Goal: Contribute content: Contribute content

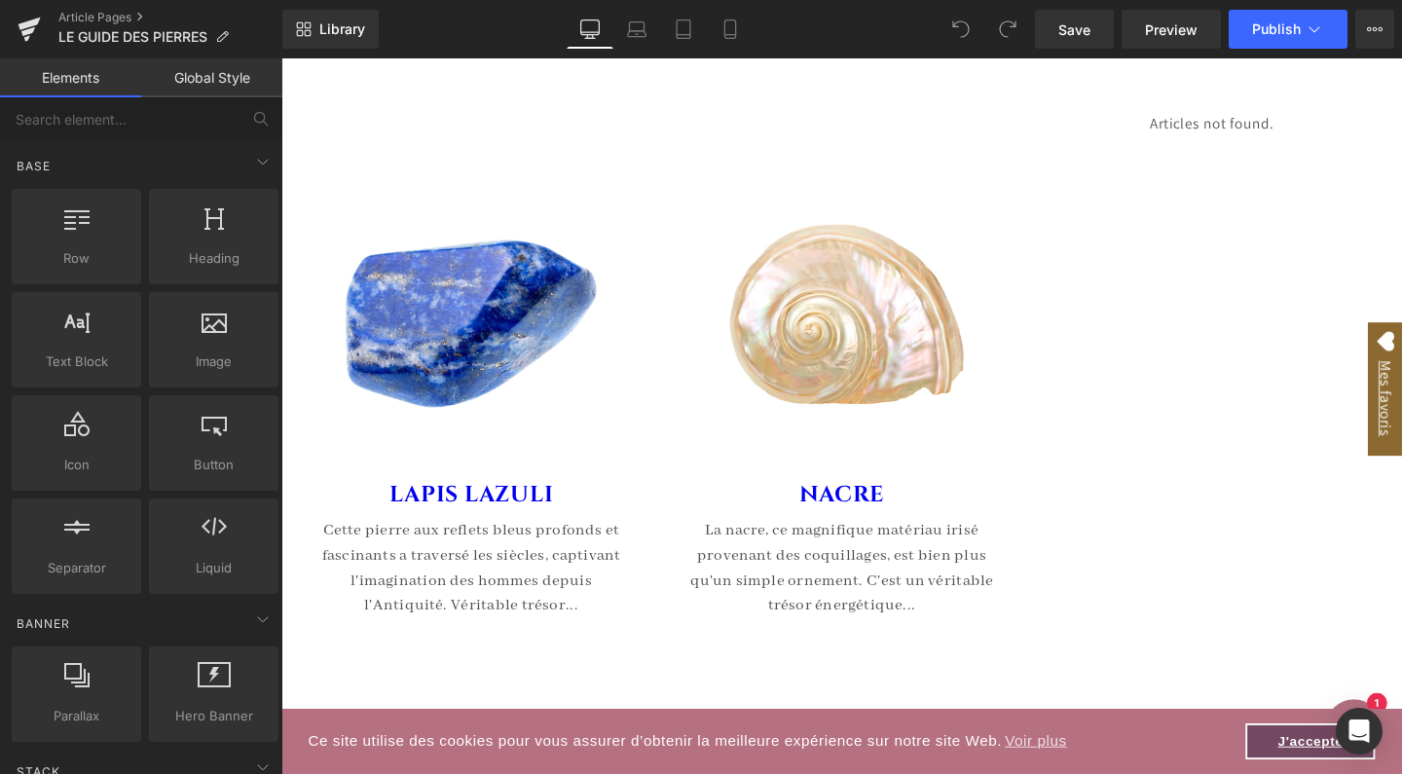
scroll to position [8503, 0]
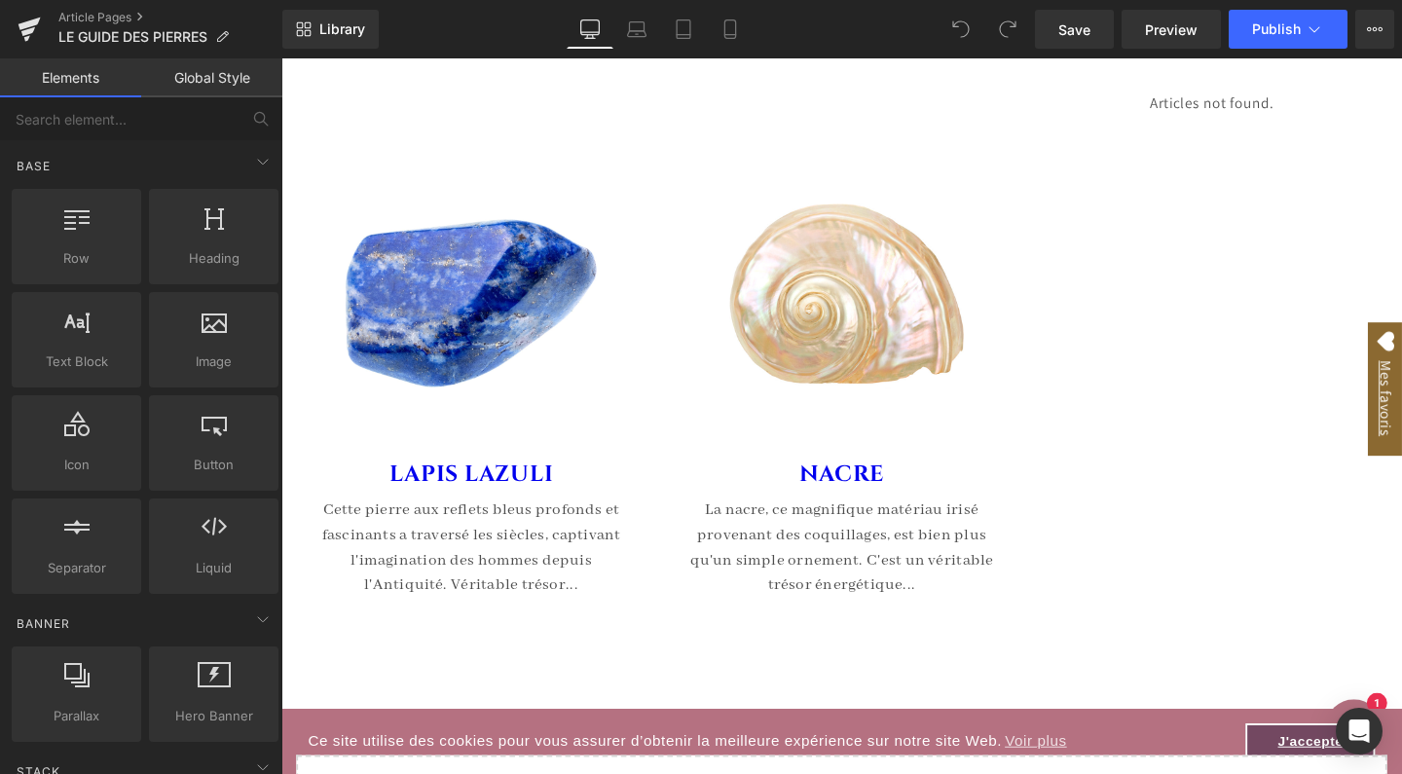
click at [859, 314] on img at bounding box center [870, 315] width 331 height 331
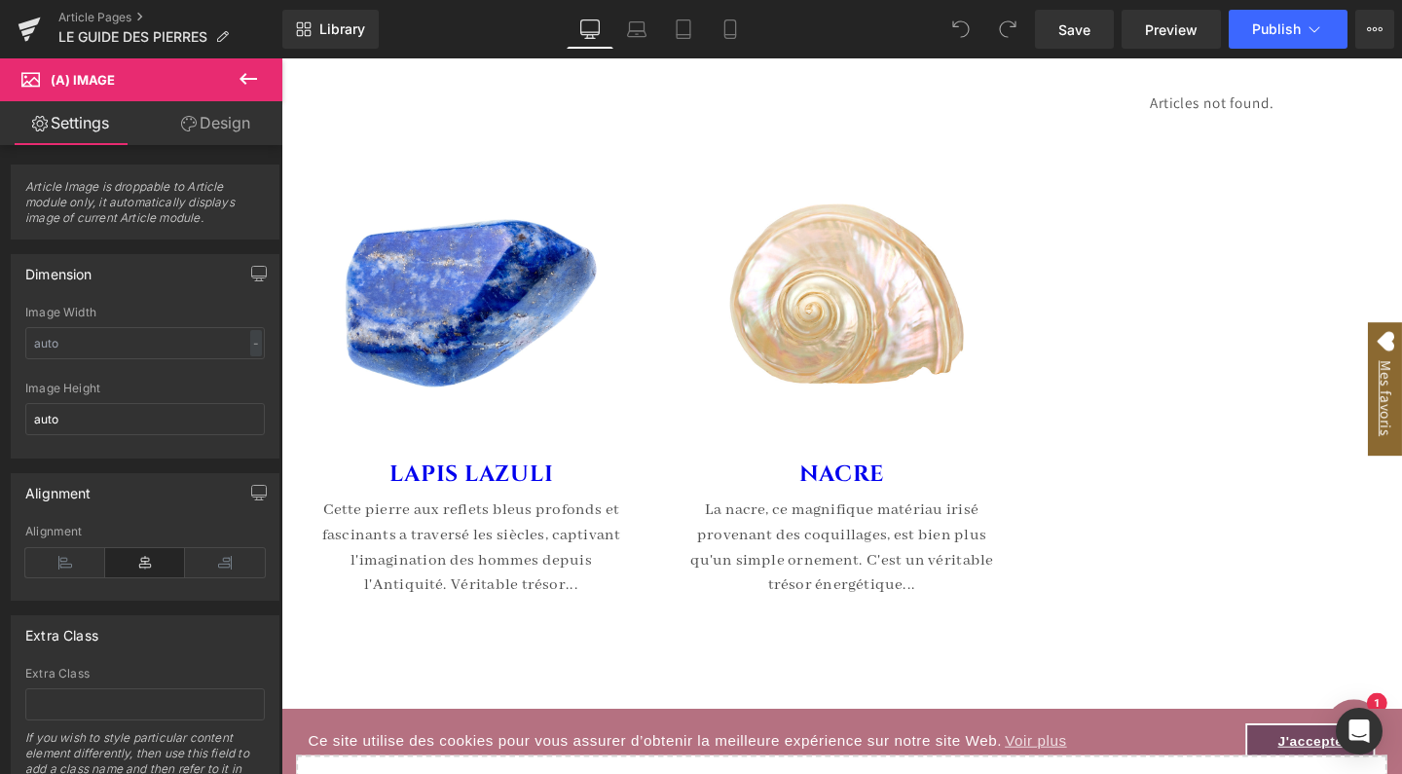
click at [248, 84] on icon at bounding box center [248, 78] width 23 height 23
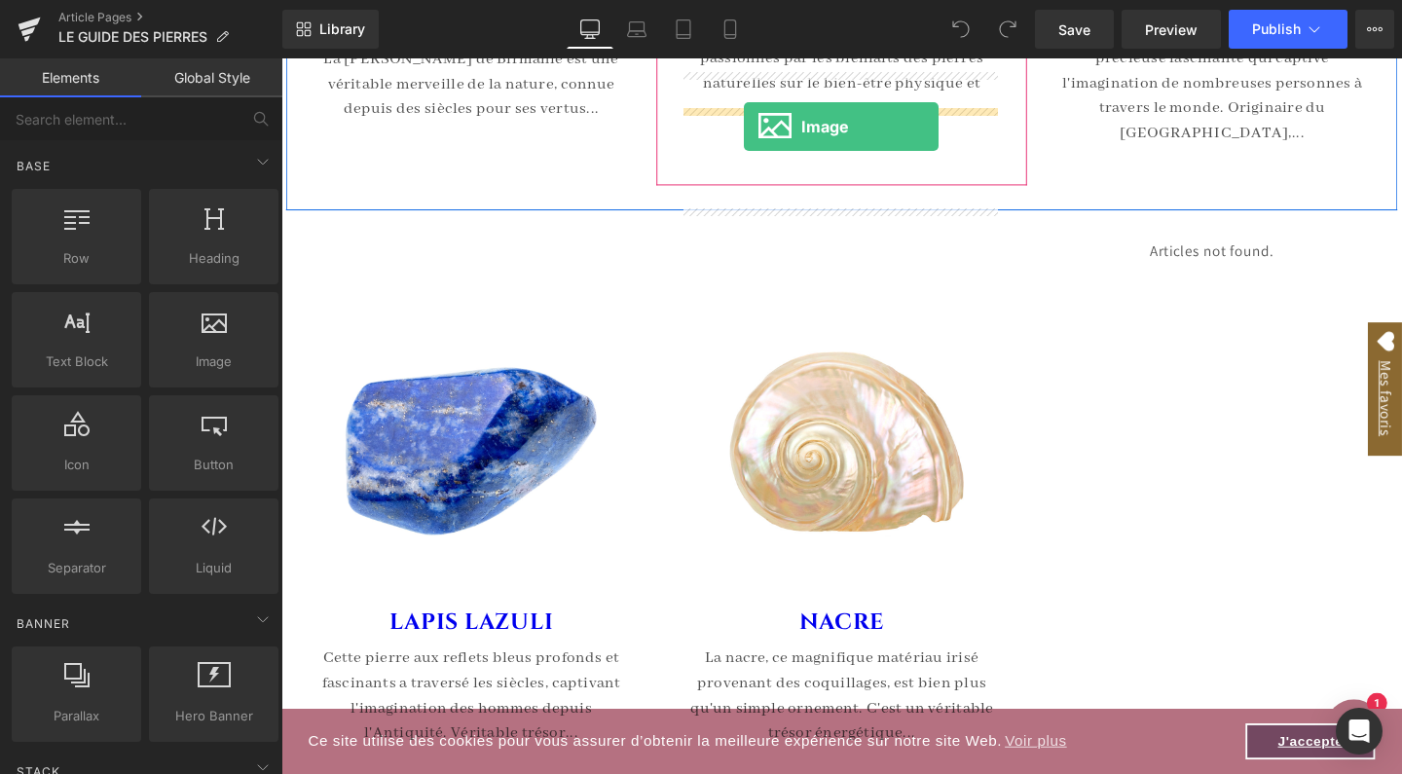
scroll to position [8133, 0]
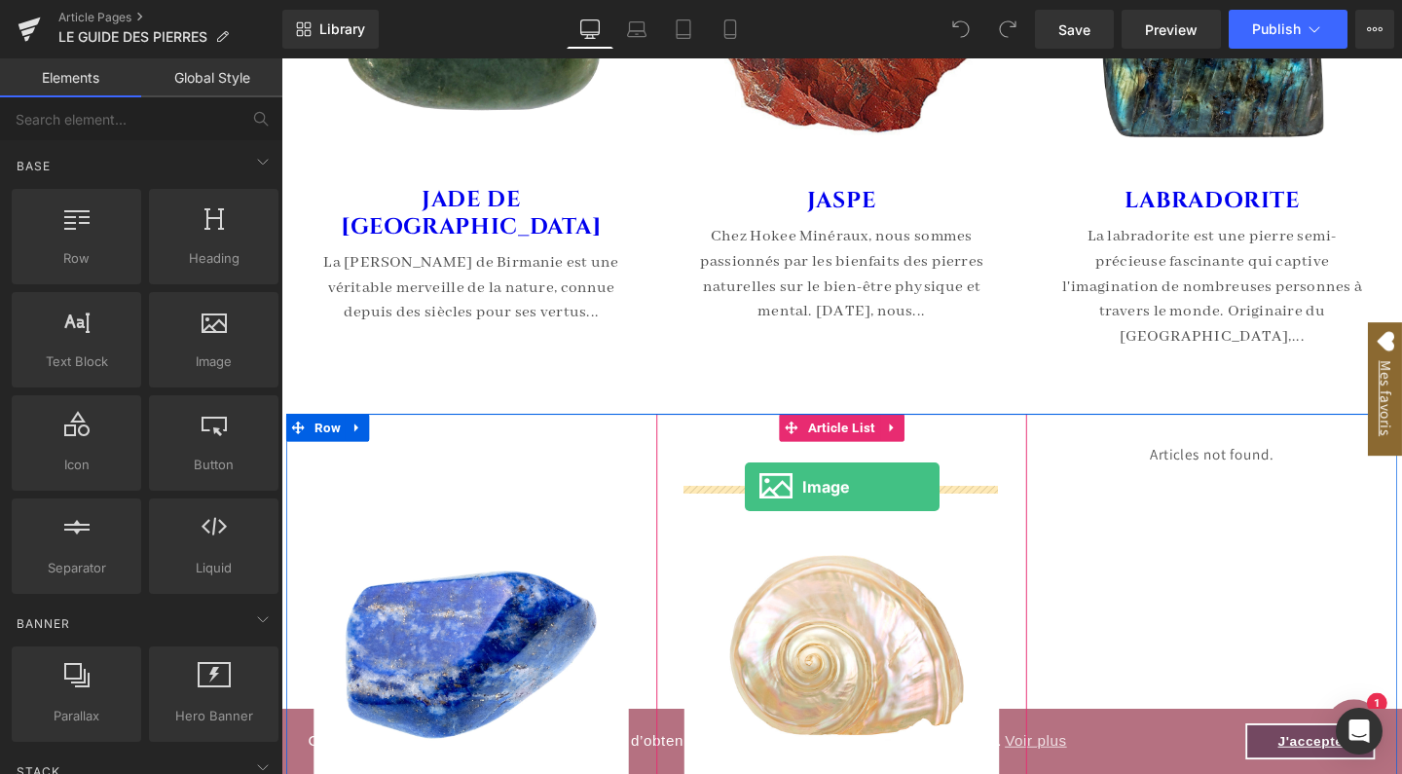
drag, startPoint x: 480, startPoint y: 393, endPoint x: 765, endPoint y: 506, distance: 306.9
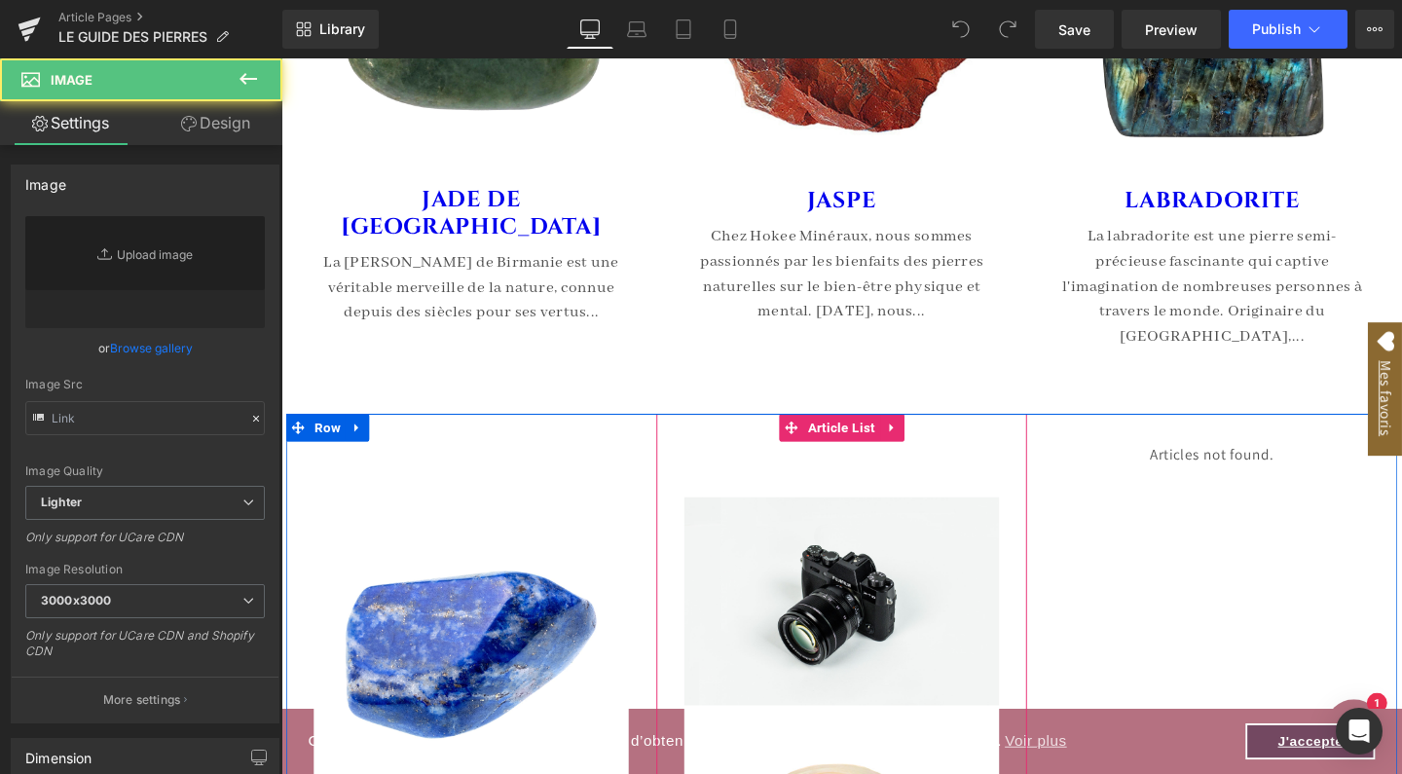
type input "//d1um8515vdn9kb.cloudfront.net/images/parallax.jpg"
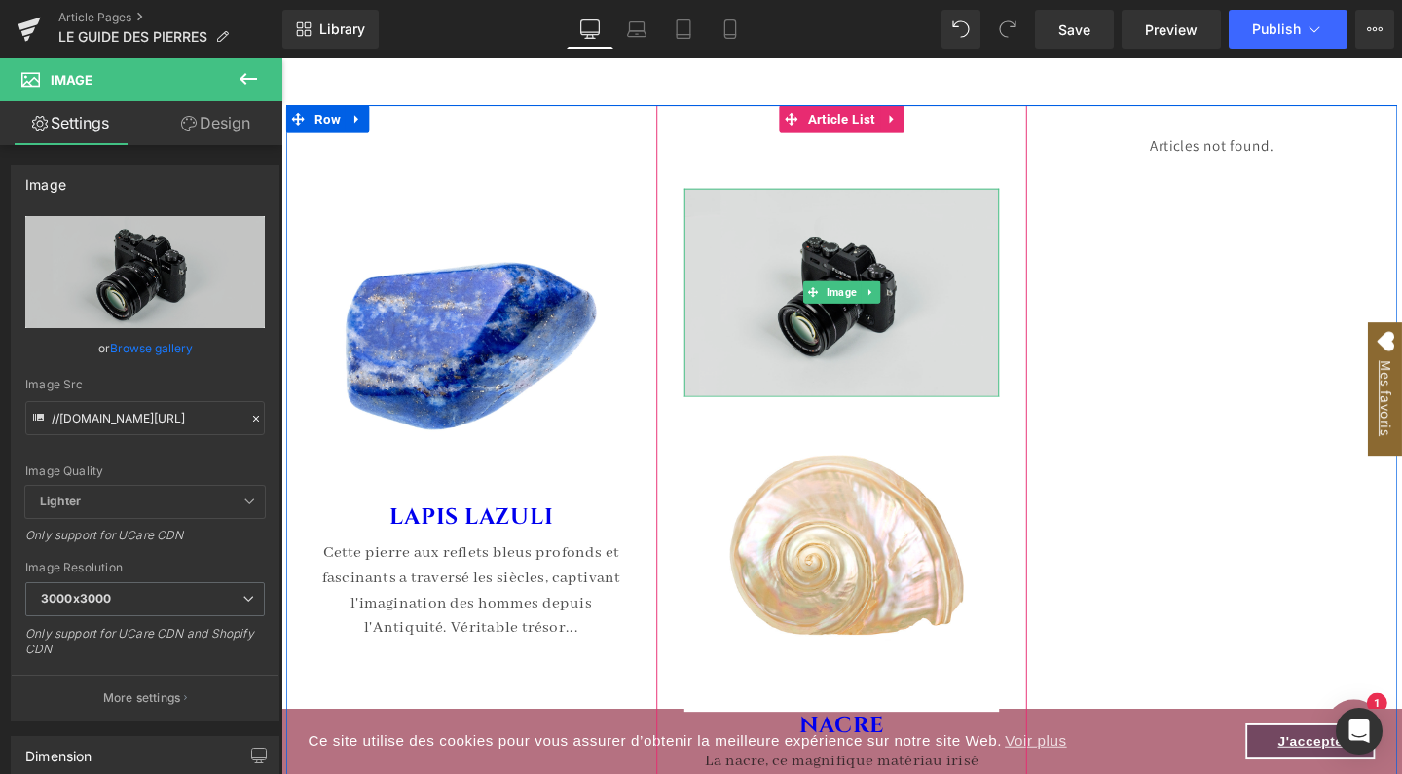
scroll to position [8480, 0]
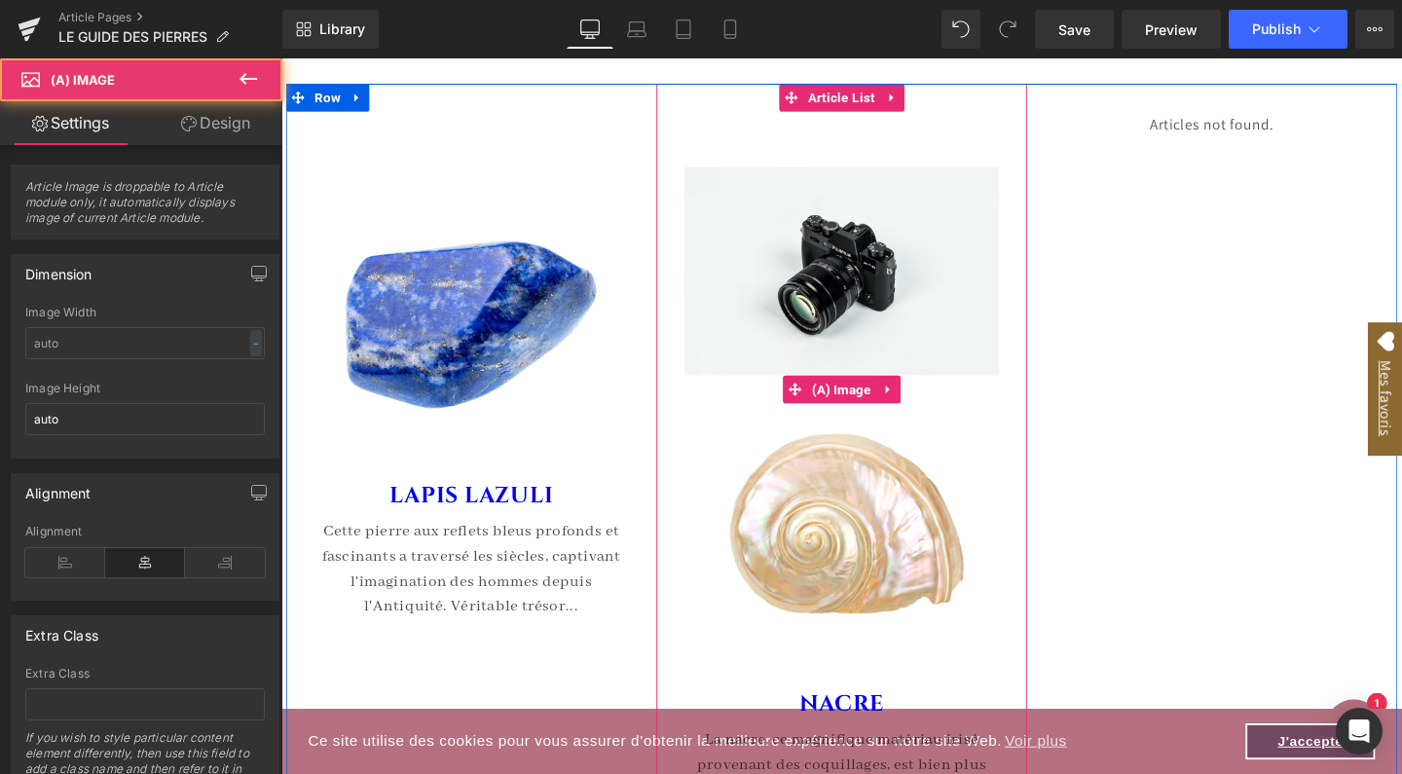
click at [951, 592] on img at bounding box center [870, 556] width 331 height 331
click at [830, 538] on img at bounding box center [870, 556] width 331 height 331
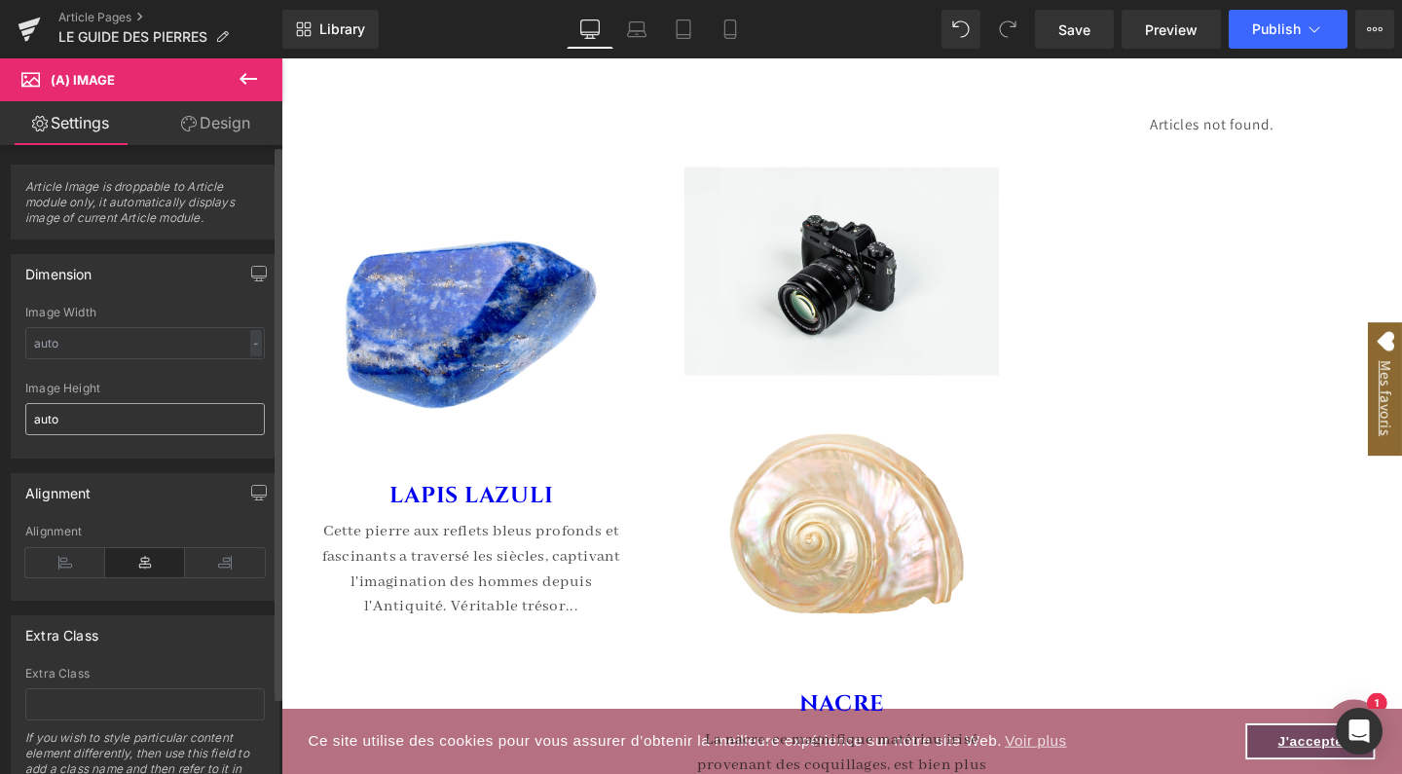
scroll to position [0, 0]
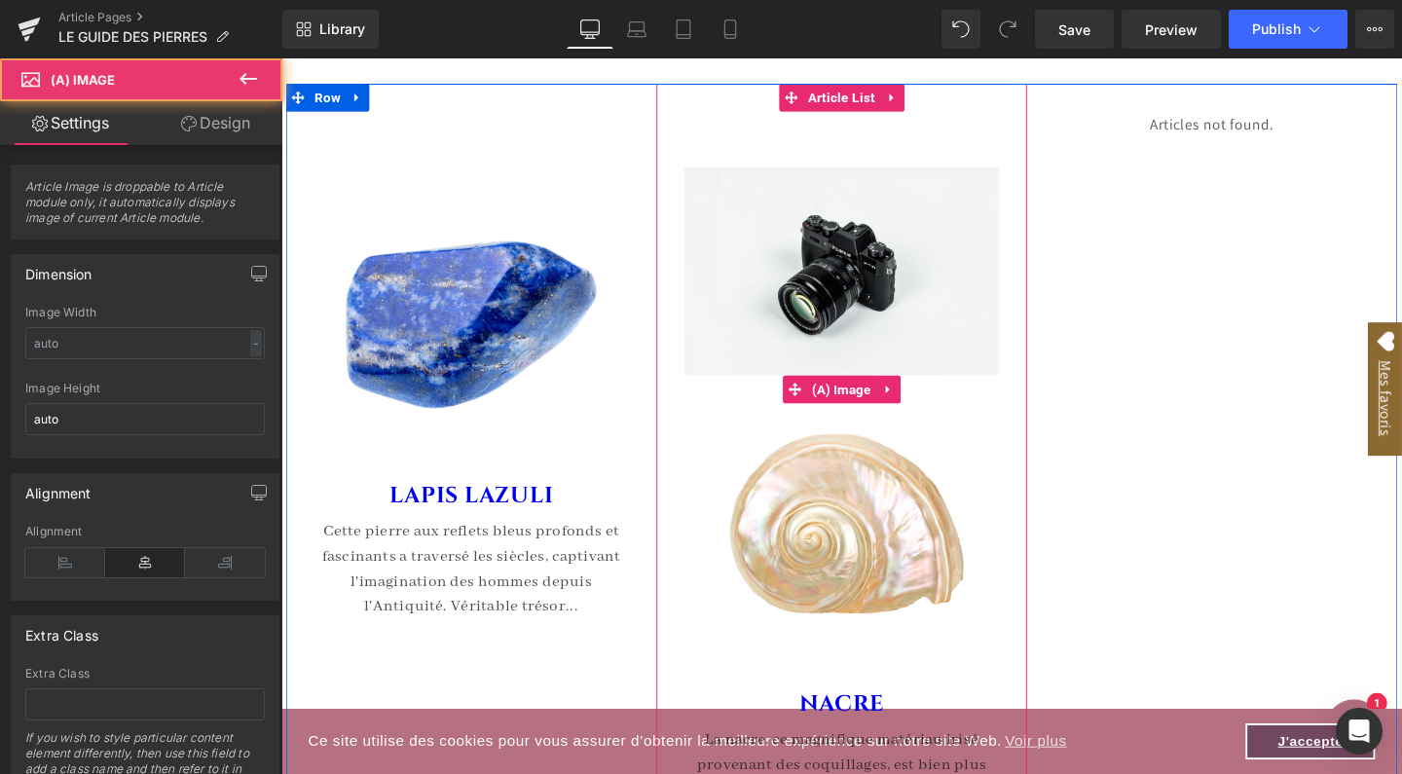
click at [835, 557] on img at bounding box center [870, 556] width 331 height 331
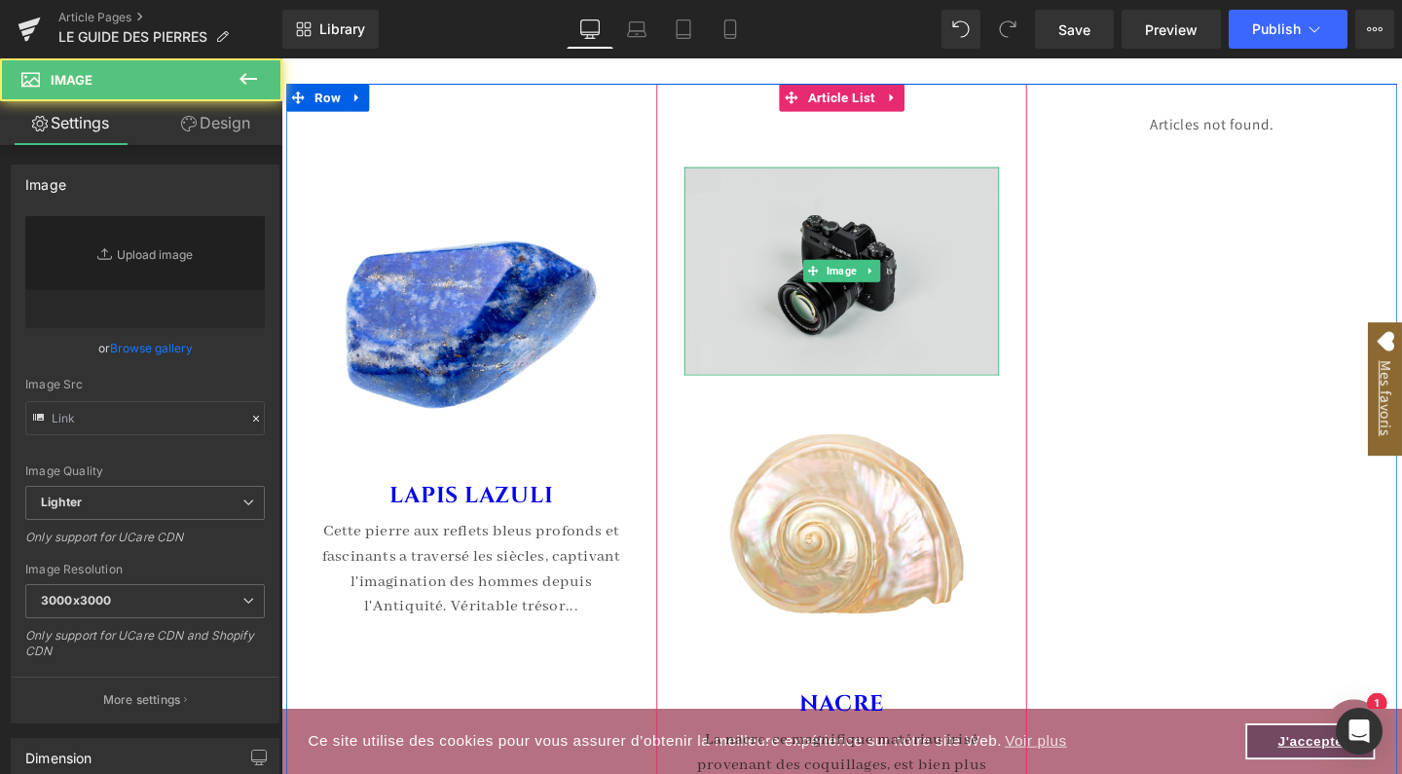
drag, startPoint x: 819, startPoint y: 266, endPoint x: 423, endPoint y: 428, distance: 428.1
click at [819, 266] on img at bounding box center [870, 281] width 331 height 219
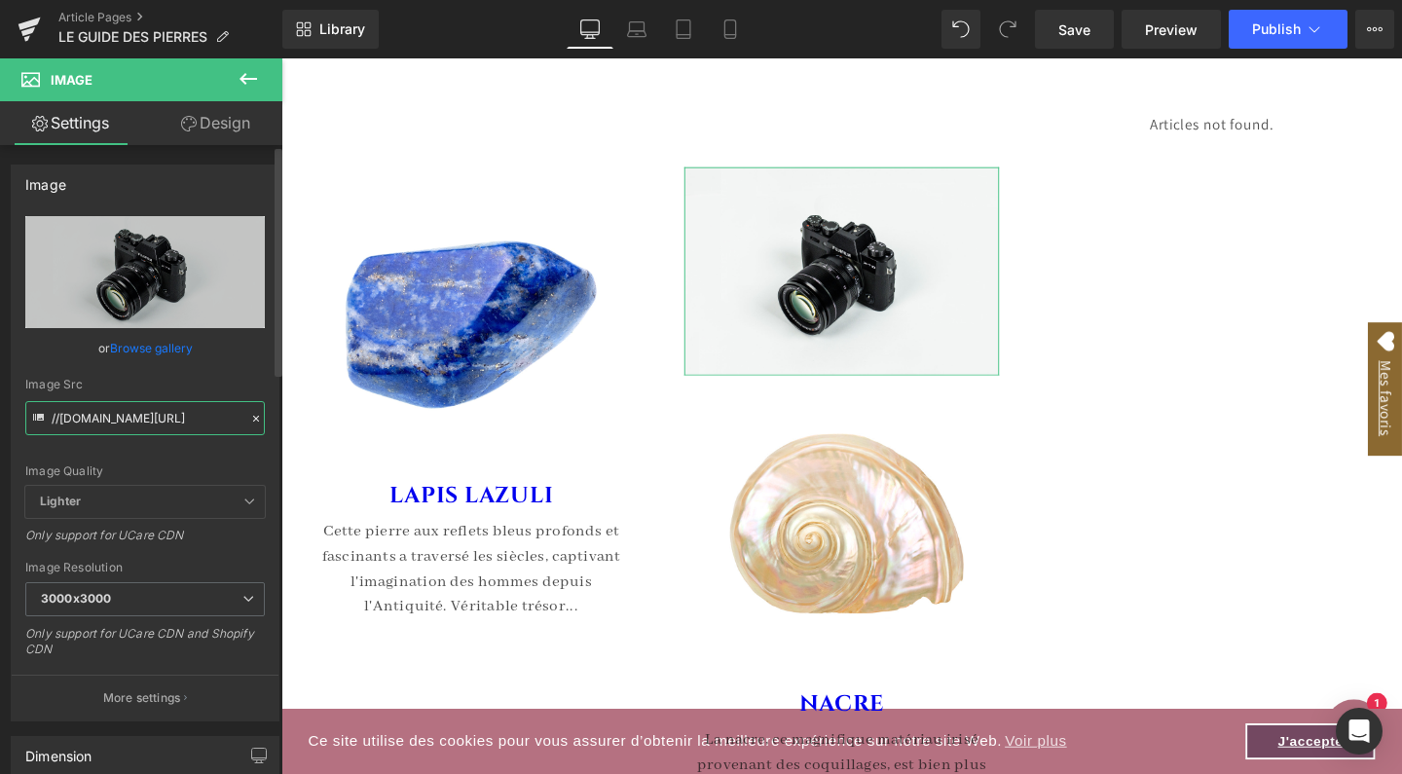
click at [172, 406] on input "//d1um8515vdn9kb.cloudfront.net/images/parallax.jpg" at bounding box center [145, 418] width 240 height 34
paste input "[URL][DOMAIN_NAME]"
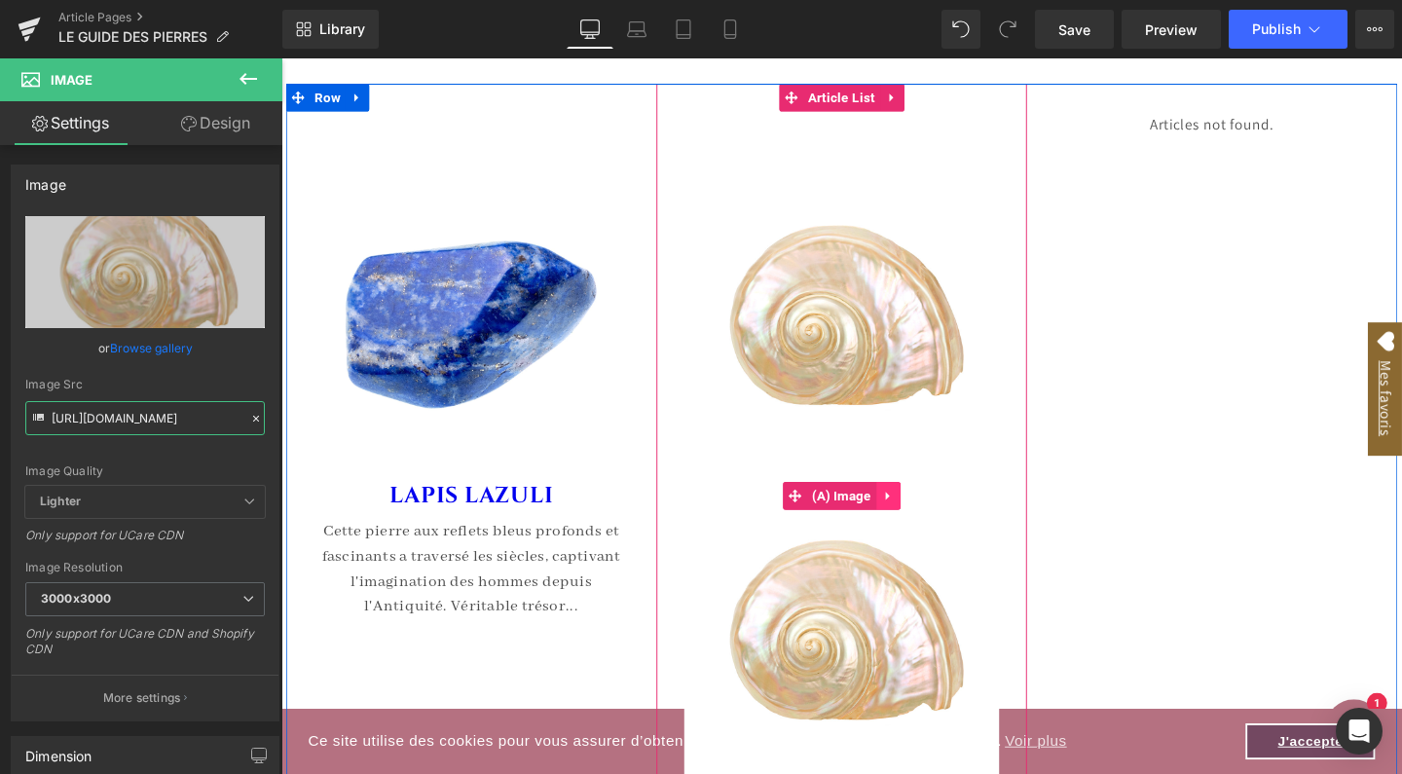
type input "[URL][DOMAIN_NAME]"
click at [916, 510] on icon at bounding box center [919, 517] width 14 height 15
click at [920, 506] on link at bounding box center [931, 517] width 25 height 29
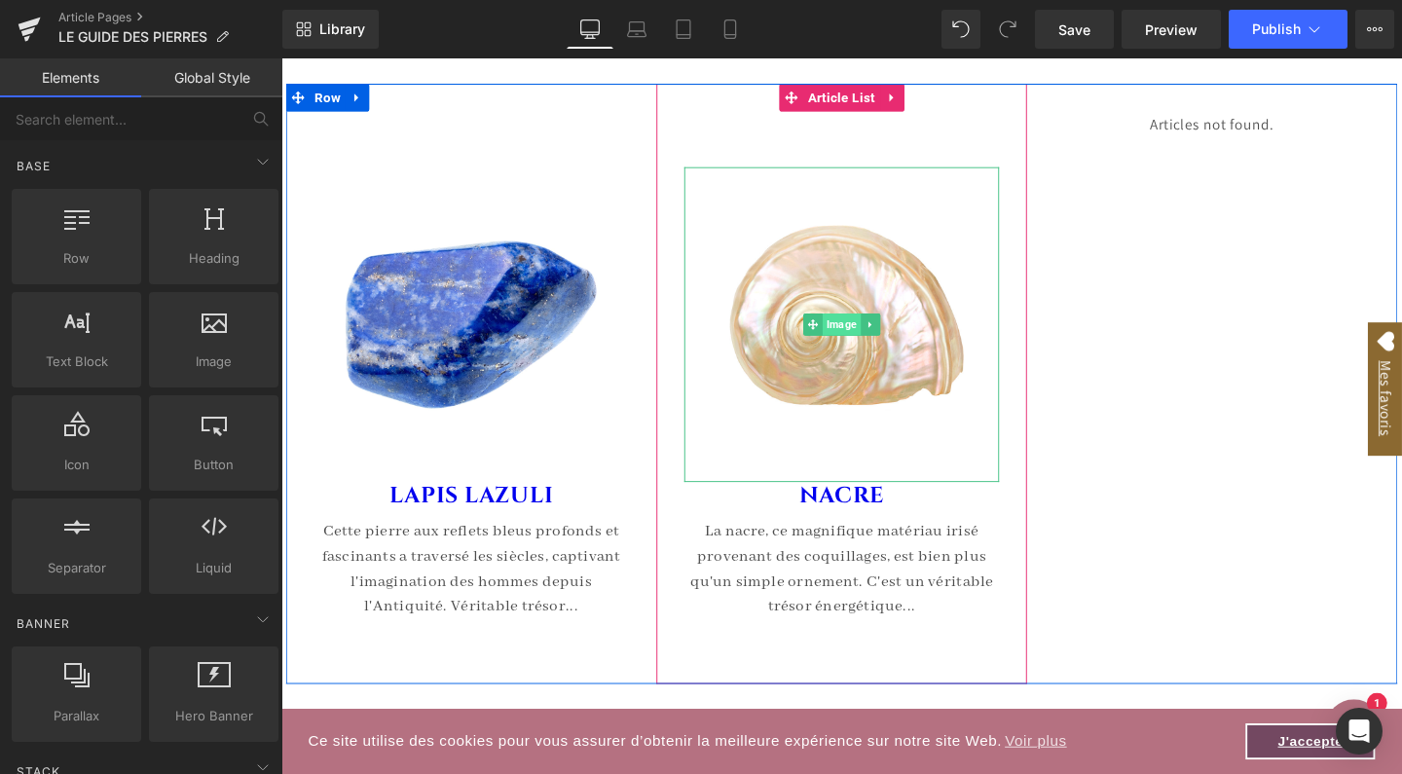
click at [855, 326] on span "Image" at bounding box center [870, 337] width 40 height 23
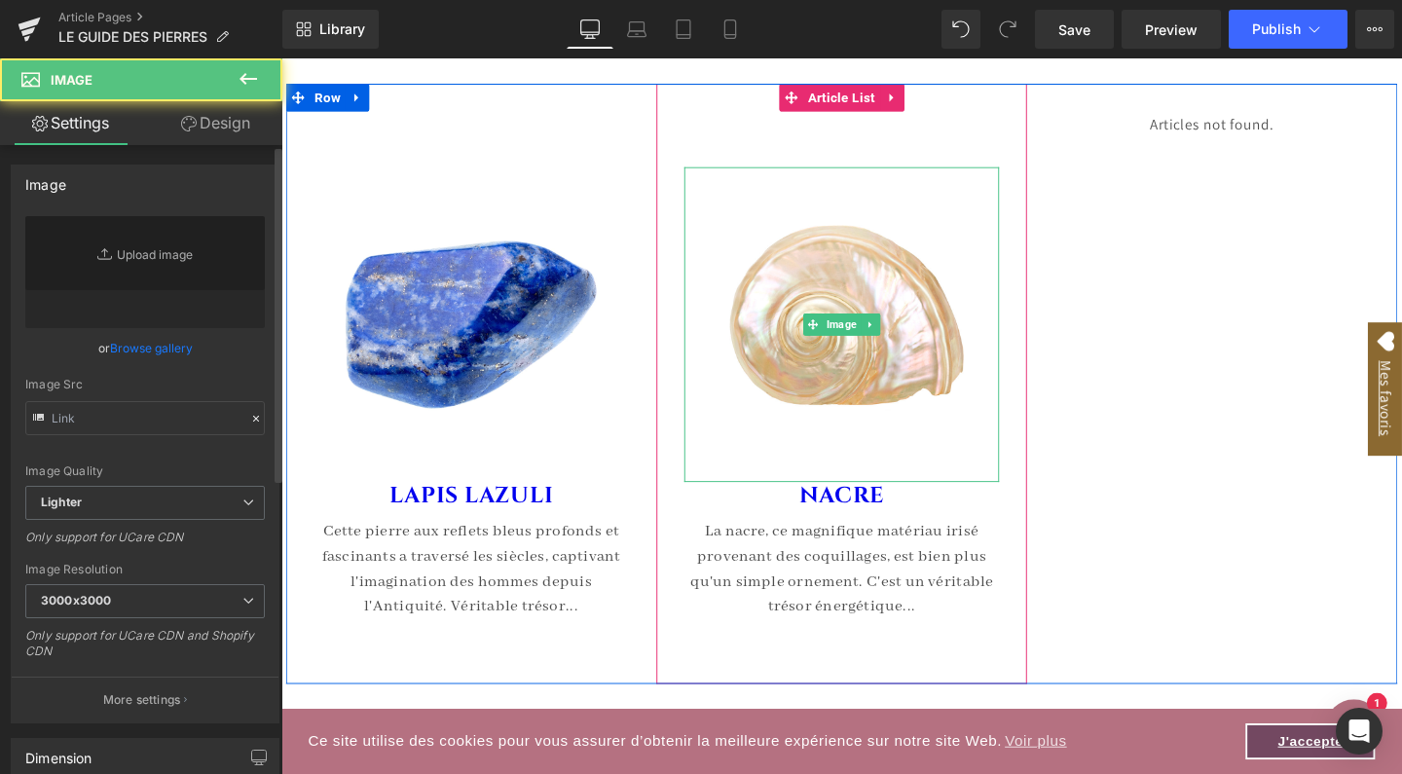
type input "[URL][DOMAIN_NAME]"
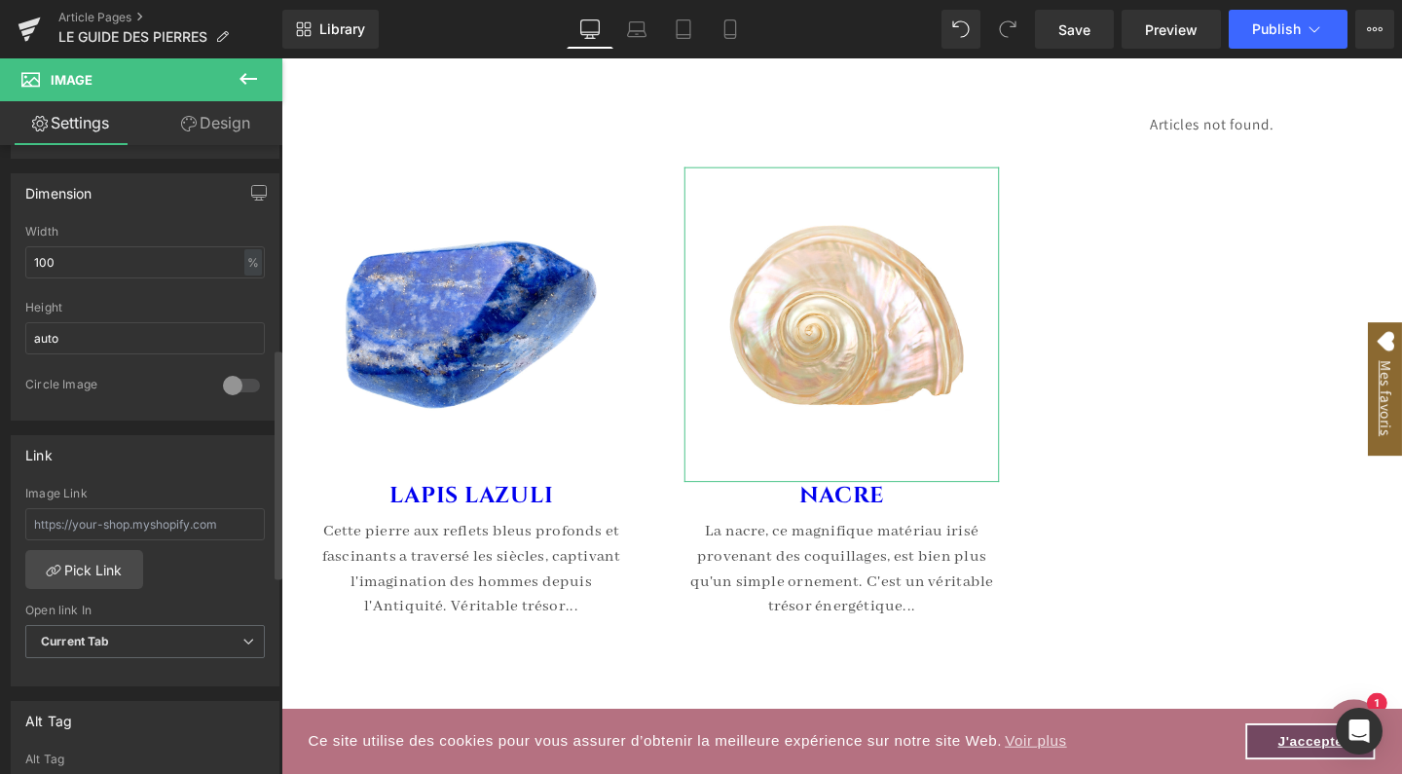
scroll to position [585, 0]
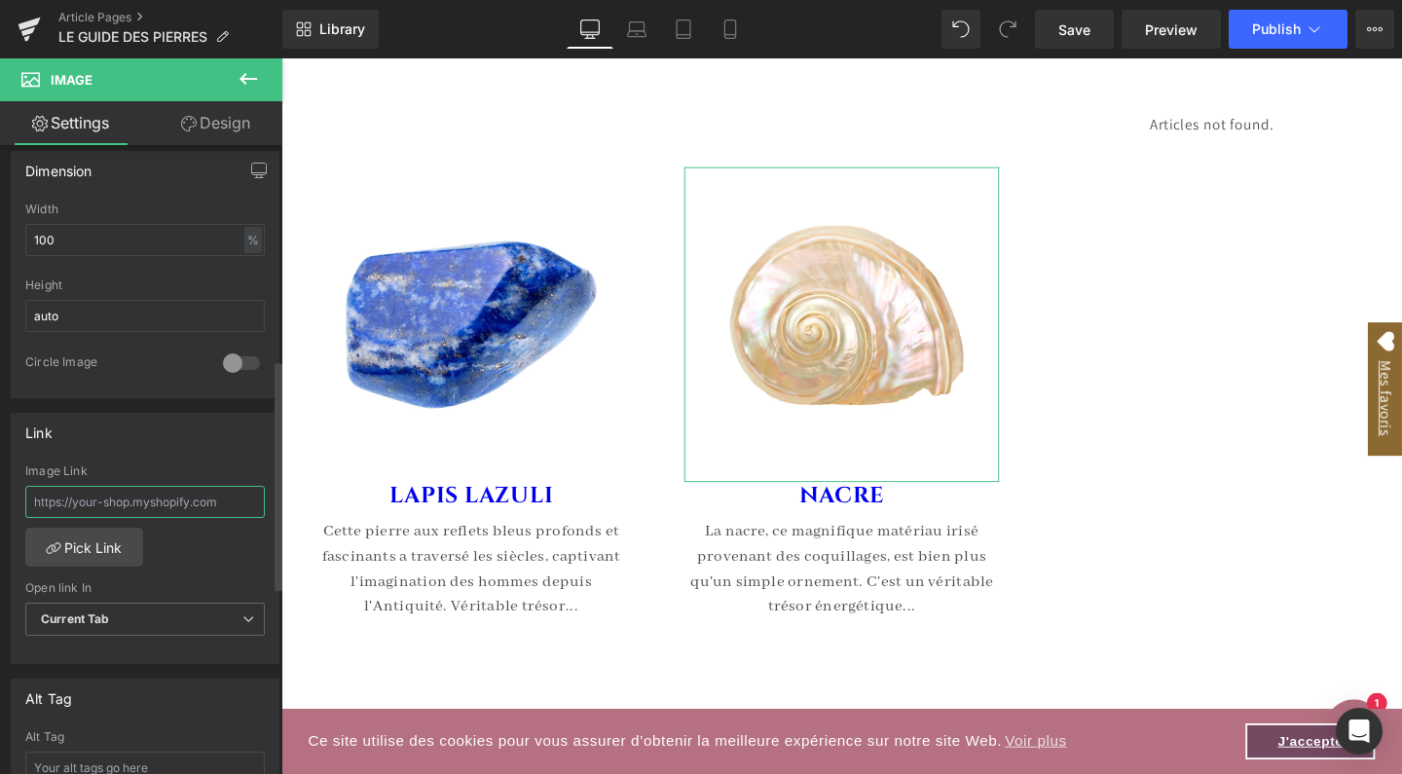
click at [97, 508] on input "text" at bounding box center [145, 502] width 240 height 32
paste input "[URL][DOMAIN_NAME]"
type input "[URL][DOMAIN_NAME]"
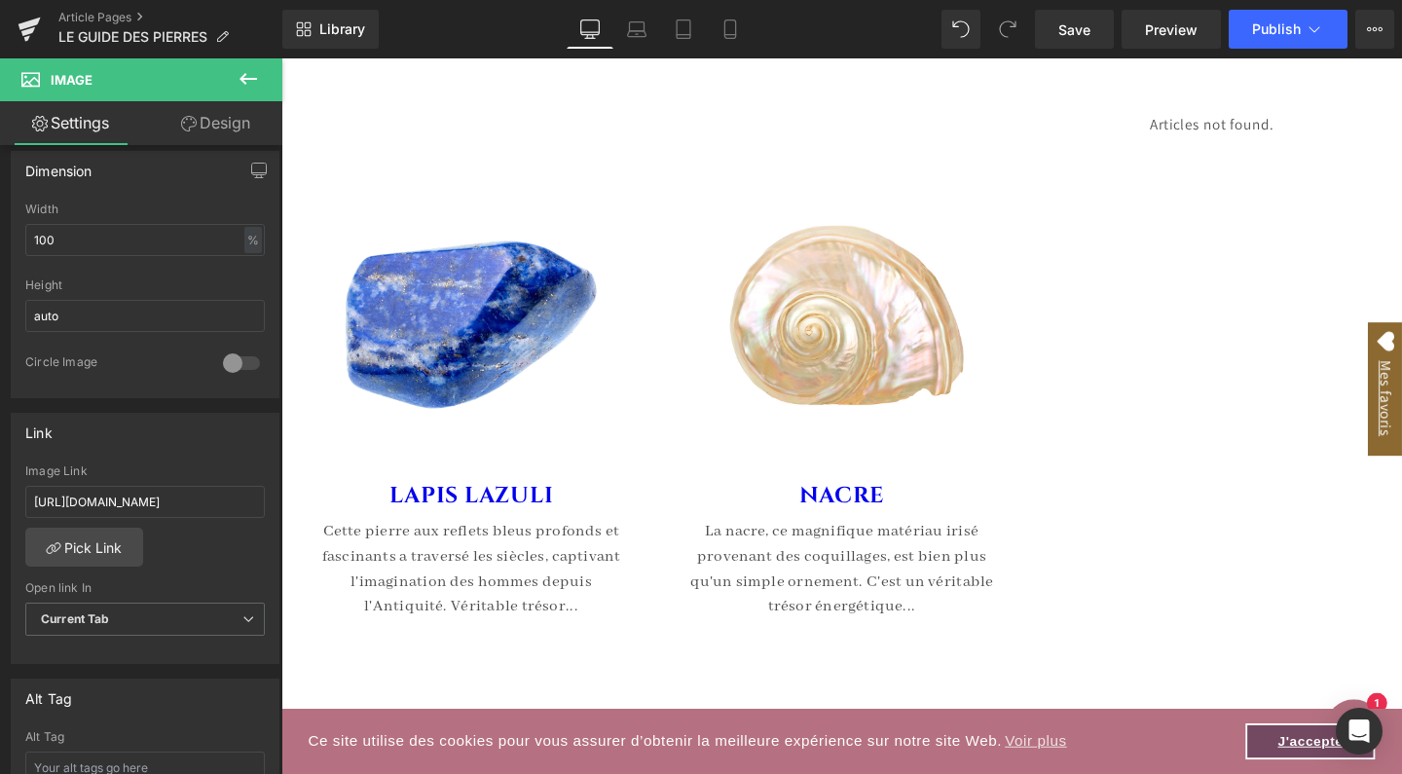
click at [243, 76] on icon at bounding box center [249, 79] width 18 height 12
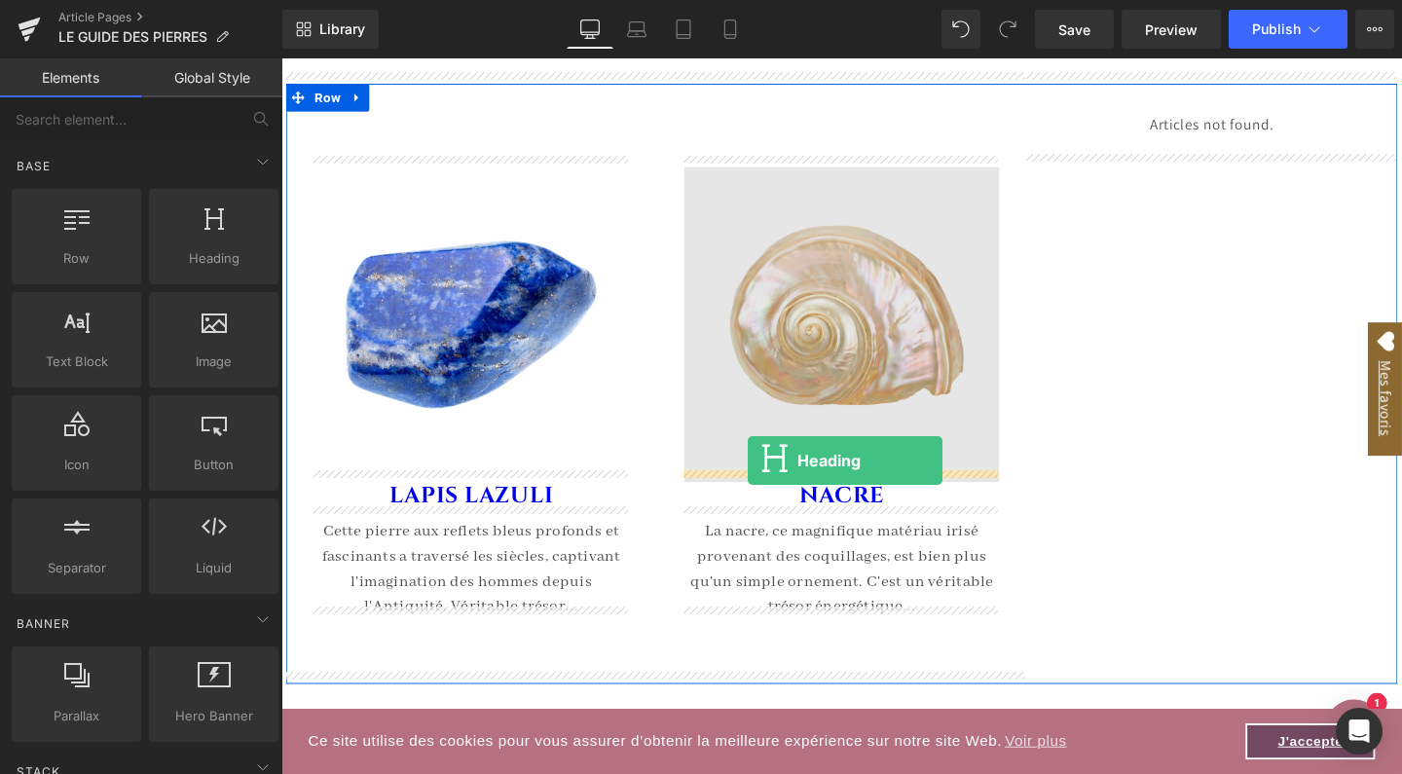
drag, startPoint x: 484, startPoint y: 324, endPoint x: 772, endPoint y: 481, distance: 328.1
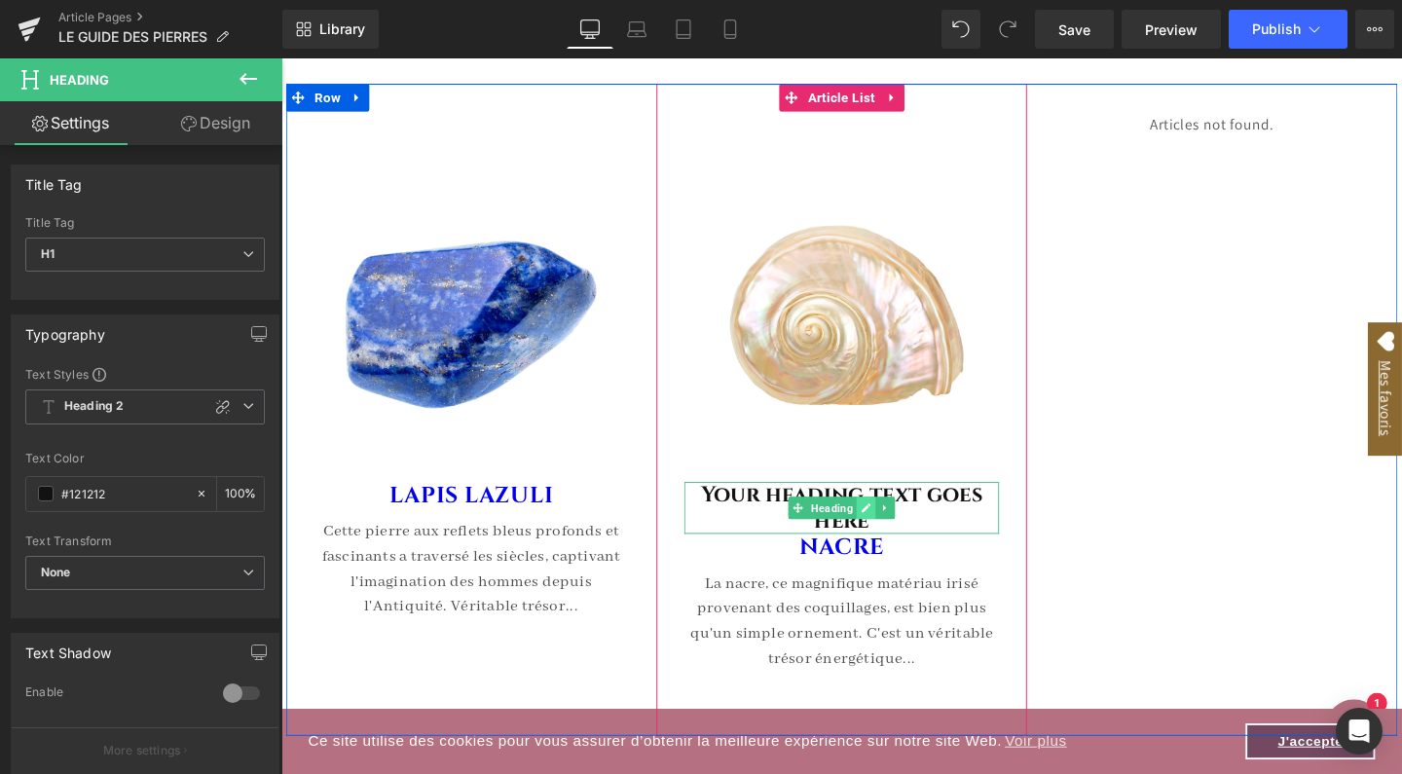
click at [892, 526] on icon at bounding box center [897, 531] width 10 height 10
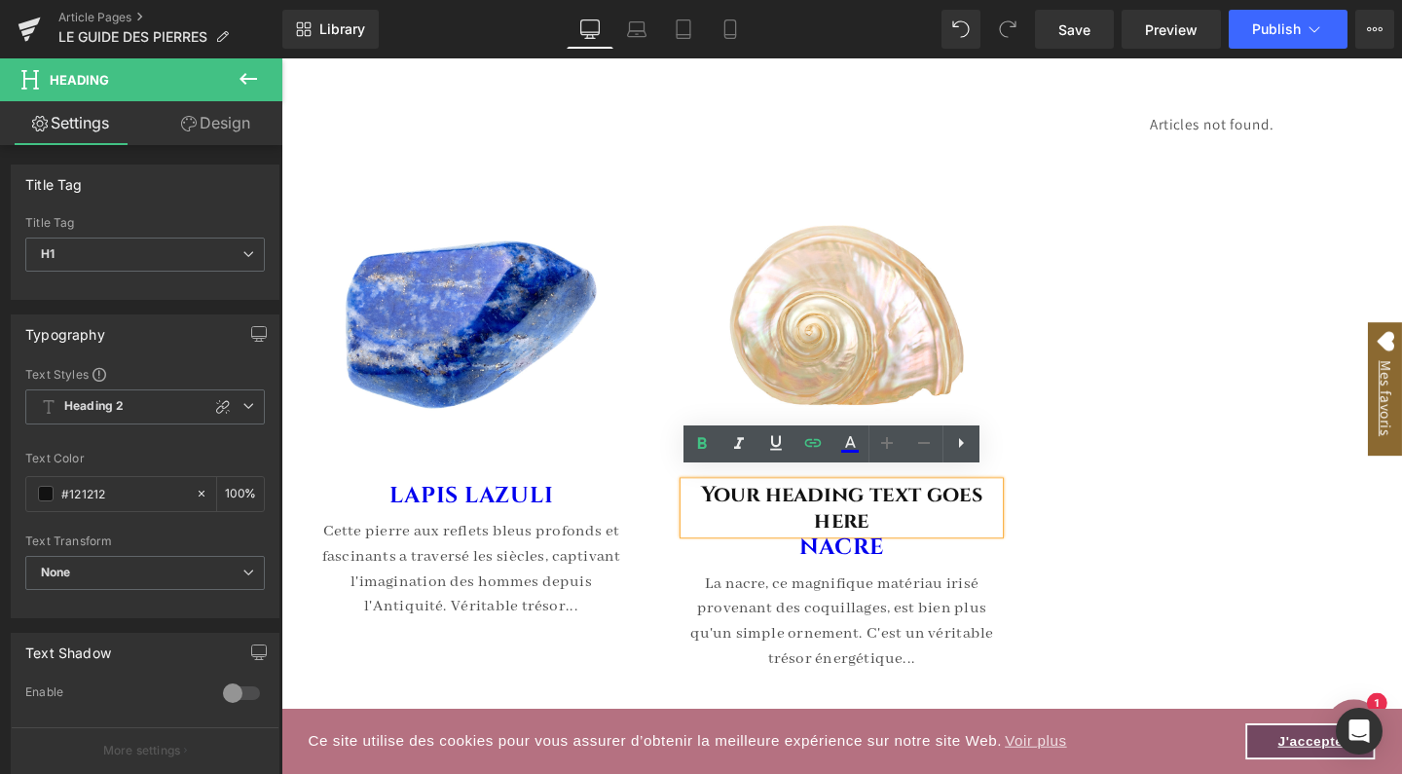
click at [874, 506] on h1 "Your heading text goes here" at bounding box center [870, 530] width 331 height 55
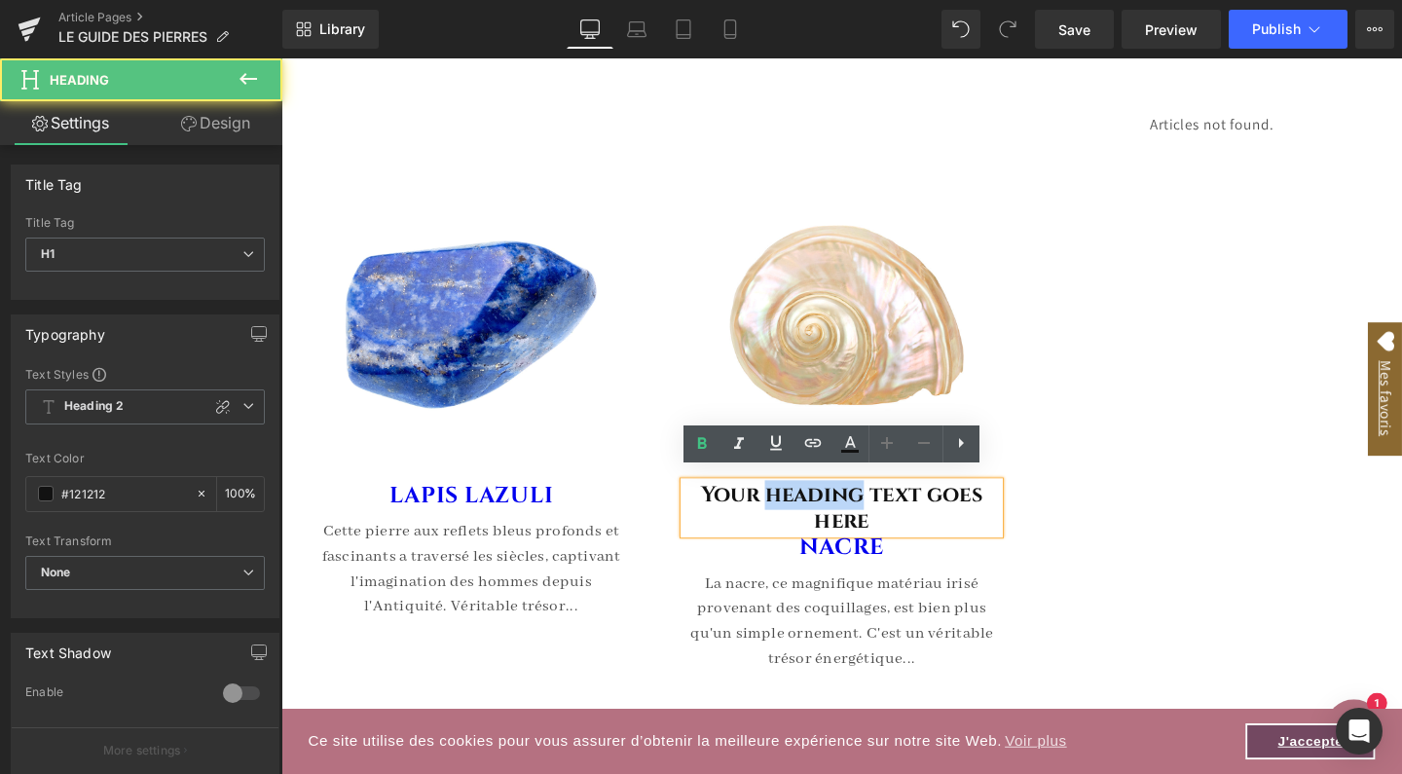
click at [874, 506] on h1 "Your heading text goes here" at bounding box center [870, 530] width 331 height 55
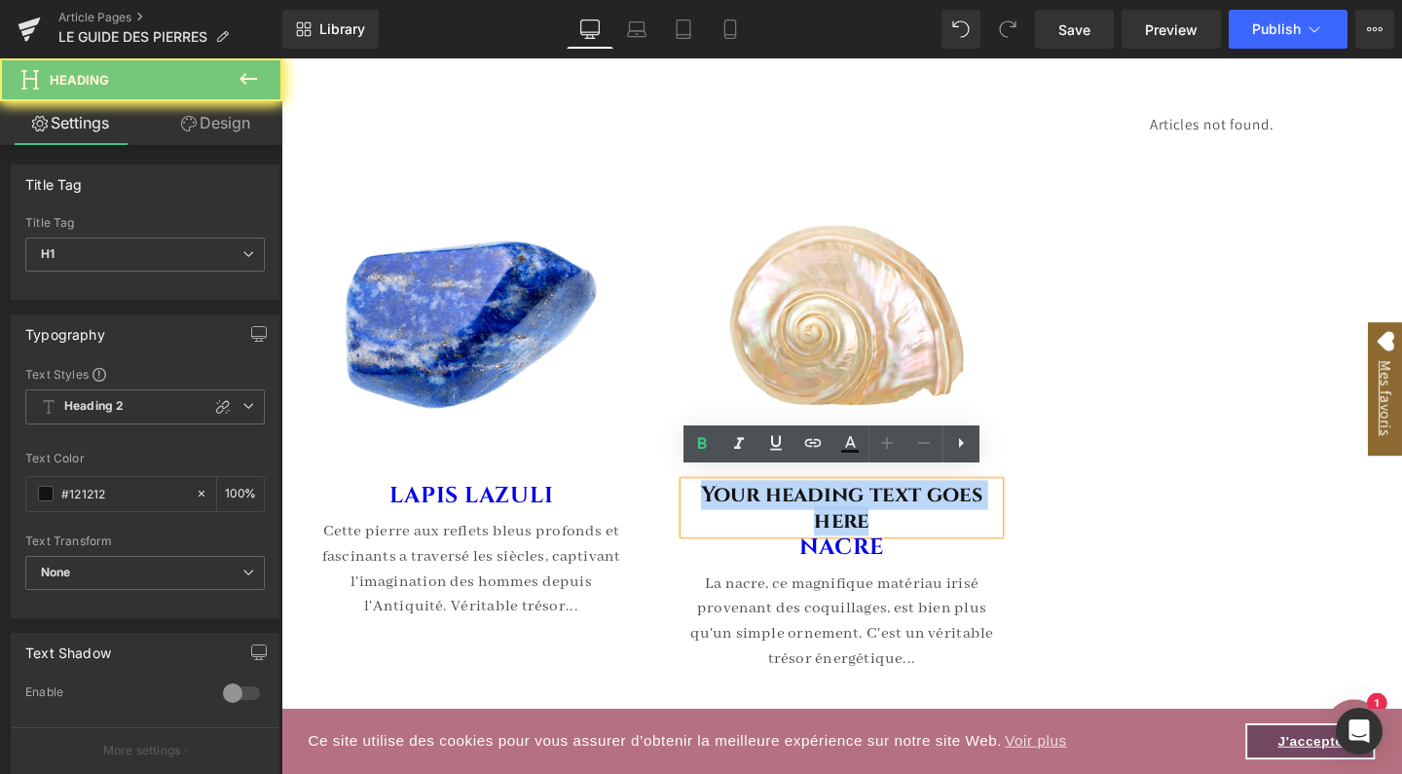
click at [874, 506] on h1 "Your heading text goes here" at bounding box center [870, 530] width 331 height 55
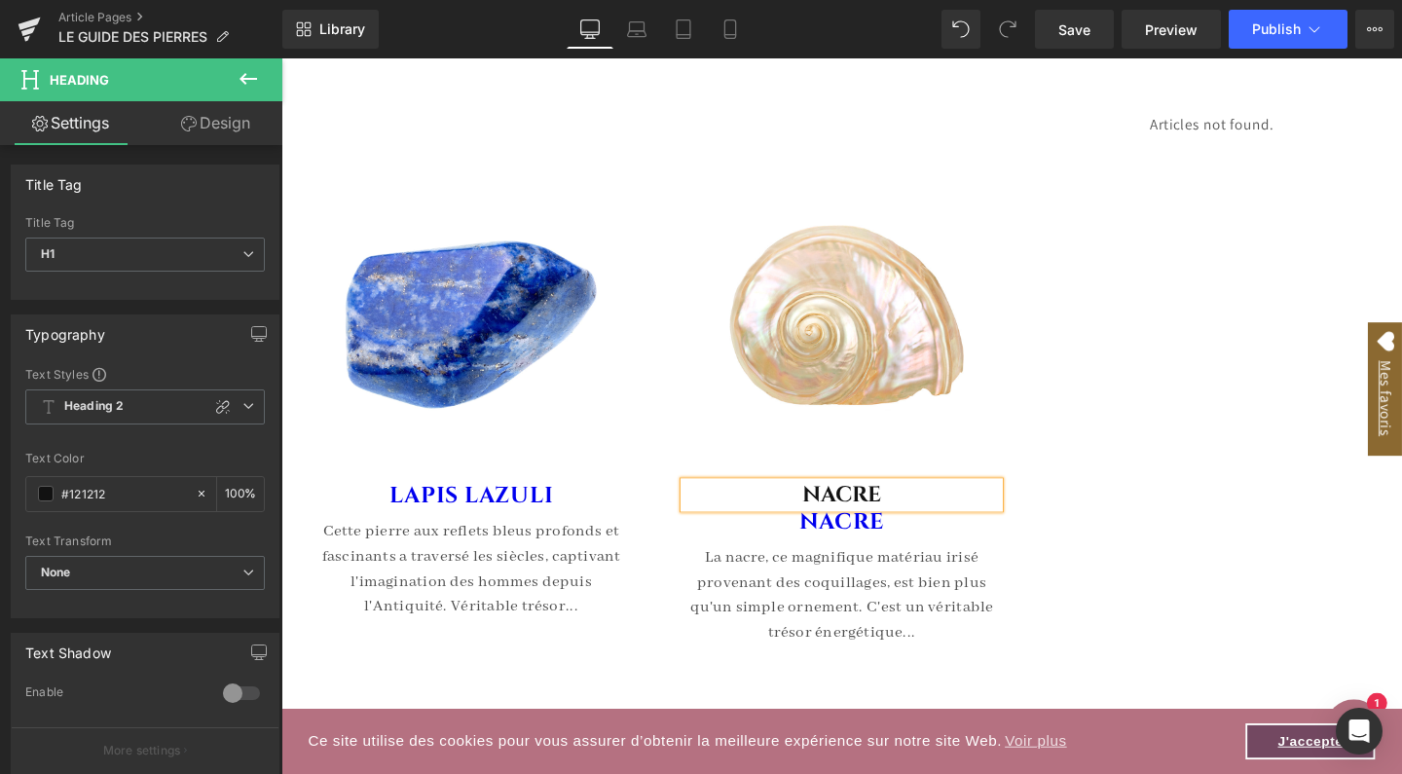
click at [887, 503] on h1 "NACRE" at bounding box center [870, 516] width 331 height 27
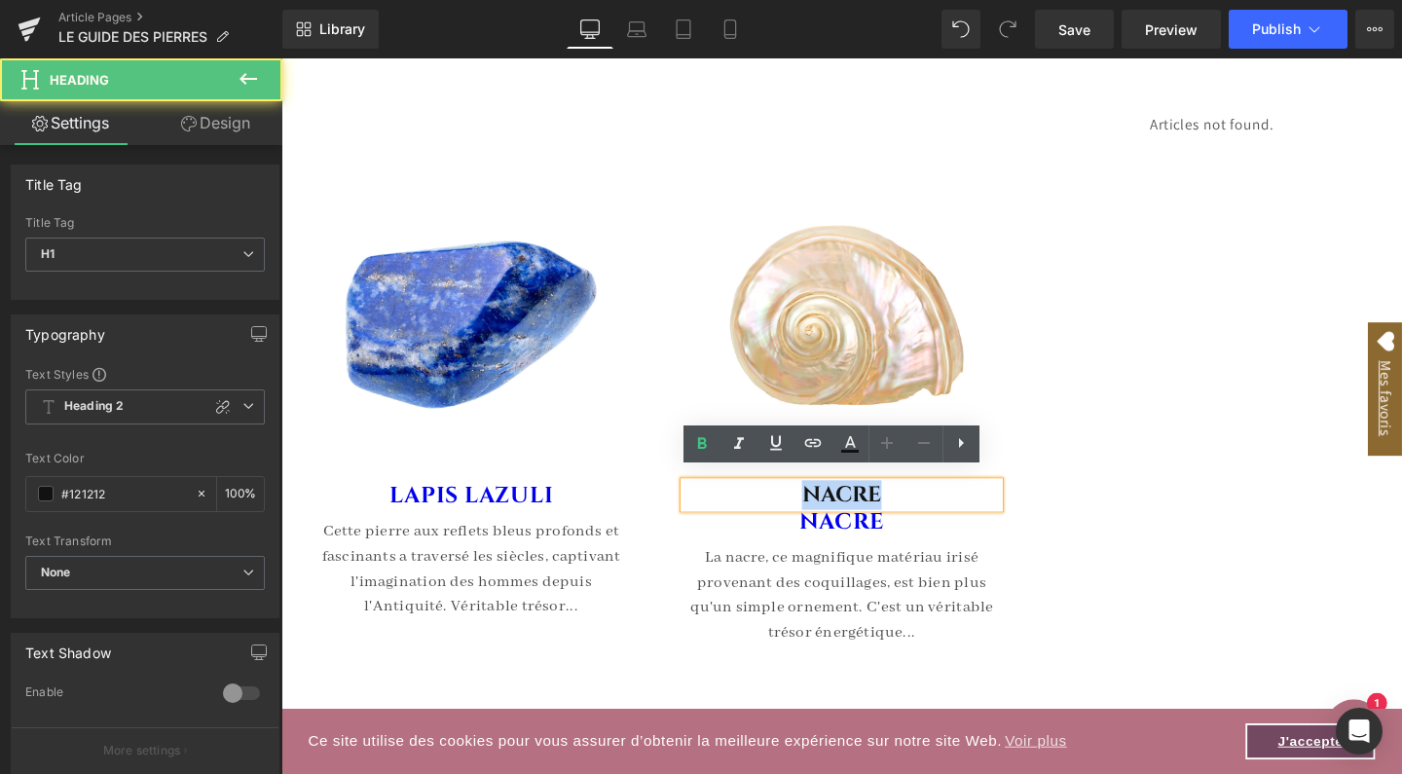
click at [887, 503] on h1 "NACRE" at bounding box center [870, 516] width 331 height 27
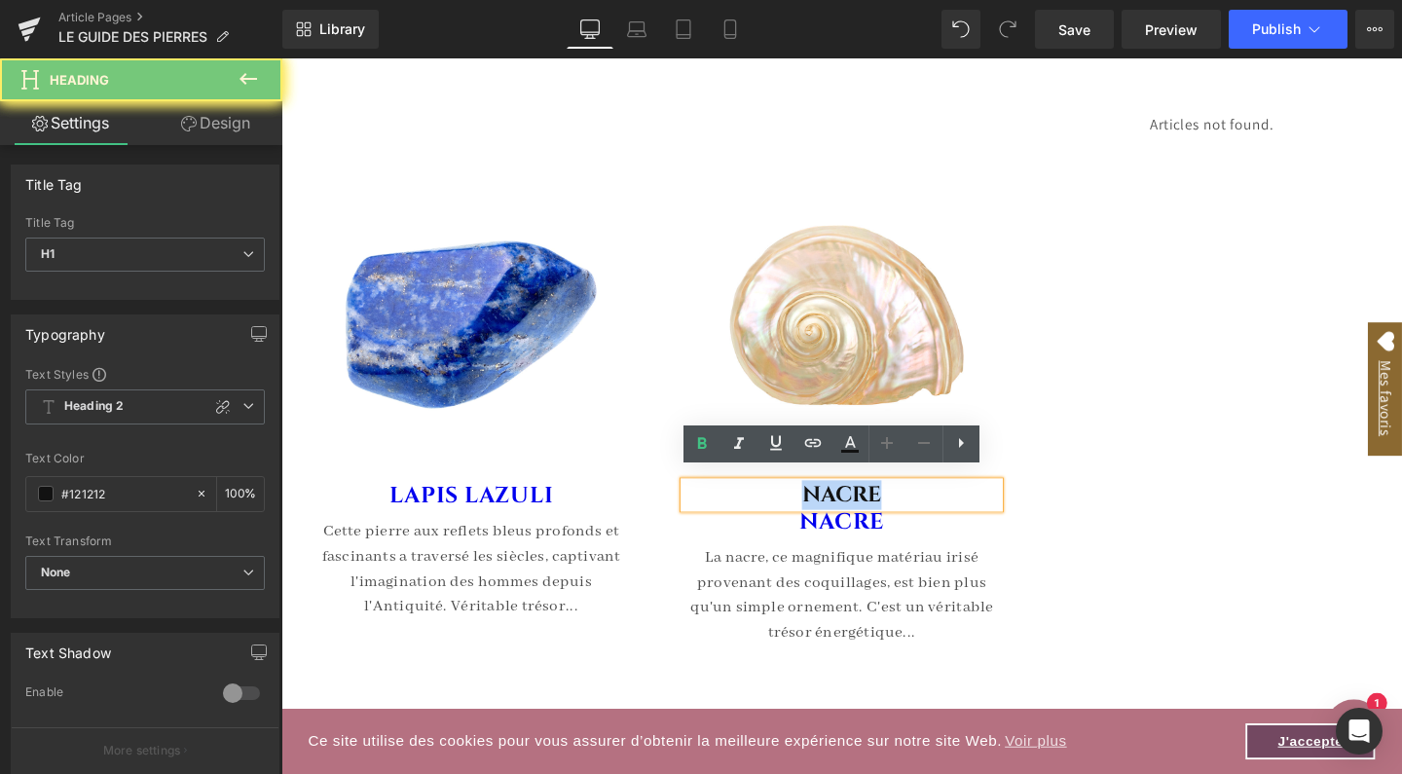
click at [887, 503] on h1 "NACRE" at bounding box center [870, 516] width 331 height 27
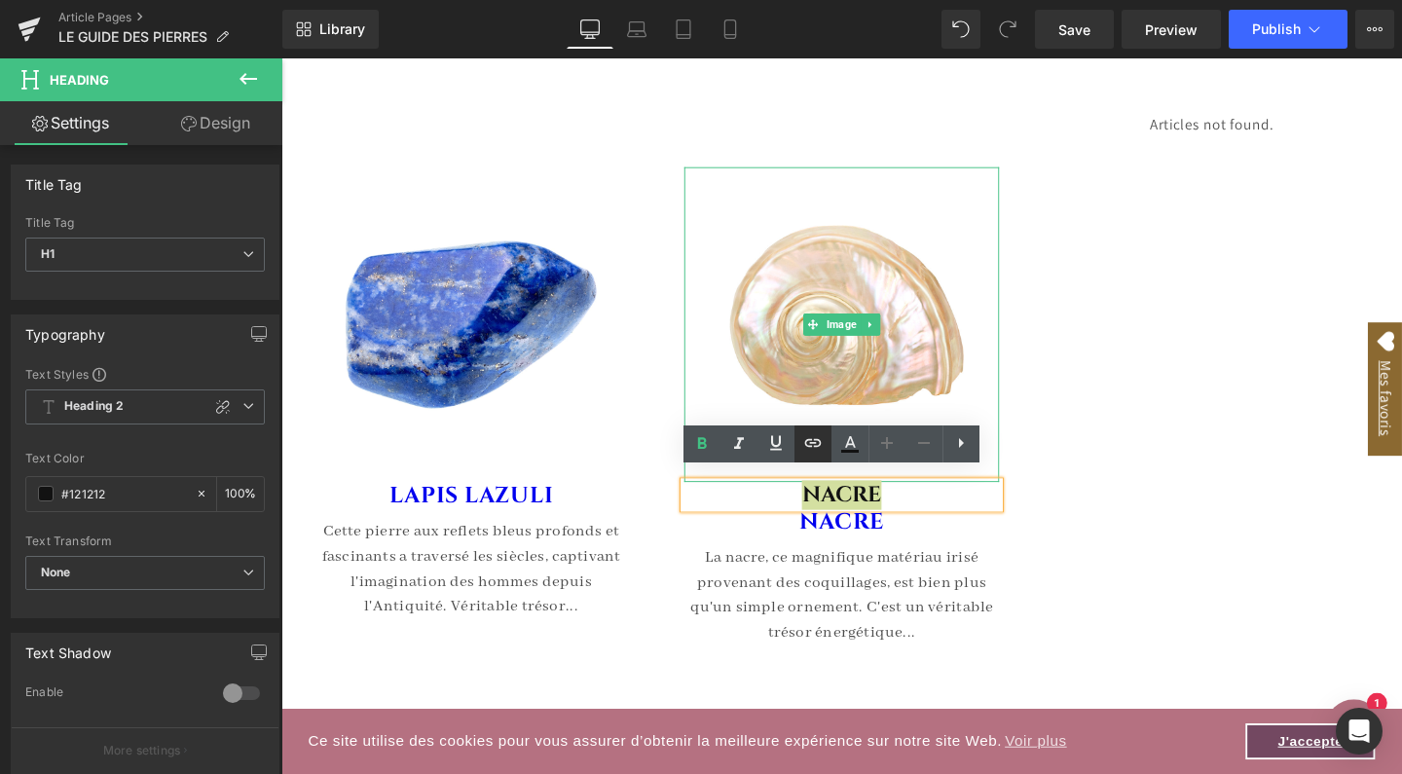
click at [815, 436] on icon at bounding box center [812, 442] width 23 height 23
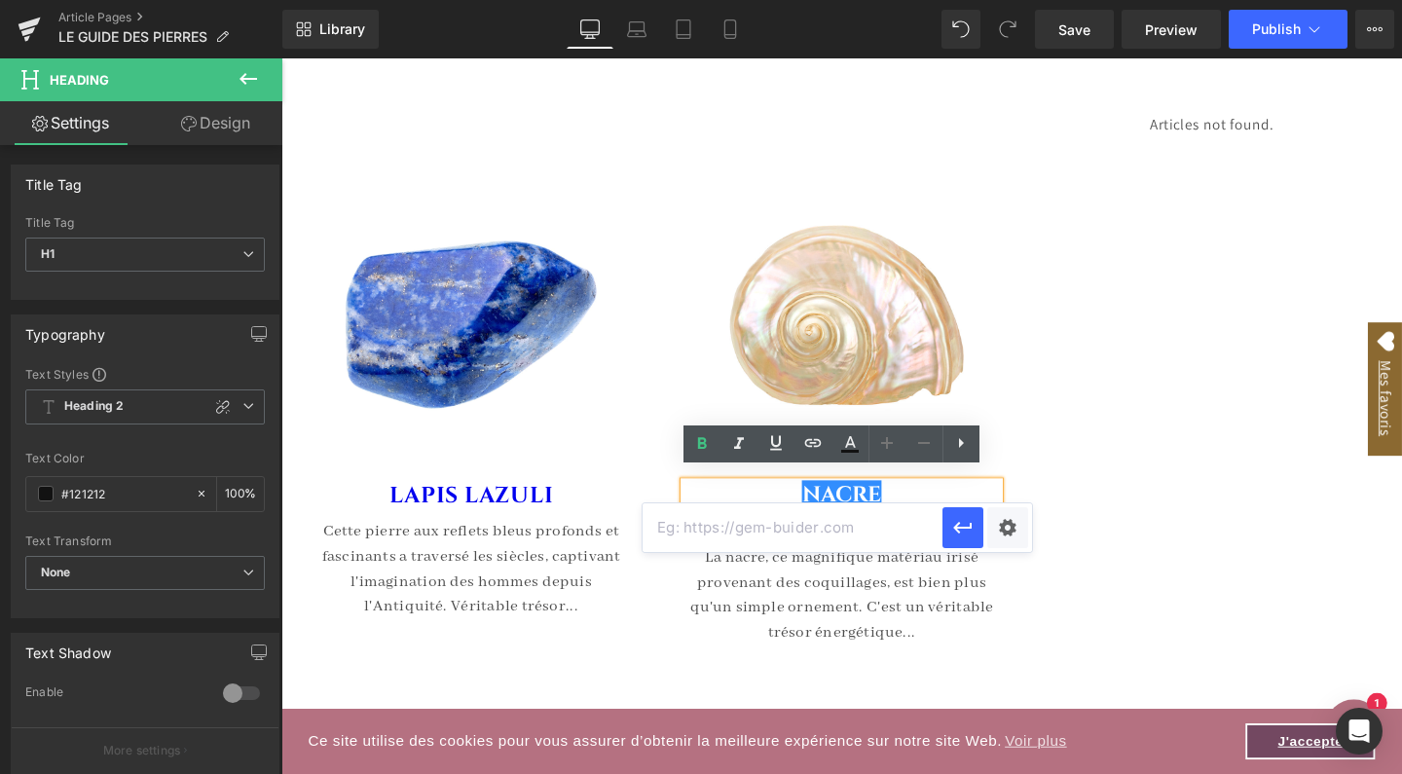
click at [718, 533] on input "text" at bounding box center [793, 527] width 300 height 49
paste input "[URL][DOMAIN_NAME]"
type input "[URL][DOMAIN_NAME]"
click at [961, 528] on icon "button" at bounding box center [962, 528] width 19 height 12
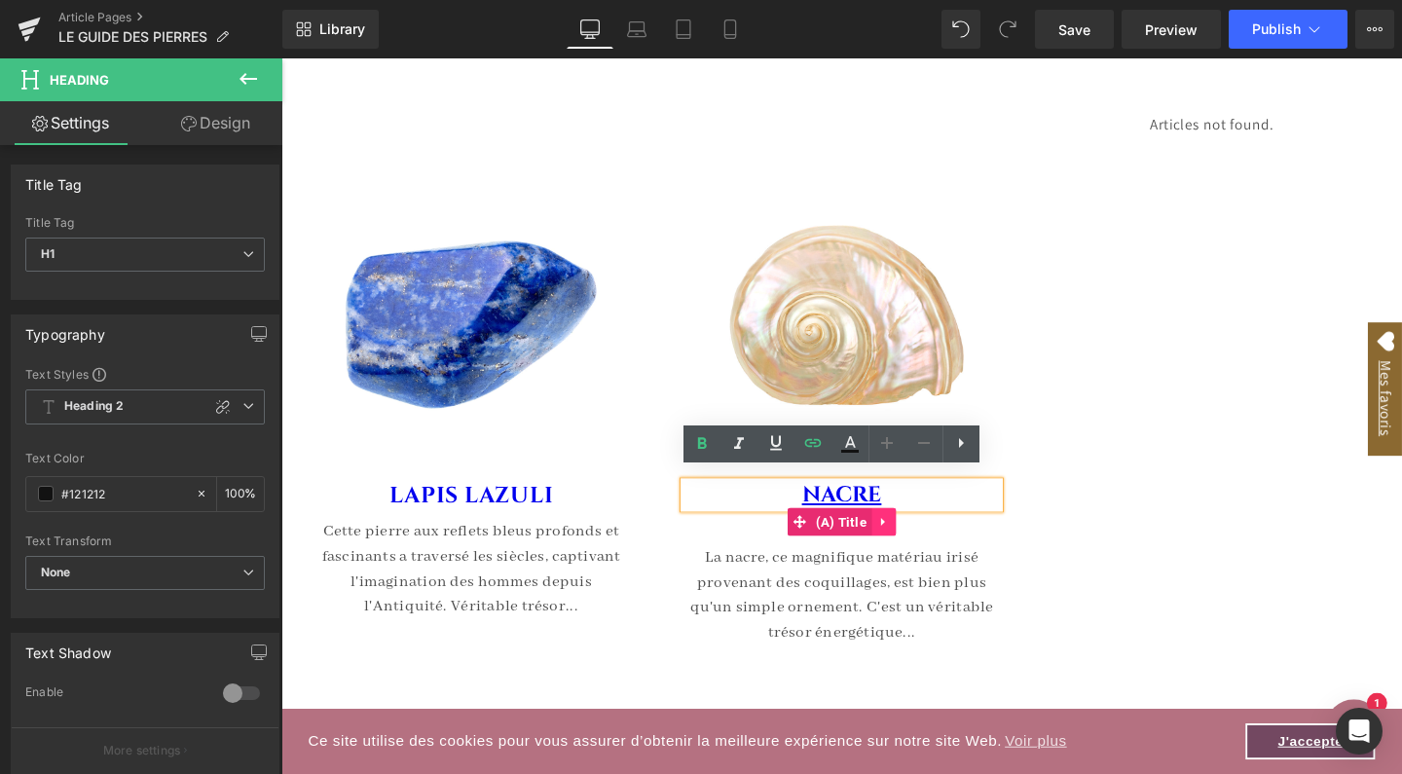
click at [910, 538] on icon at bounding box center [915, 545] width 14 height 15
click at [924, 538] on icon at bounding box center [927, 545] width 14 height 15
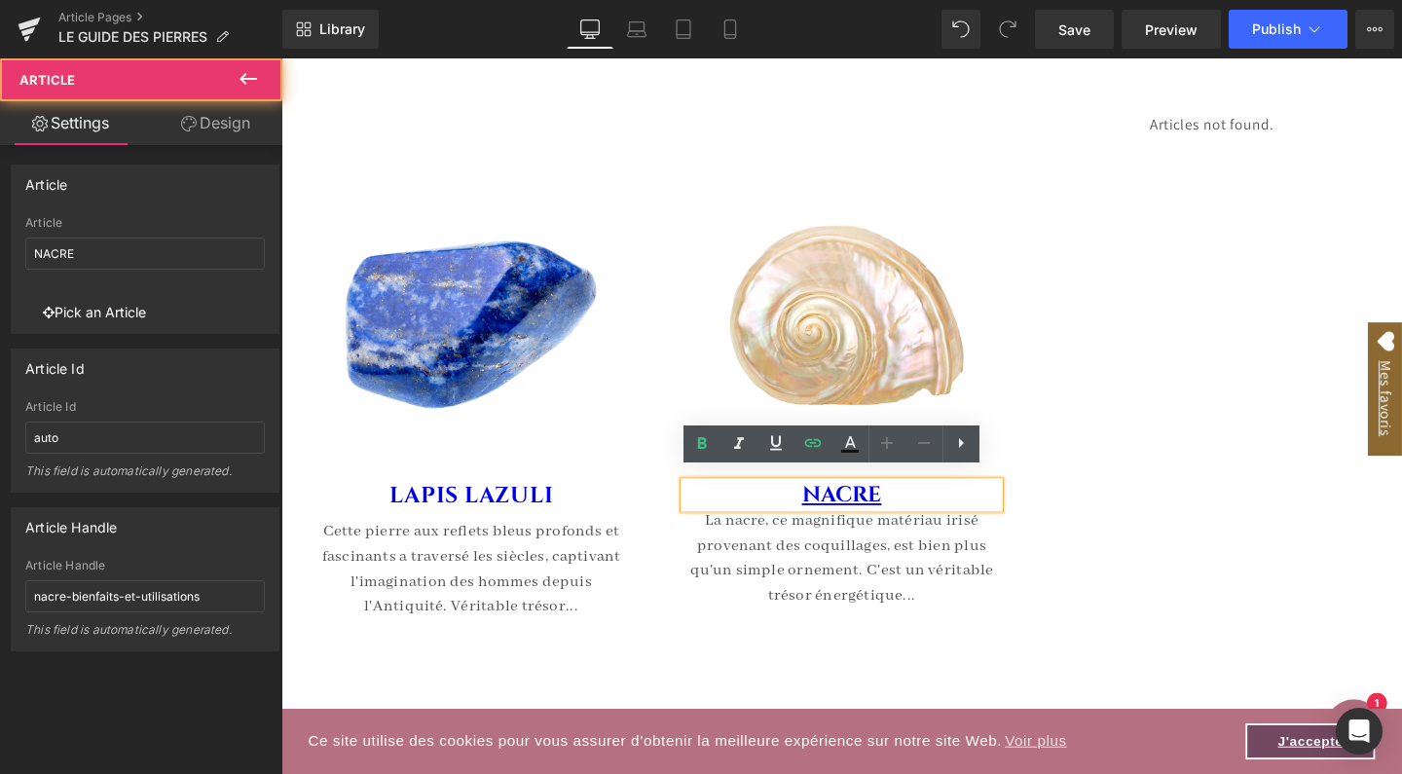
click at [683, 434] on div "Image" at bounding box center [871, 404] width 390 height 522
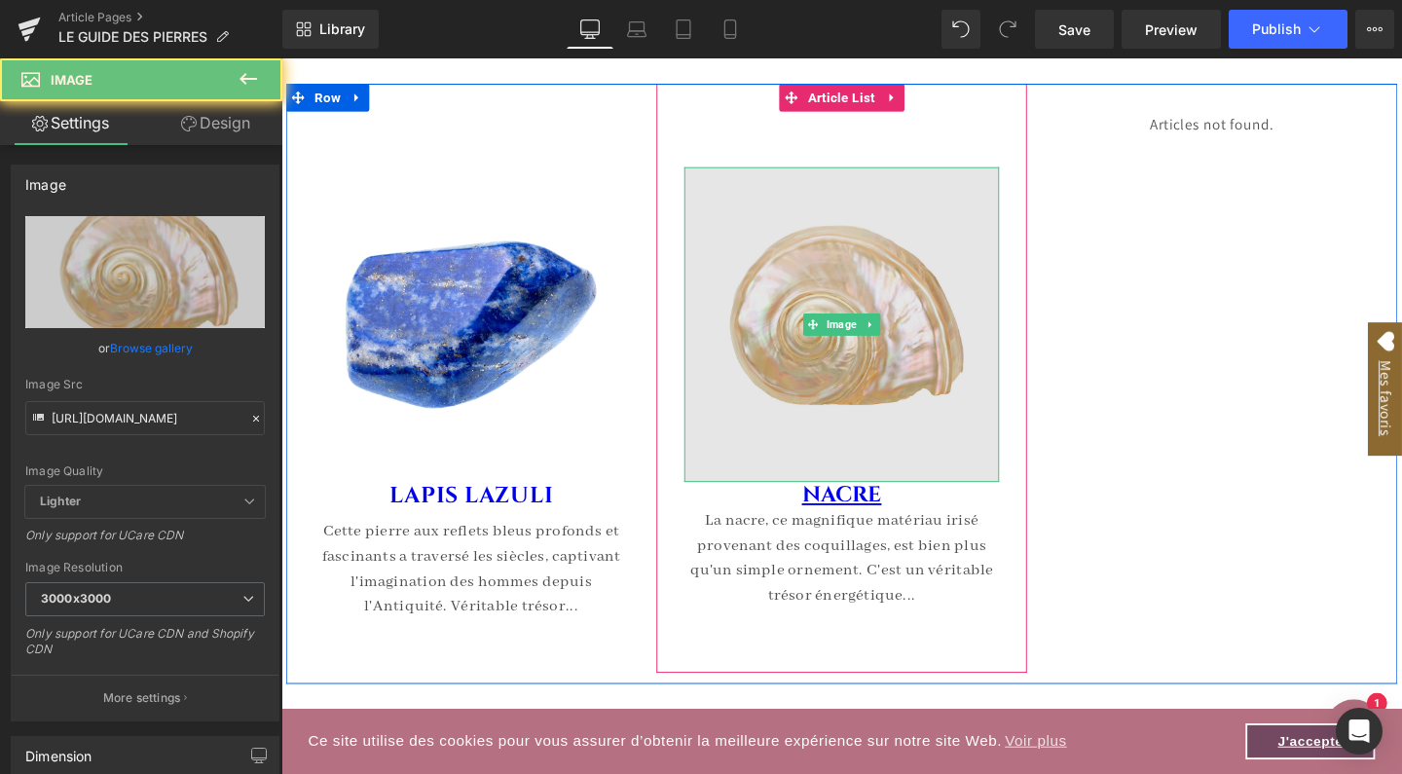
click at [864, 340] on img at bounding box center [870, 337] width 331 height 331
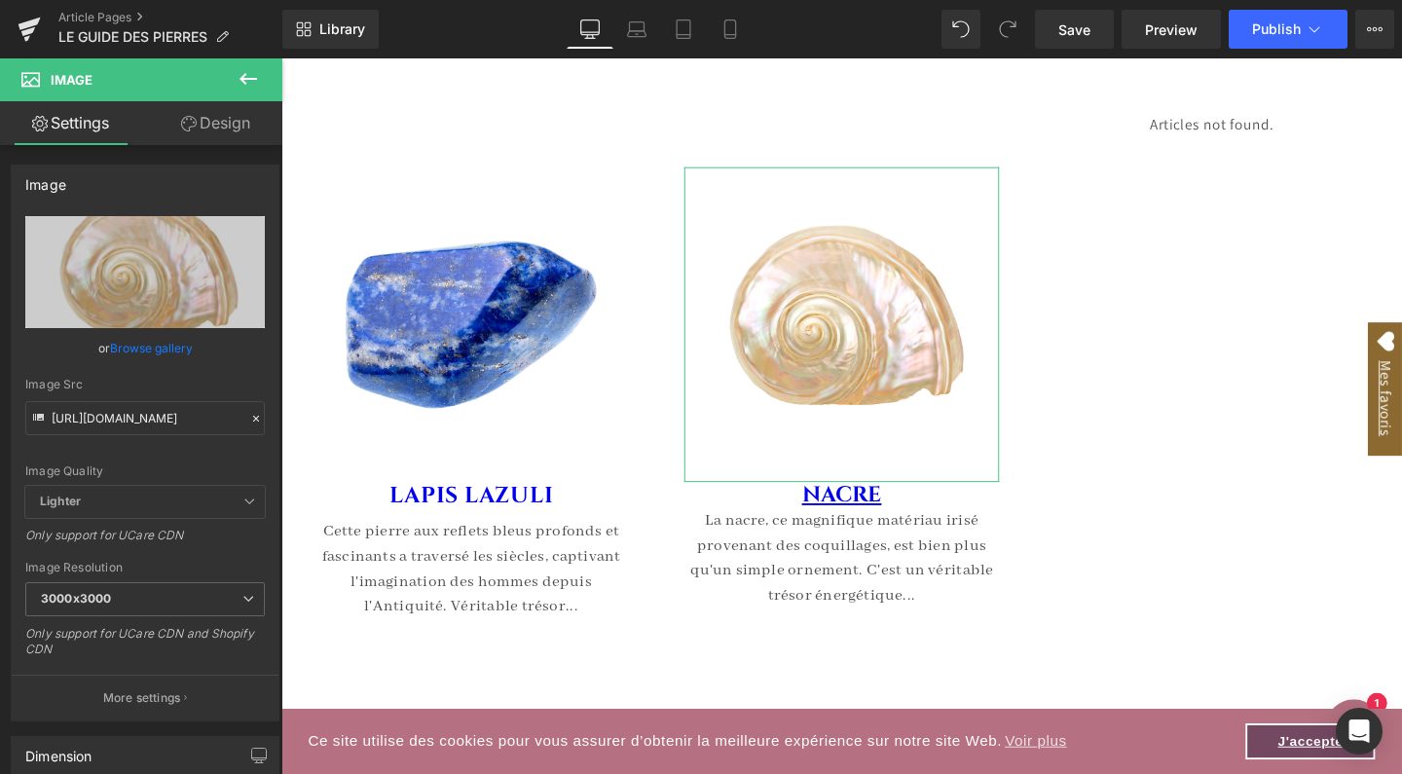
click at [208, 126] on link "Design" at bounding box center [215, 123] width 141 height 44
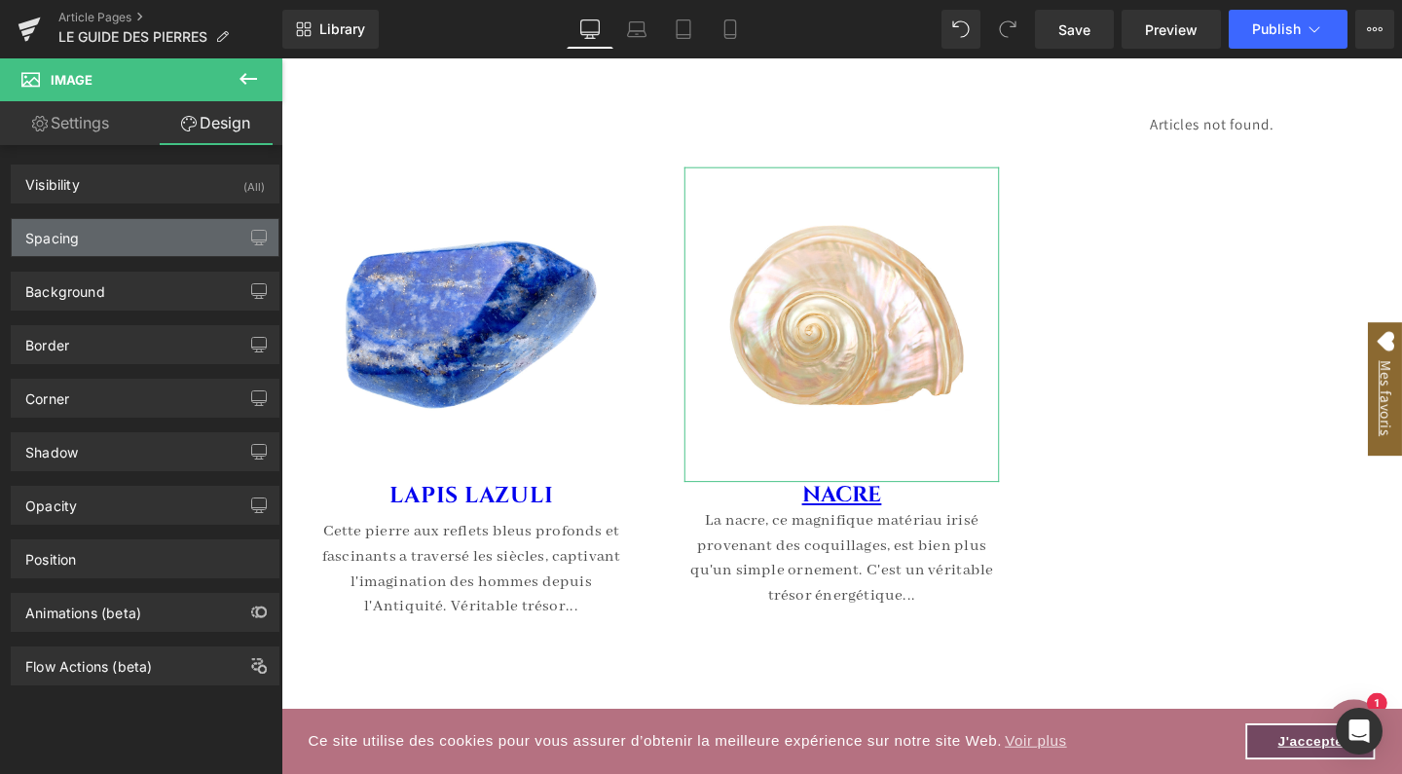
click at [118, 241] on div "Spacing" at bounding box center [145, 237] width 267 height 37
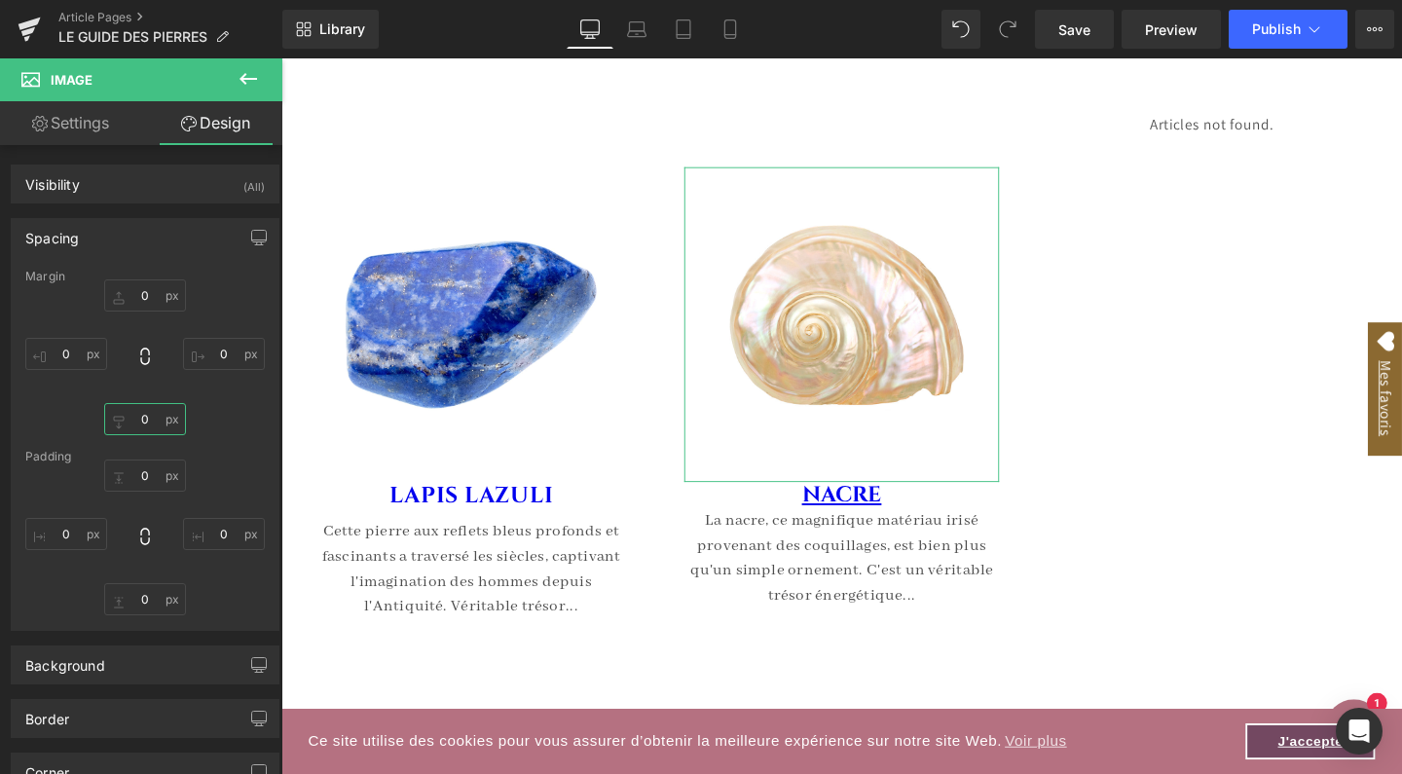
click at [151, 416] on input "0" at bounding box center [145, 419] width 82 height 32
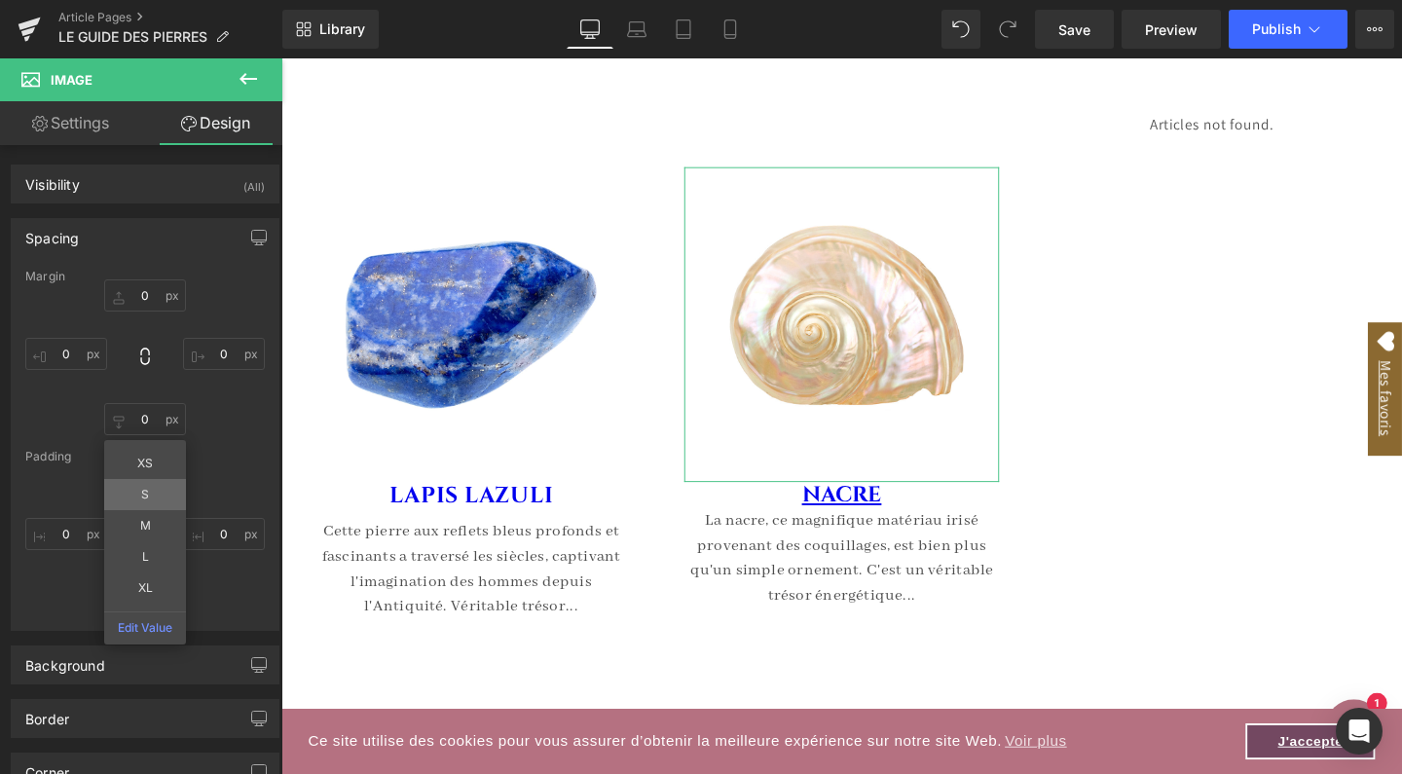
type input "S"
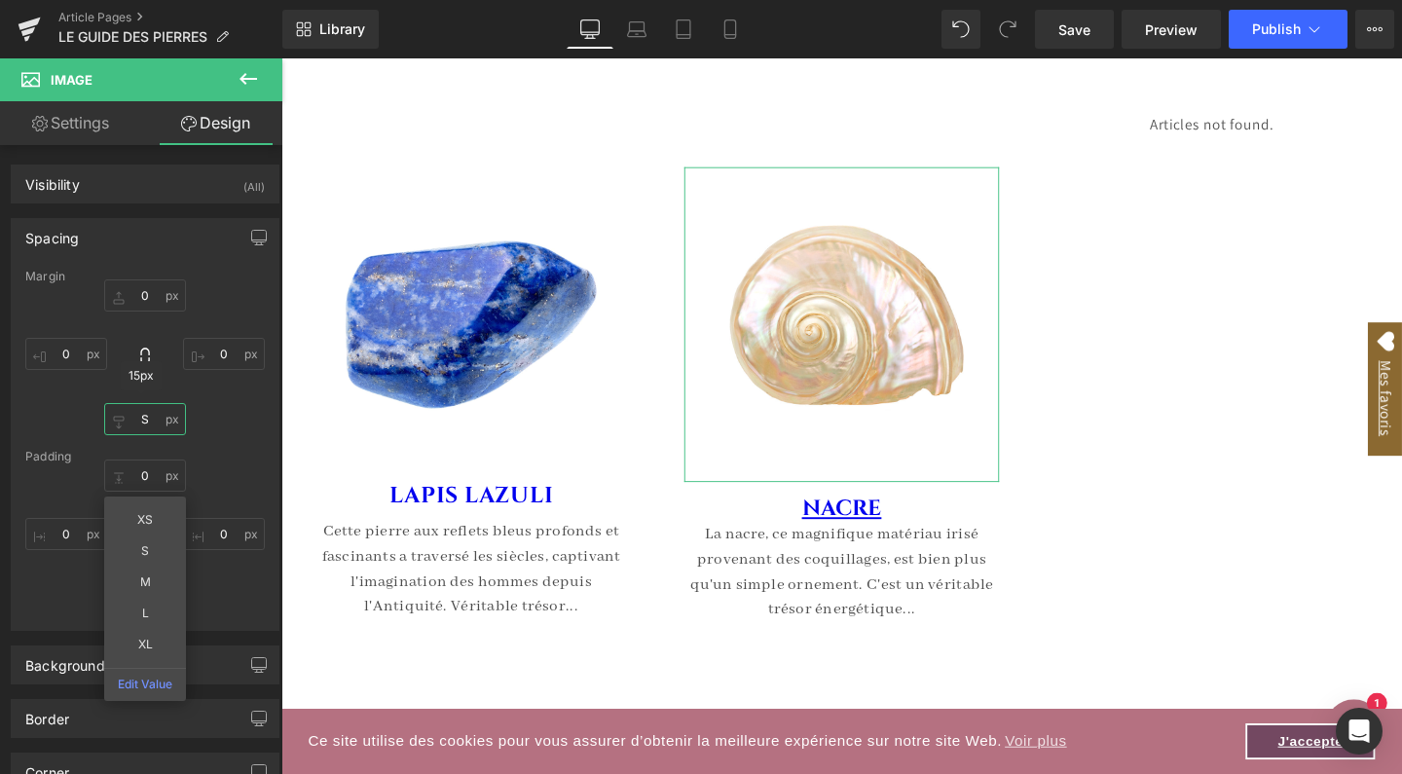
click at [144, 420] on input "S" at bounding box center [145, 419] width 82 height 32
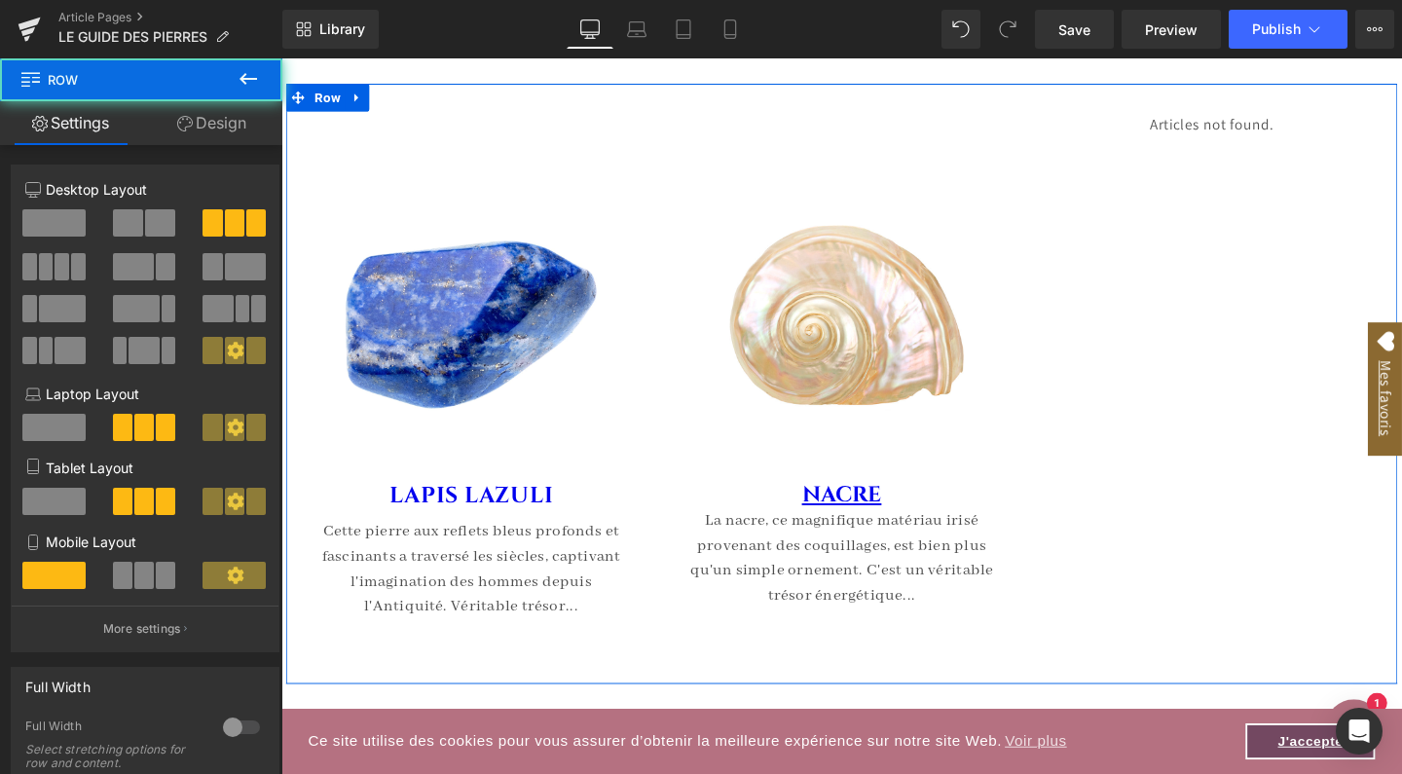
click at [1309, 593] on div "(A) Image LAPIS LAZULI (A) Title Cette pierre aux reflets bleus profonds et fas…" at bounding box center [870, 400] width 1169 height 631
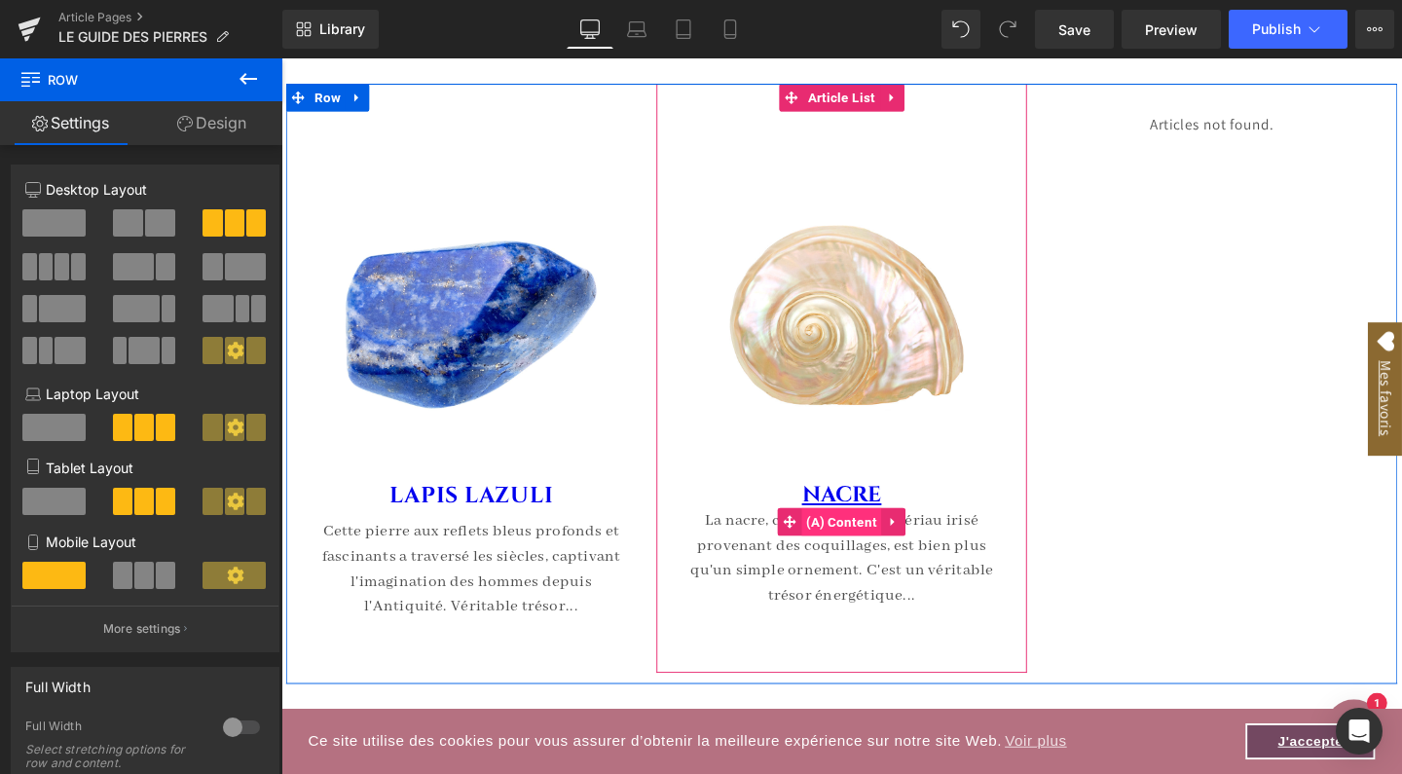
click at [874, 535] on span "(A) Content" at bounding box center [871, 545] width 84 height 29
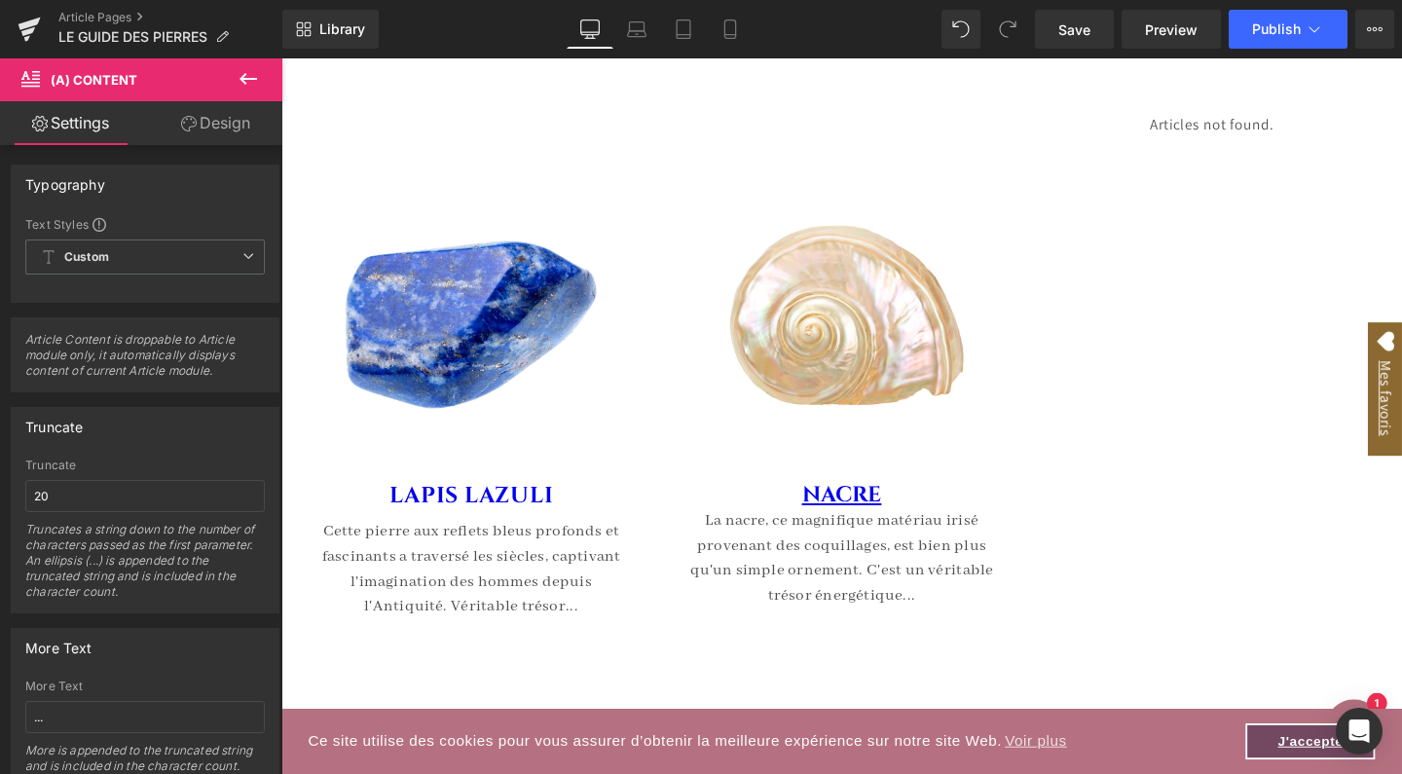
click at [227, 126] on link "Design" at bounding box center [215, 123] width 141 height 44
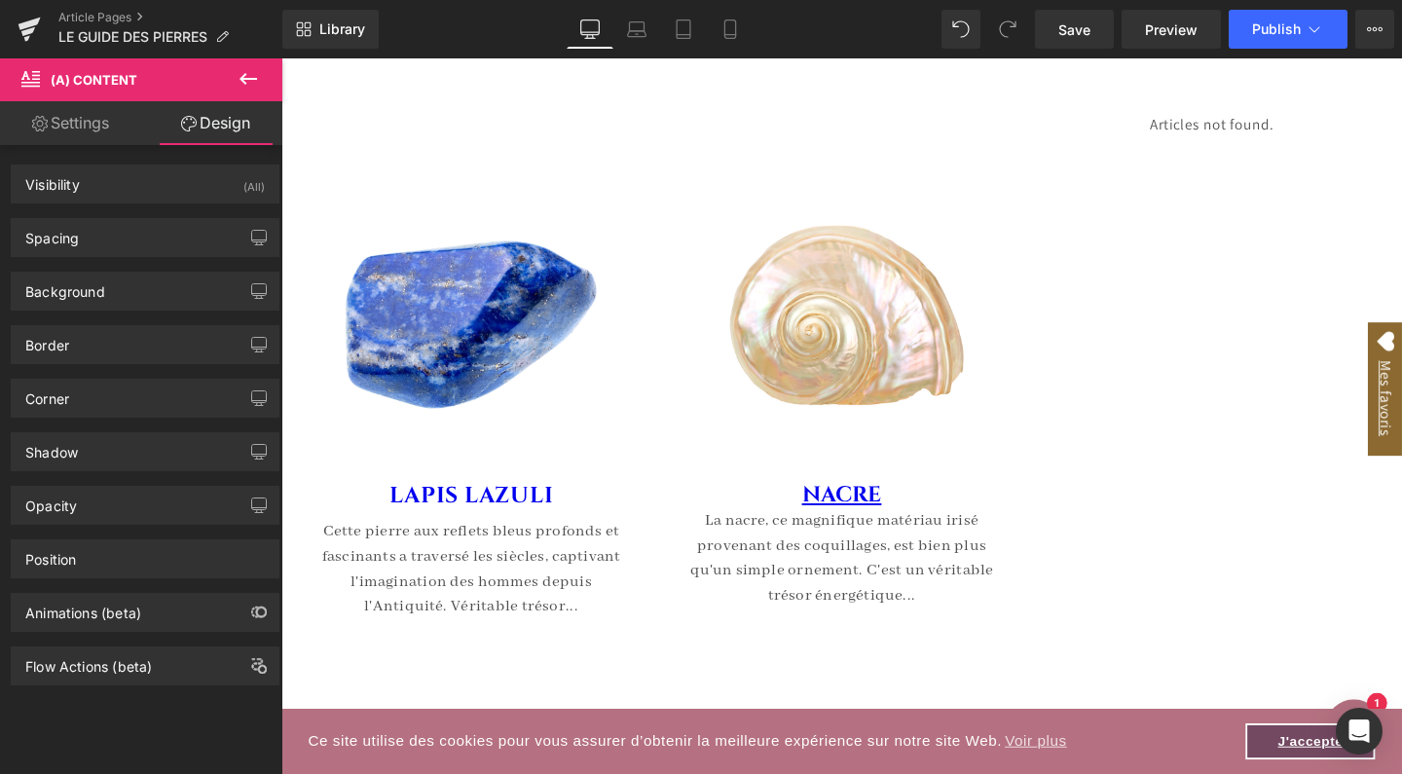
click at [110, 240] on div "Spacing" at bounding box center [145, 237] width 267 height 37
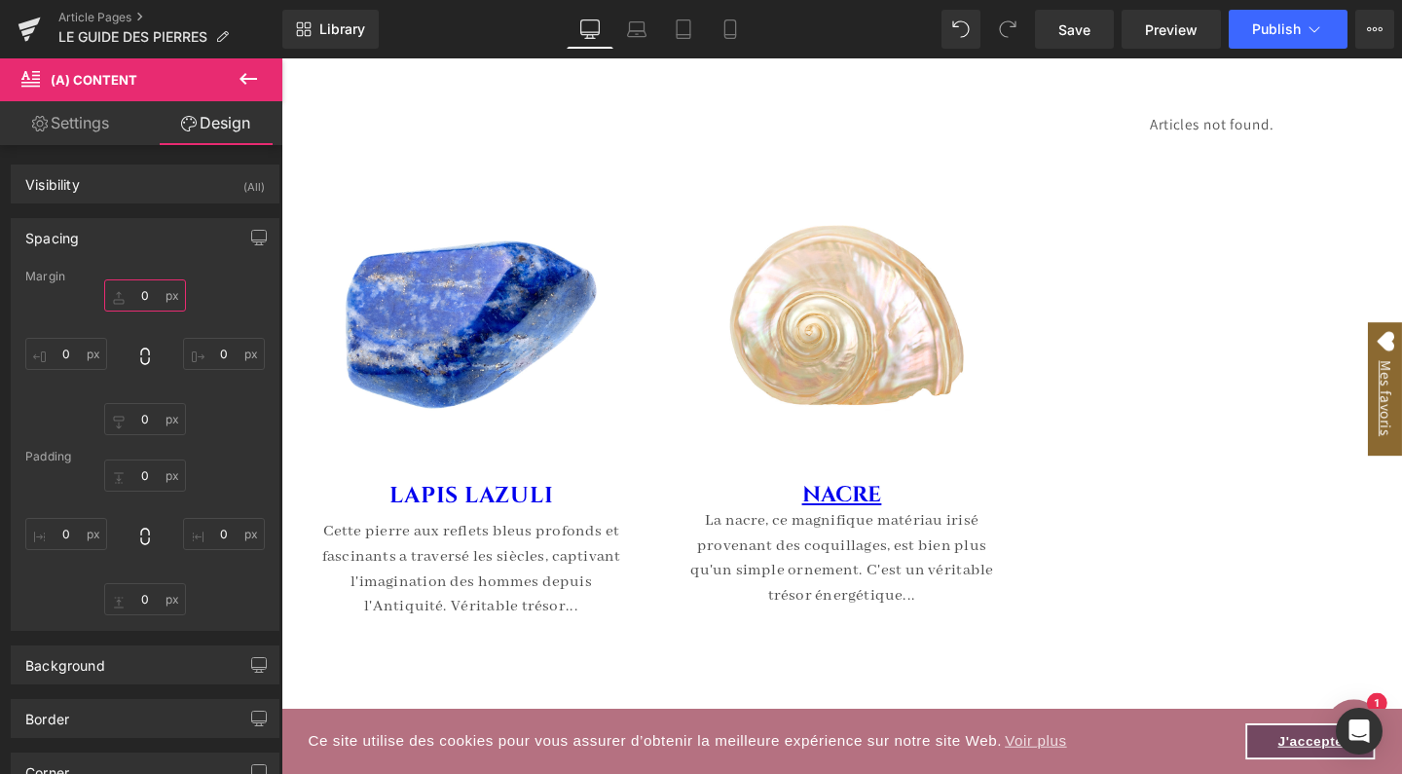
click at [138, 298] on input "0" at bounding box center [145, 295] width 82 height 32
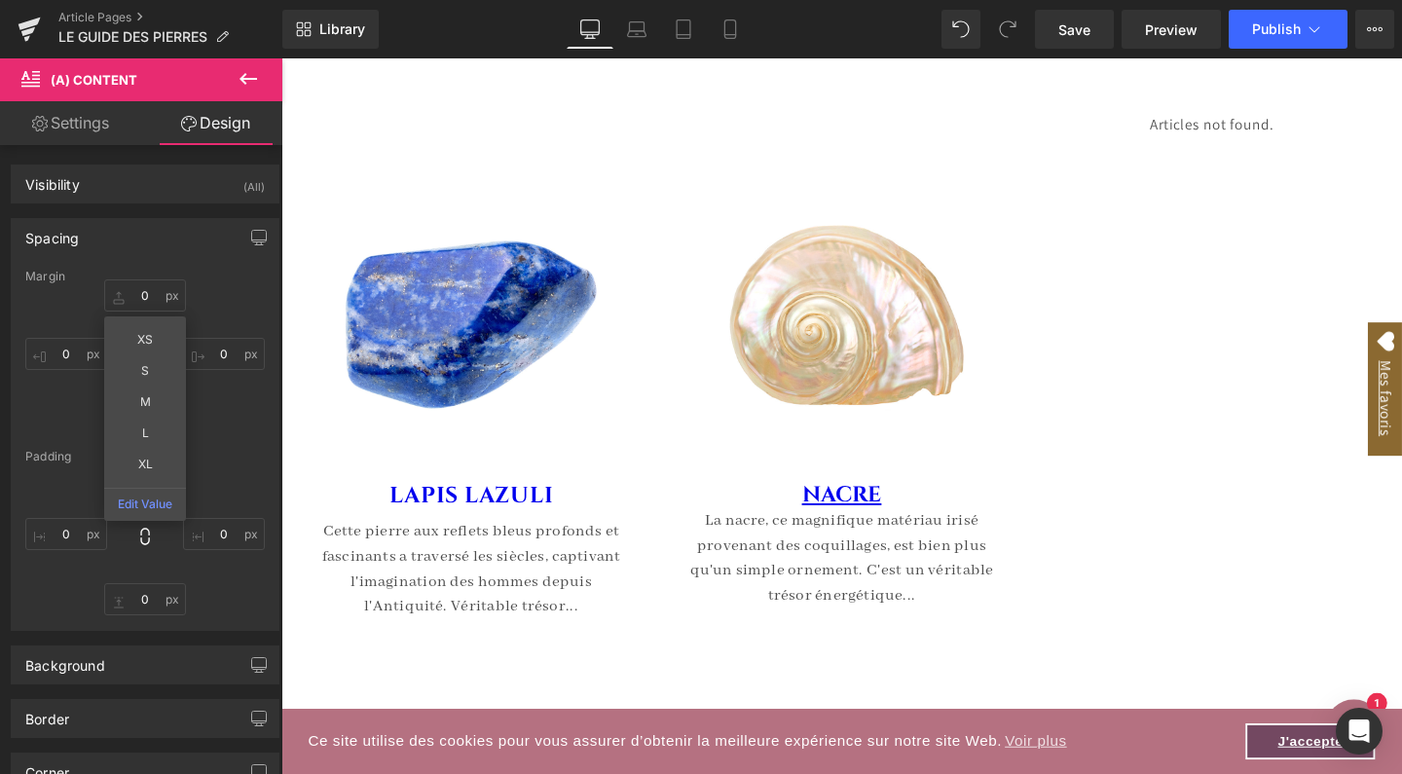
type input "XS"
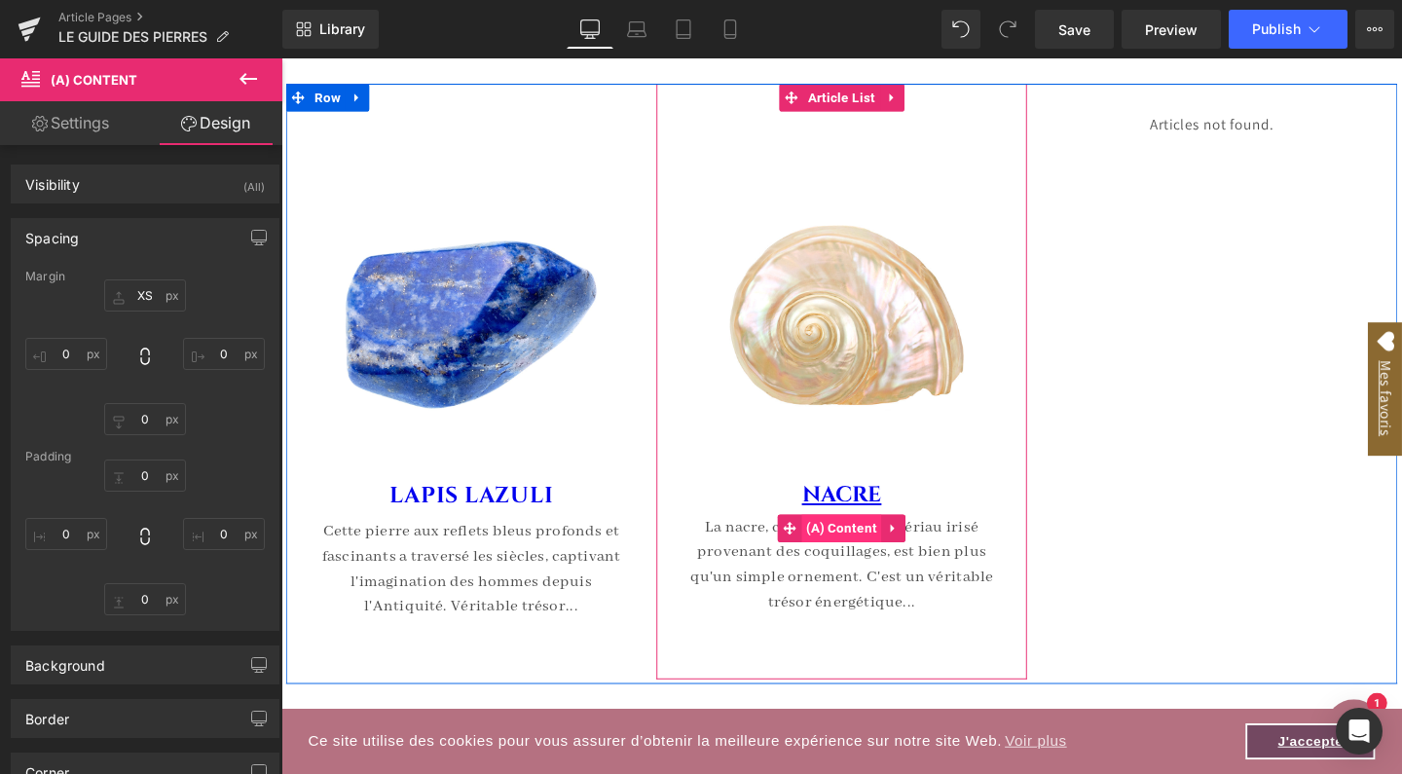
click at [879, 545] on span "(A) Content" at bounding box center [871, 552] width 84 height 29
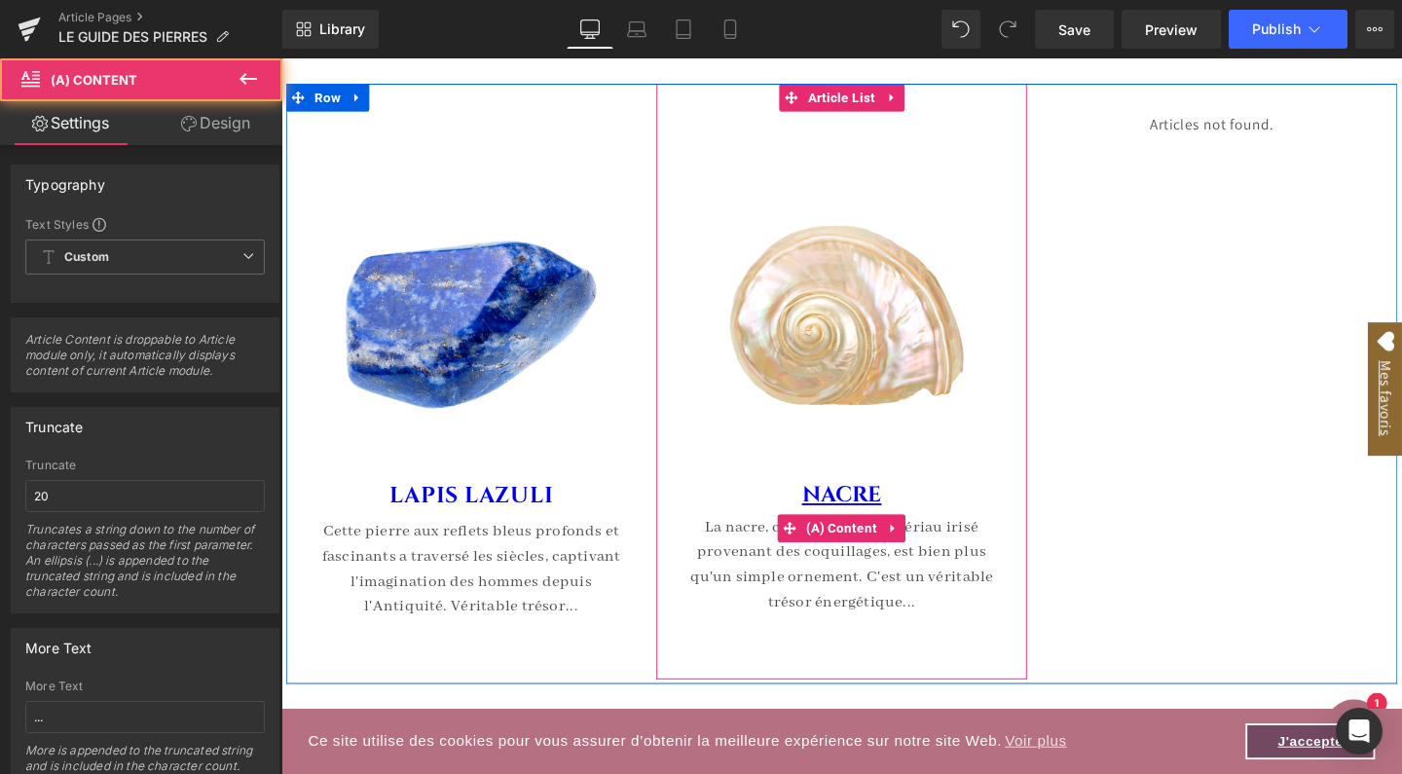
click at [716, 539] on div "La nacre, ce magnifique matériau irisé provenant des coquillages, est bien plus…" at bounding box center [870, 590] width 331 height 105
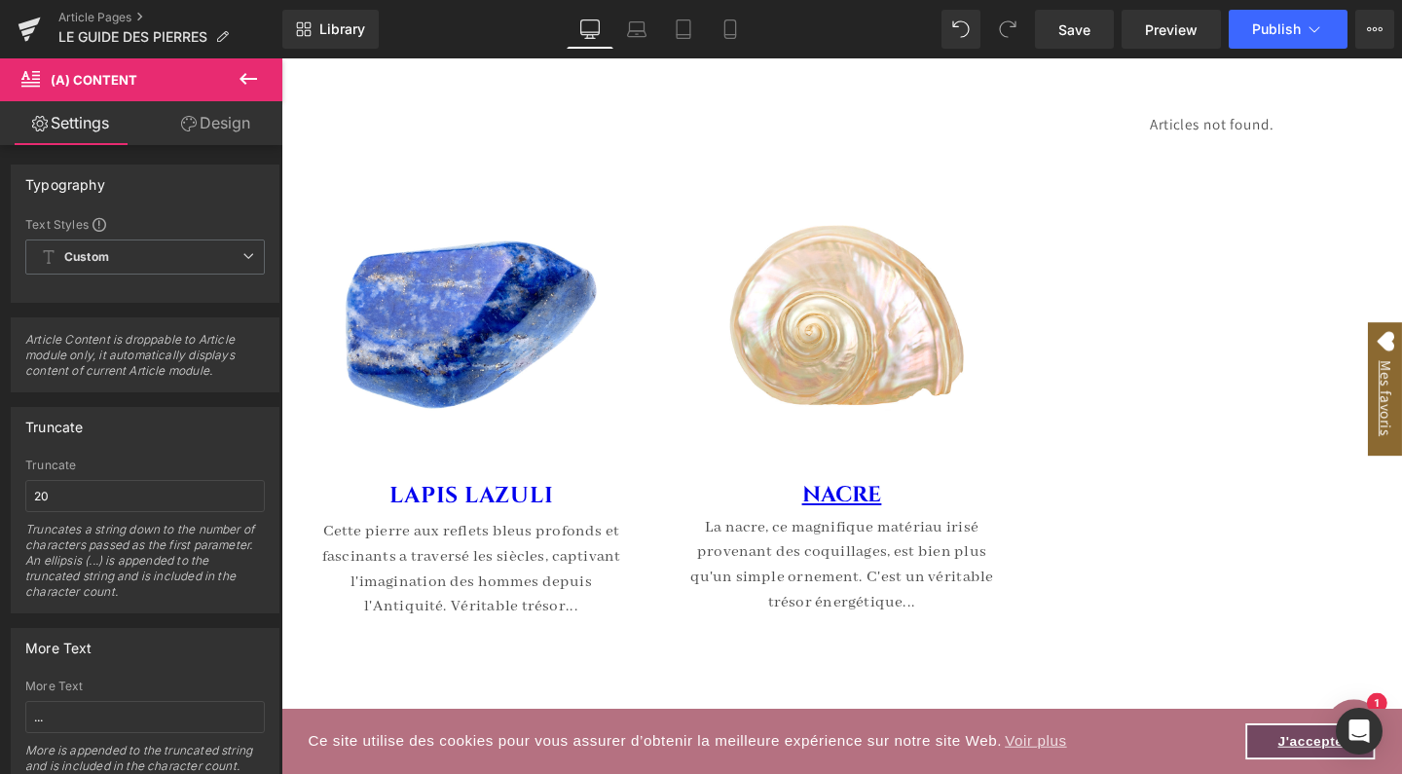
click at [251, 80] on icon at bounding box center [249, 79] width 18 height 12
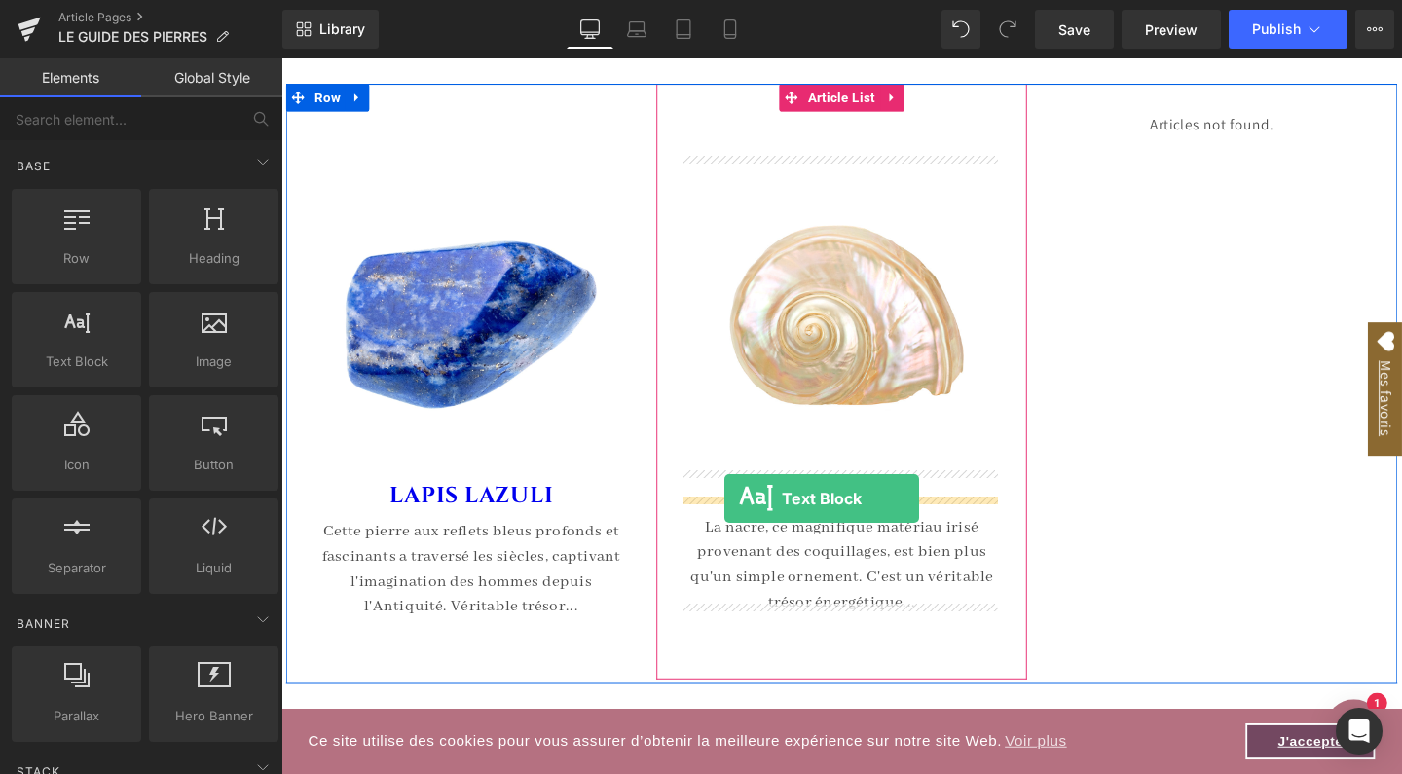
drag, startPoint x: 369, startPoint y: 415, endPoint x: 747, endPoint y: 521, distance: 392.5
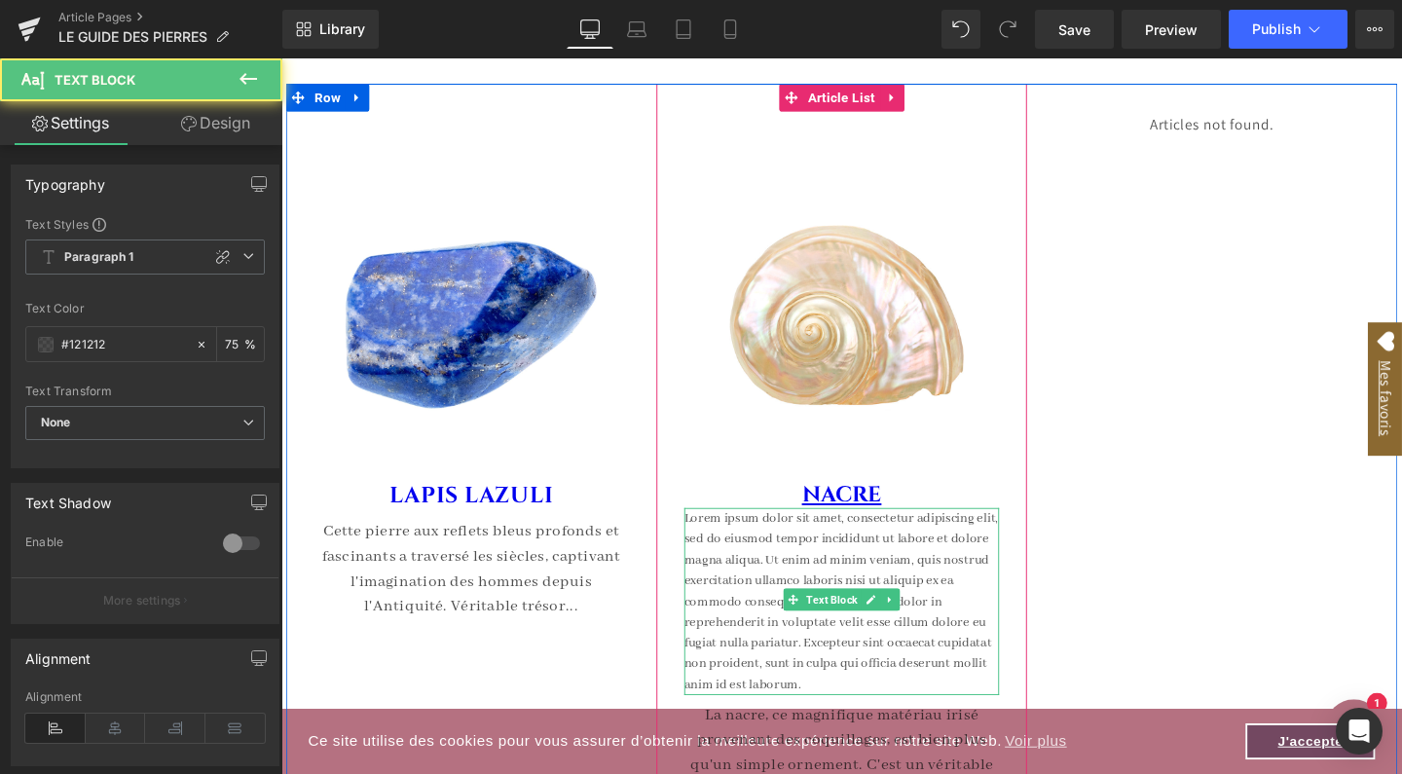
click at [803, 553] on p "Lorem ipsum dolor sit amet, consectetur adipiscing elit, sed do eiusmod tempor …" at bounding box center [870, 630] width 331 height 198
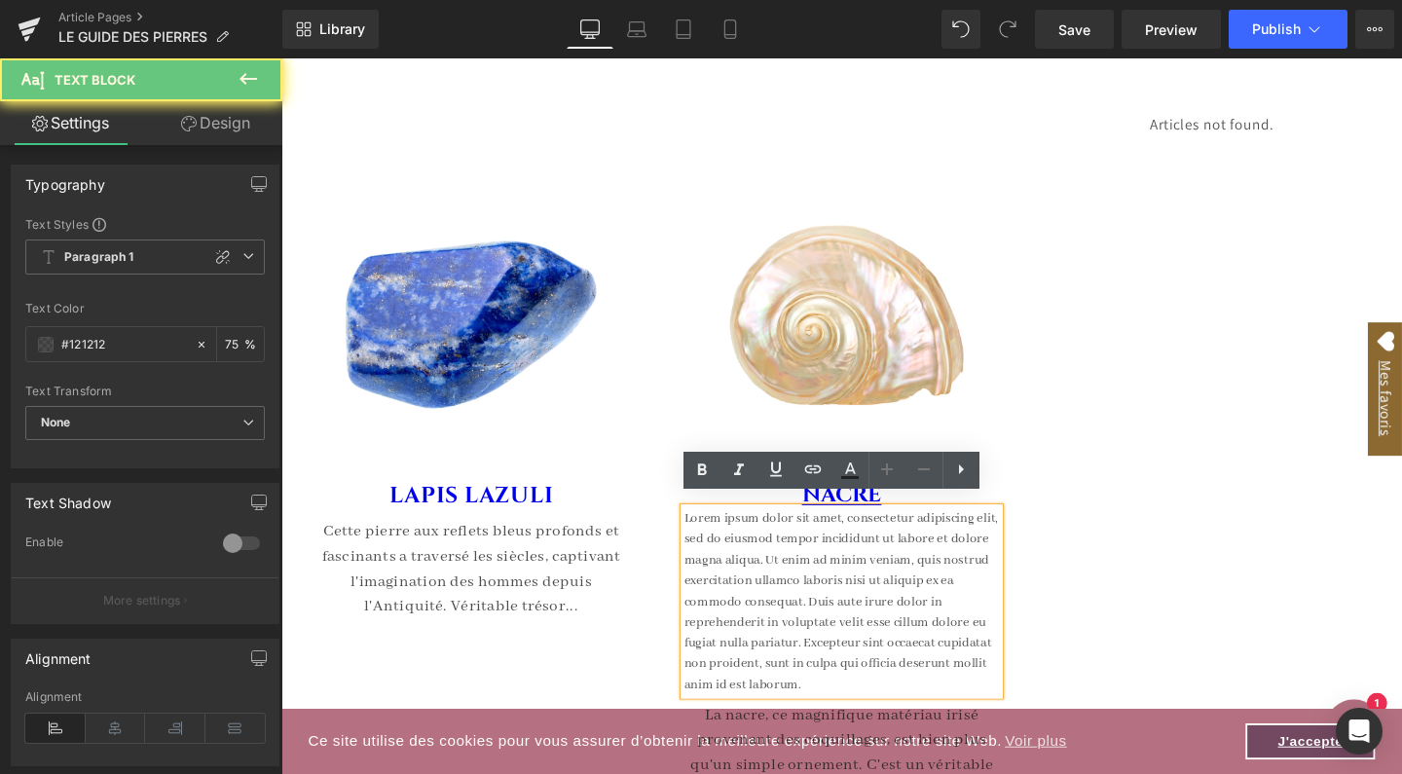
click at [803, 553] on p "Lorem ipsum dolor sit amet, consectetur adipiscing elit, sed do eiusmod tempor …" at bounding box center [870, 630] width 331 height 198
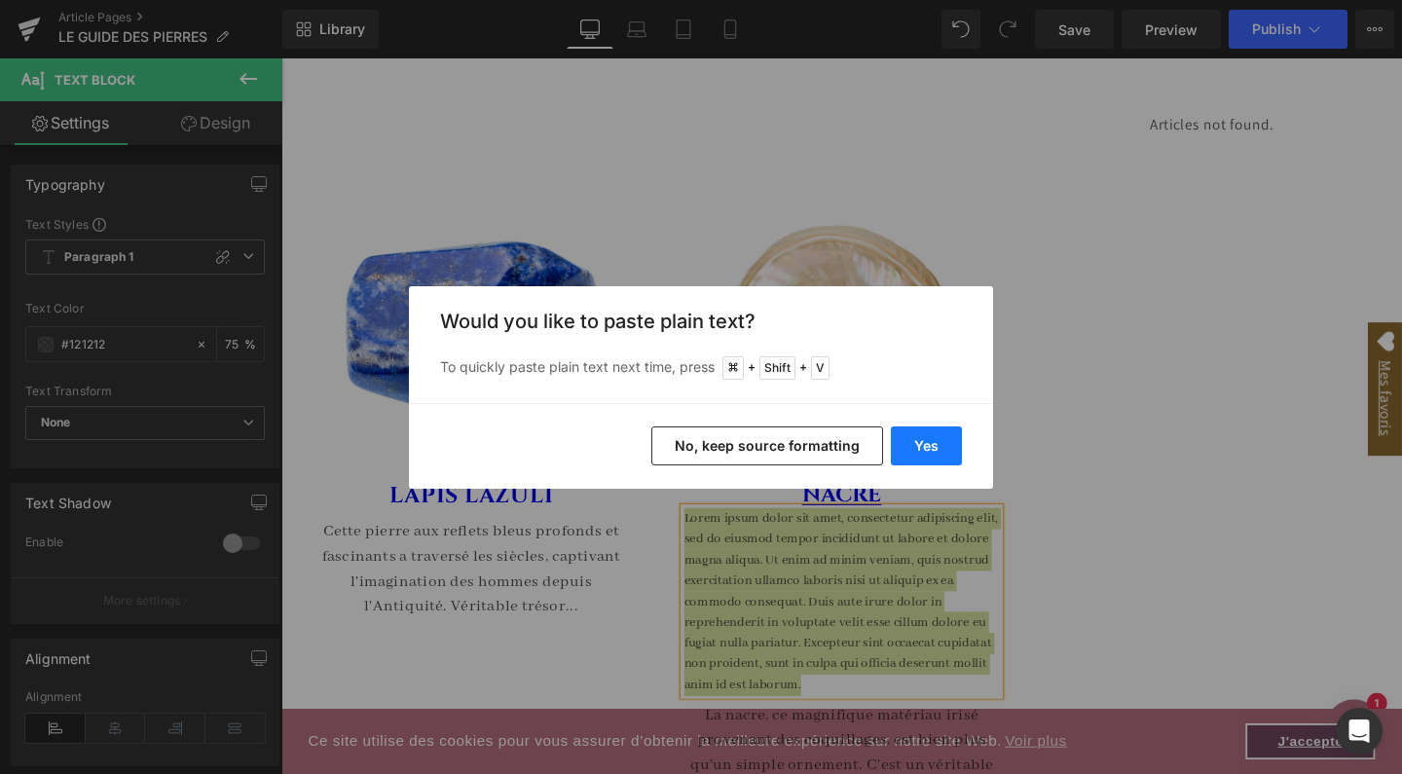
click at [941, 437] on button "Yes" at bounding box center [926, 446] width 71 height 39
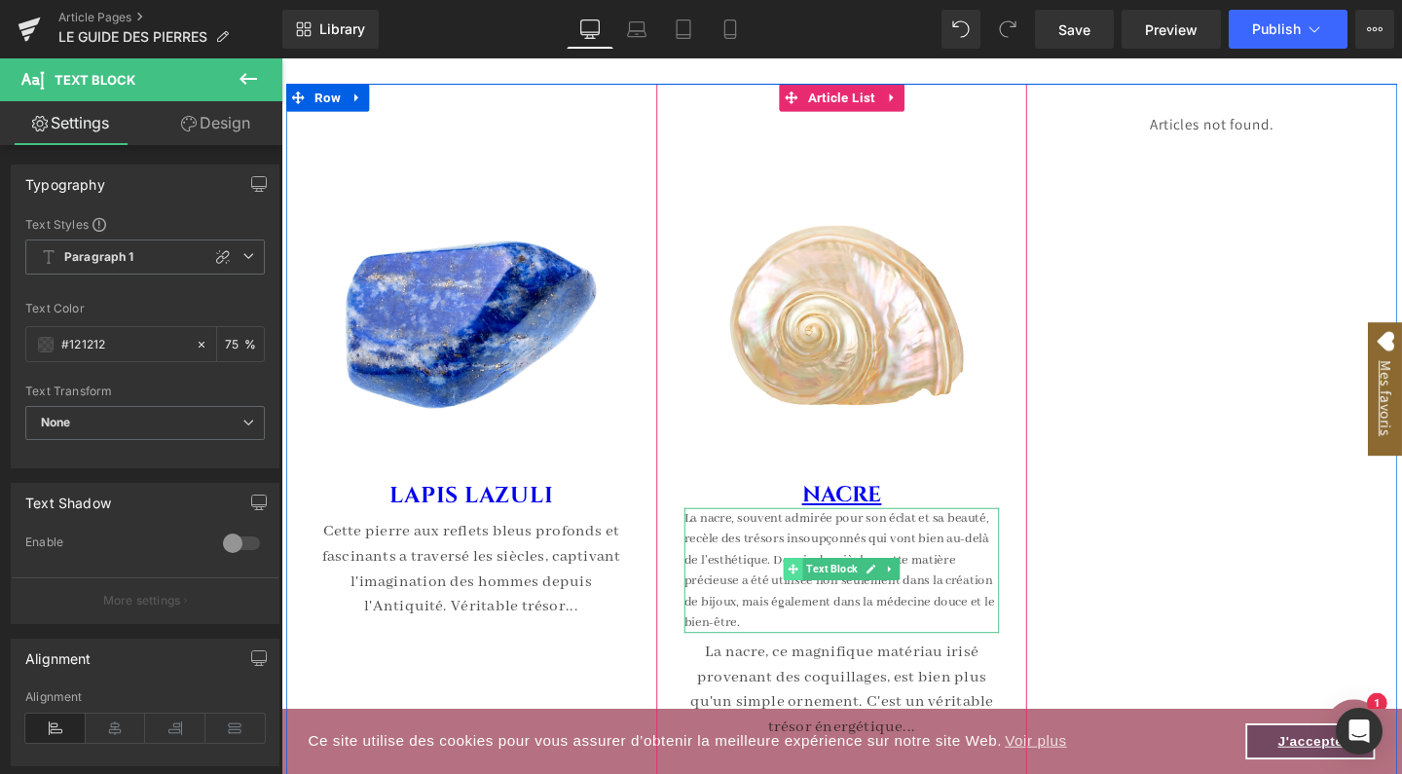
click at [809, 593] on span at bounding box center [819, 594] width 20 height 23
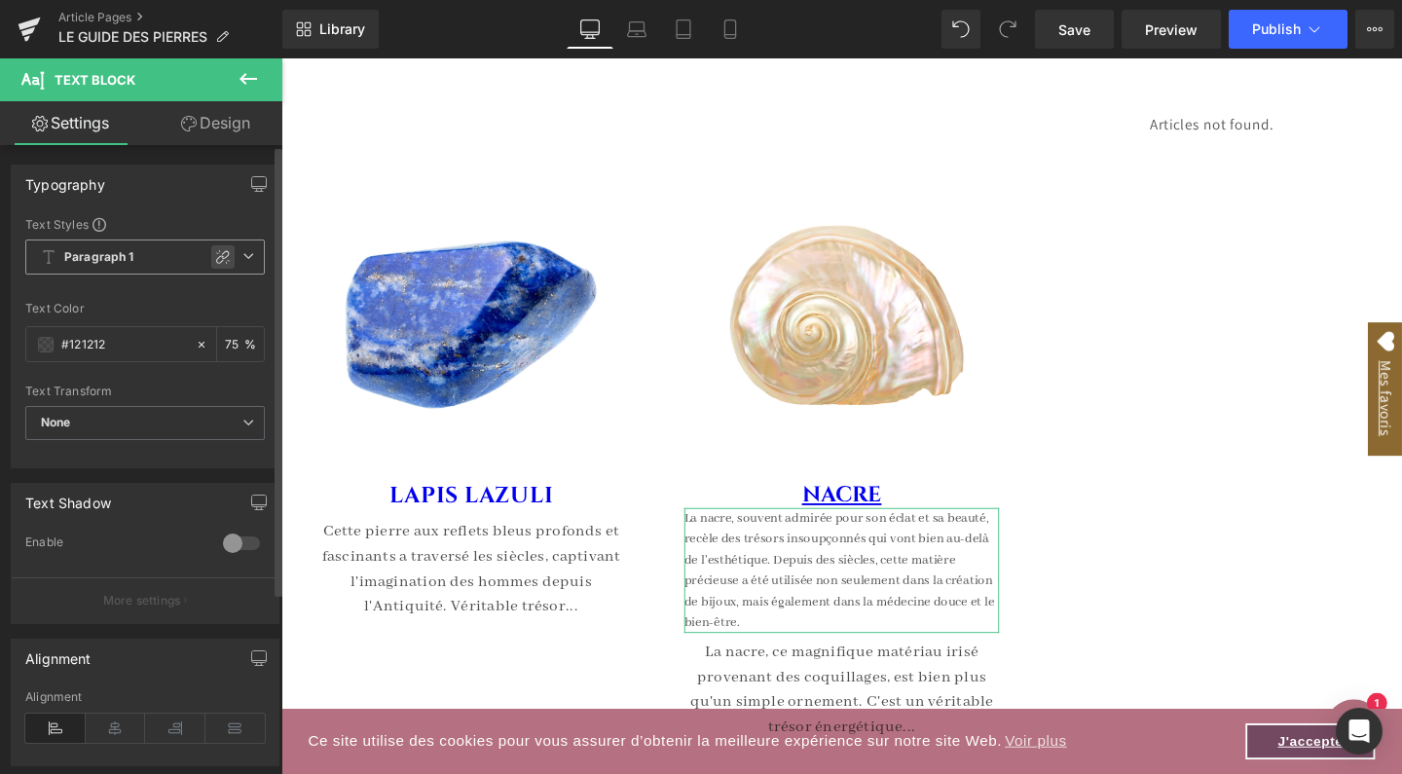
click at [216, 257] on icon at bounding box center [223, 257] width 14 height 14
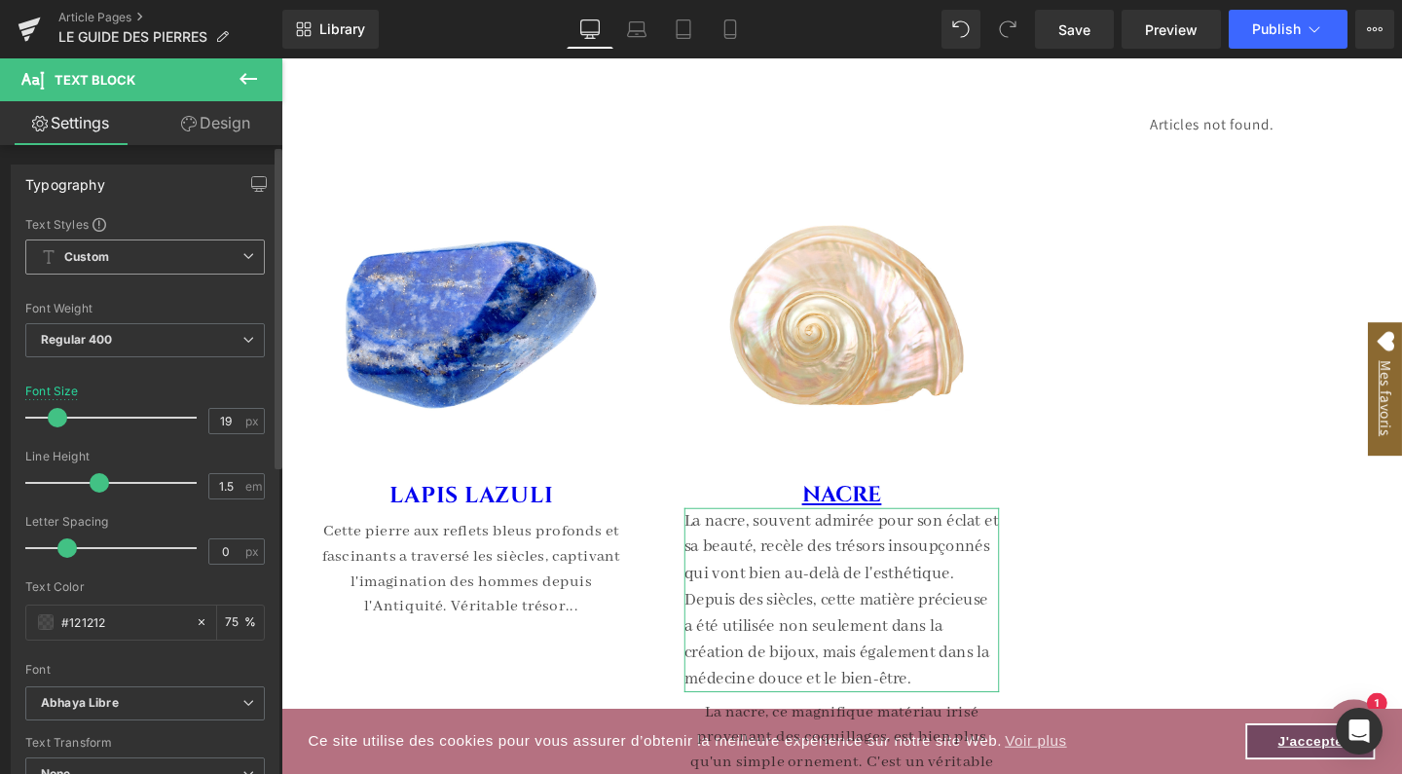
click at [56, 417] on span at bounding box center [57, 417] width 19 height 19
type input "18"
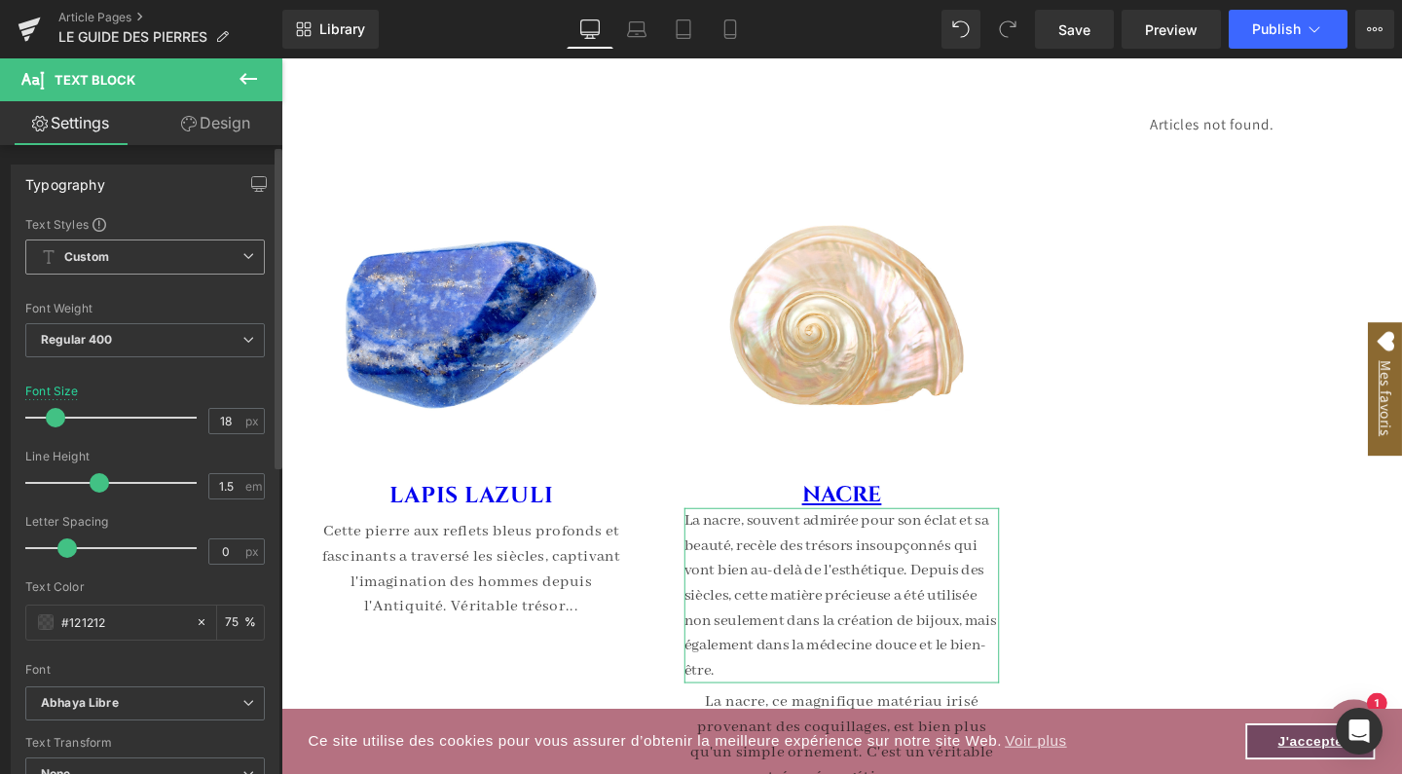
click at [56, 417] on span at bounding box center [55, 417] width 19 height 19
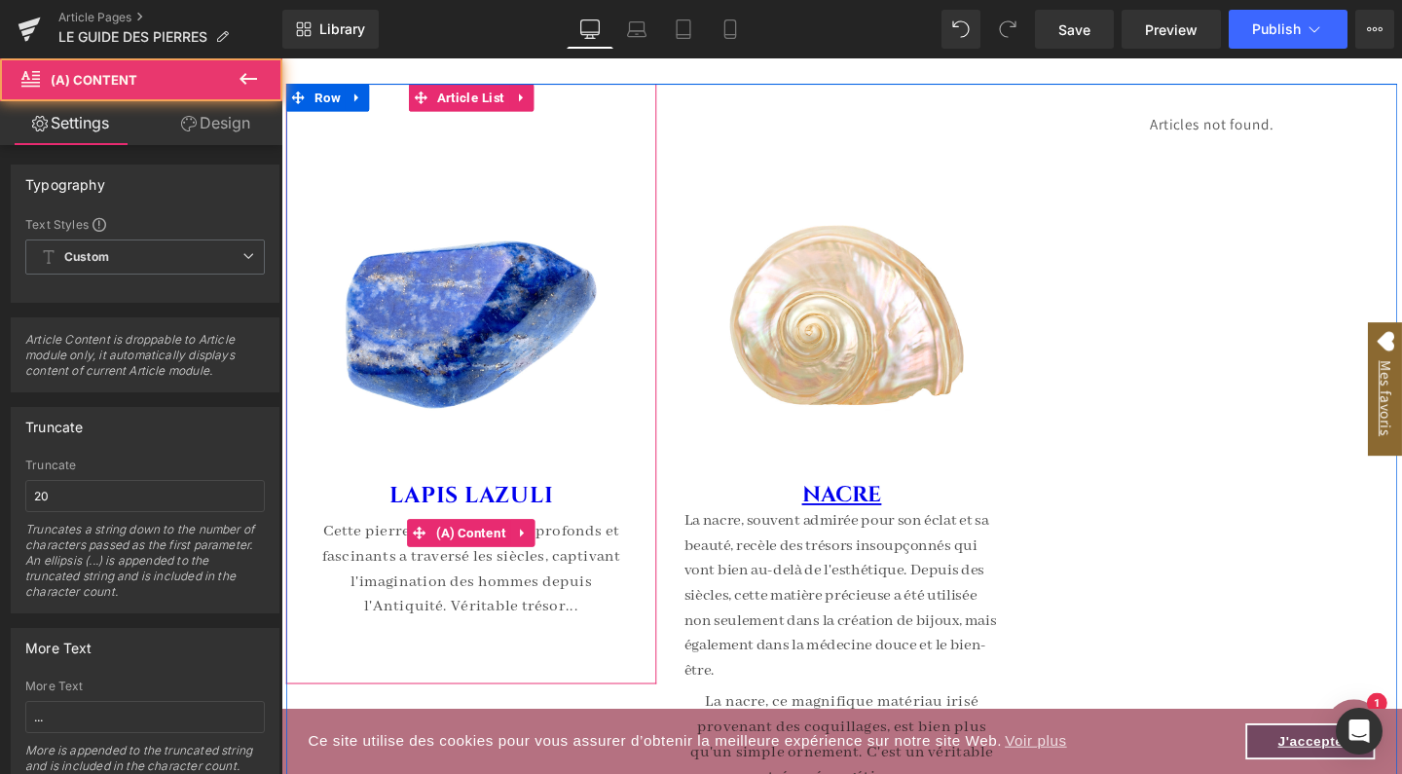
click at [478, 579] on div "Cette pierre aux reflets bleus profonds et fascinants a traversé les siècles, c…" at bounding box center [481, 594] width 331 height 105
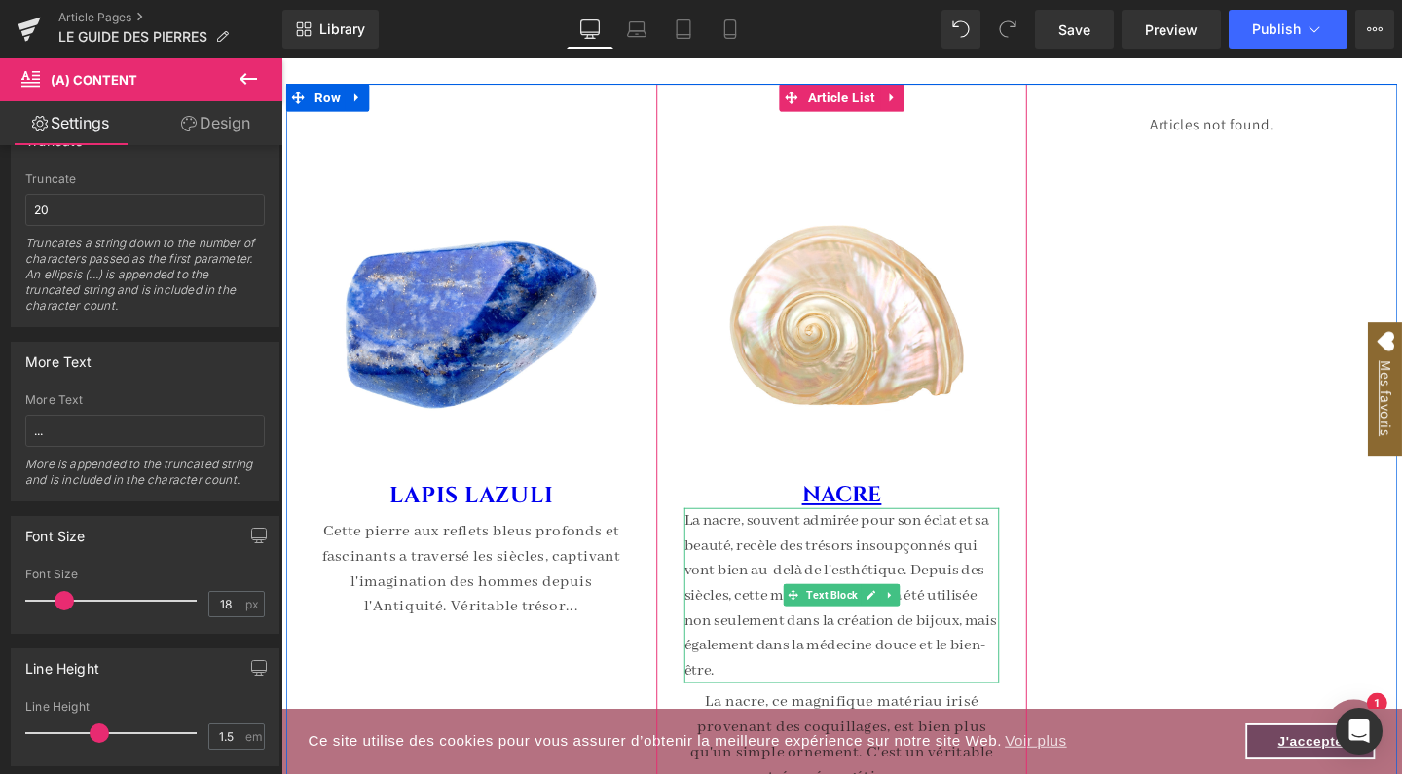
scroll to position [8611, 0]
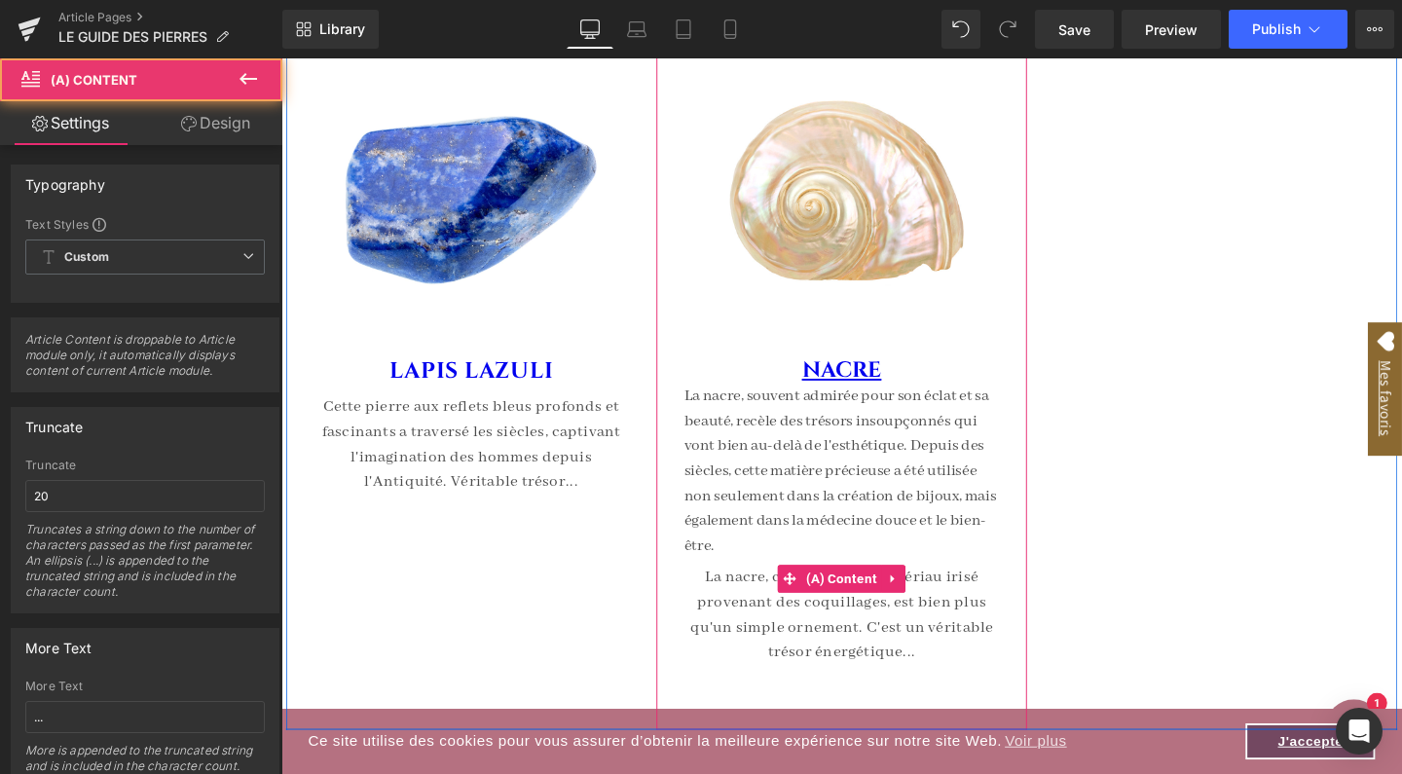
click at [880, 636] on div "La nacre, ce magnifique matériau irisé provenant des coquillages, est bien plus…" at bounding box center [870, 643] width 331 height 105
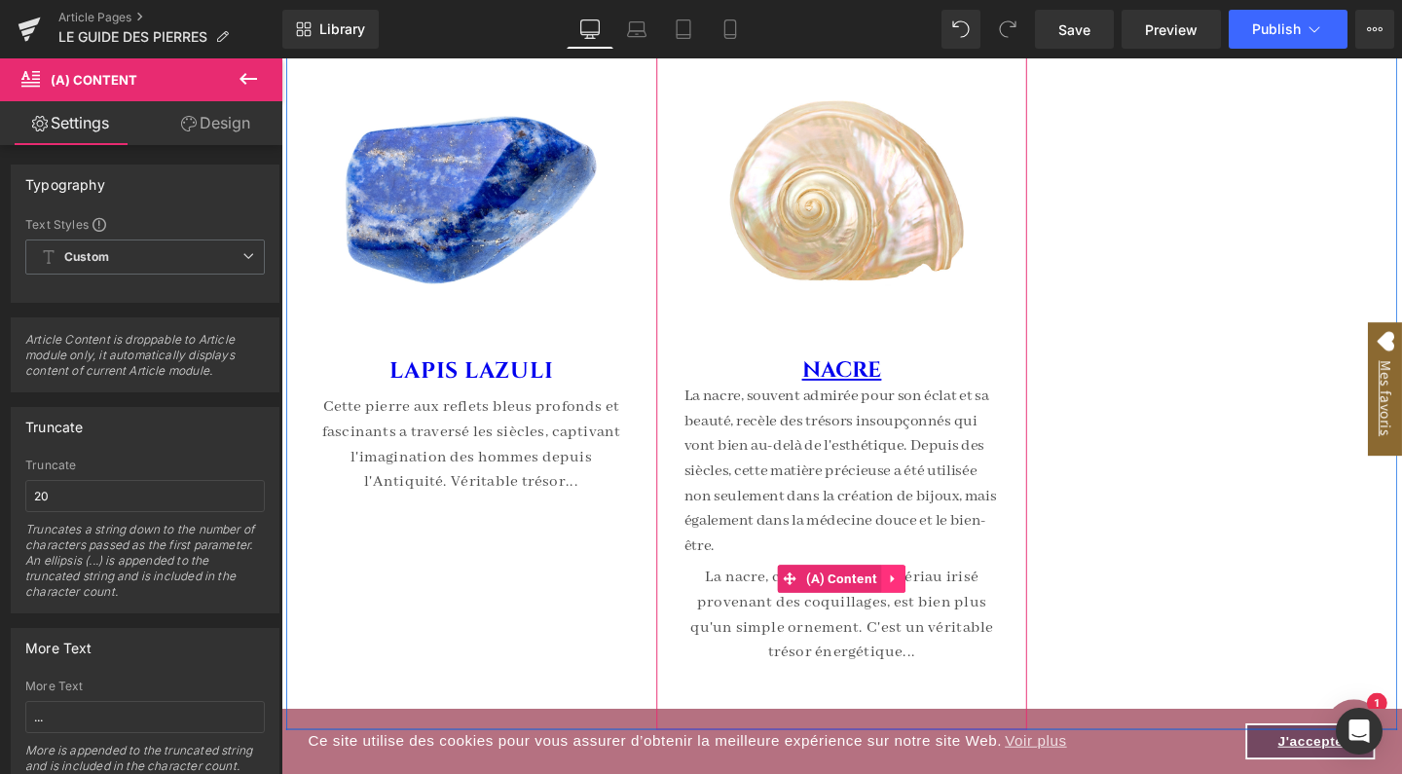
click at [922, 602] on icon at bounding box center [924, 606] width 4 height 9
click at [931, 599] on icon at bounding box center [938, 606] width 14 height 14
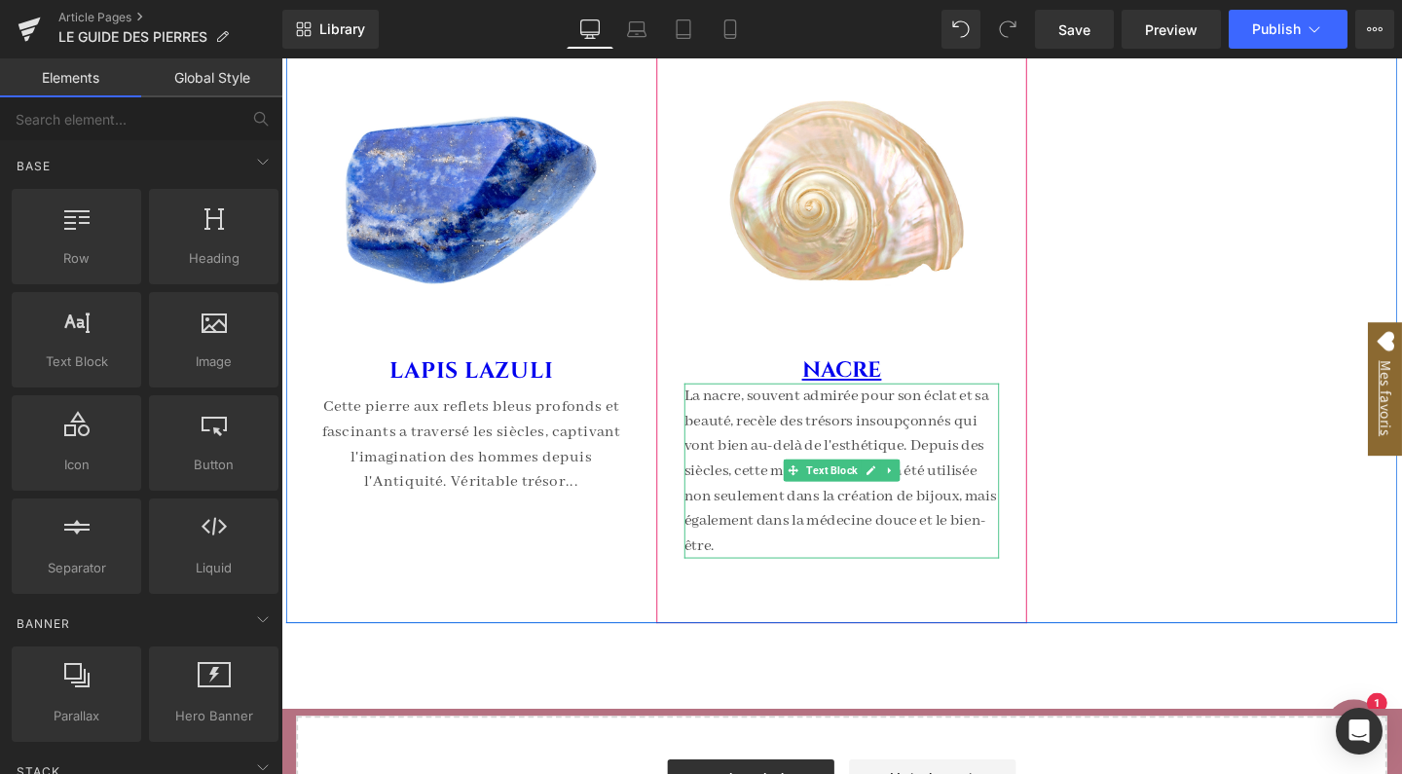
click at [821, 462] on p "La nacre, souvent admirée pour son éclat et sa beauté, recèle des trésors insou…" at bounding box center [870, 492] width 331 height 184
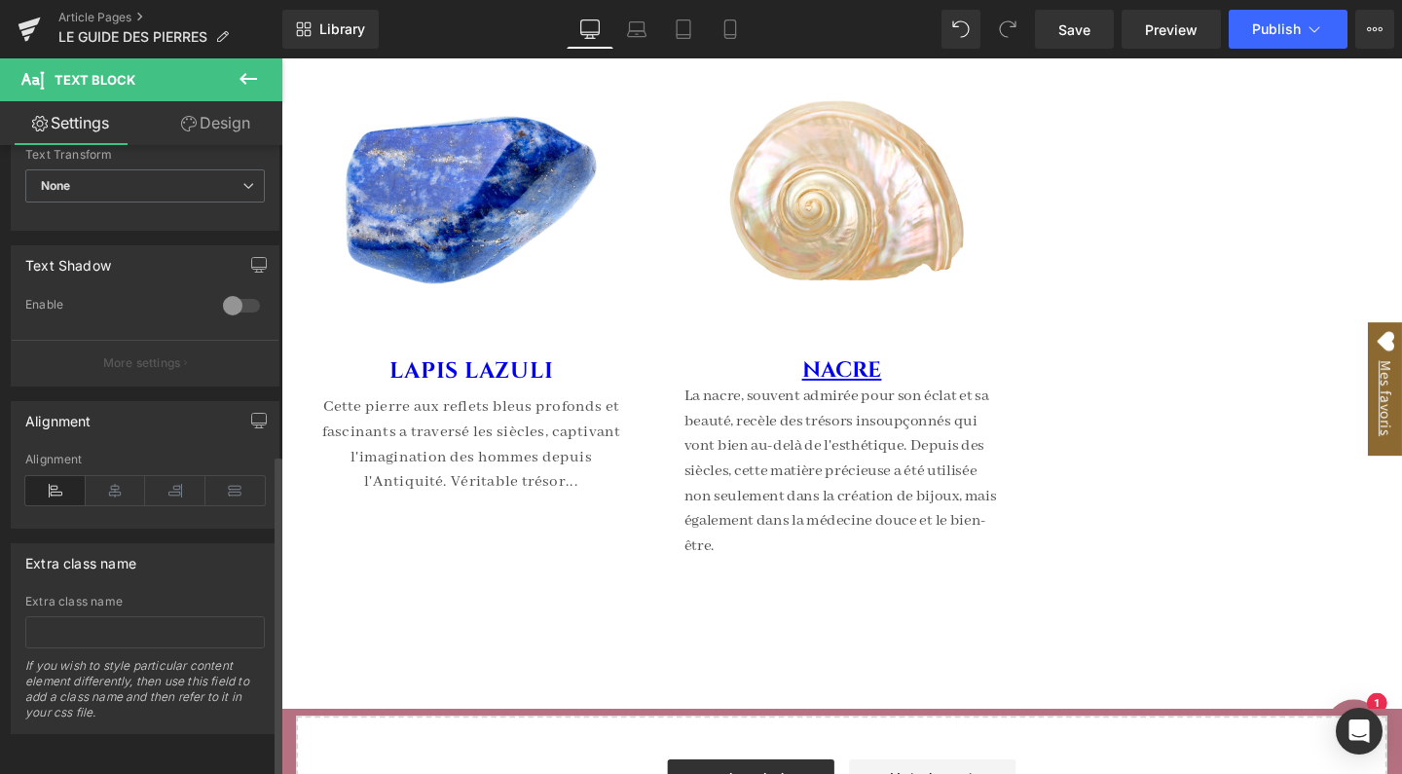
scroll to position [602, 0]
click at [116, 476] on icon at bounding box center [116, 490] width 60 height 29
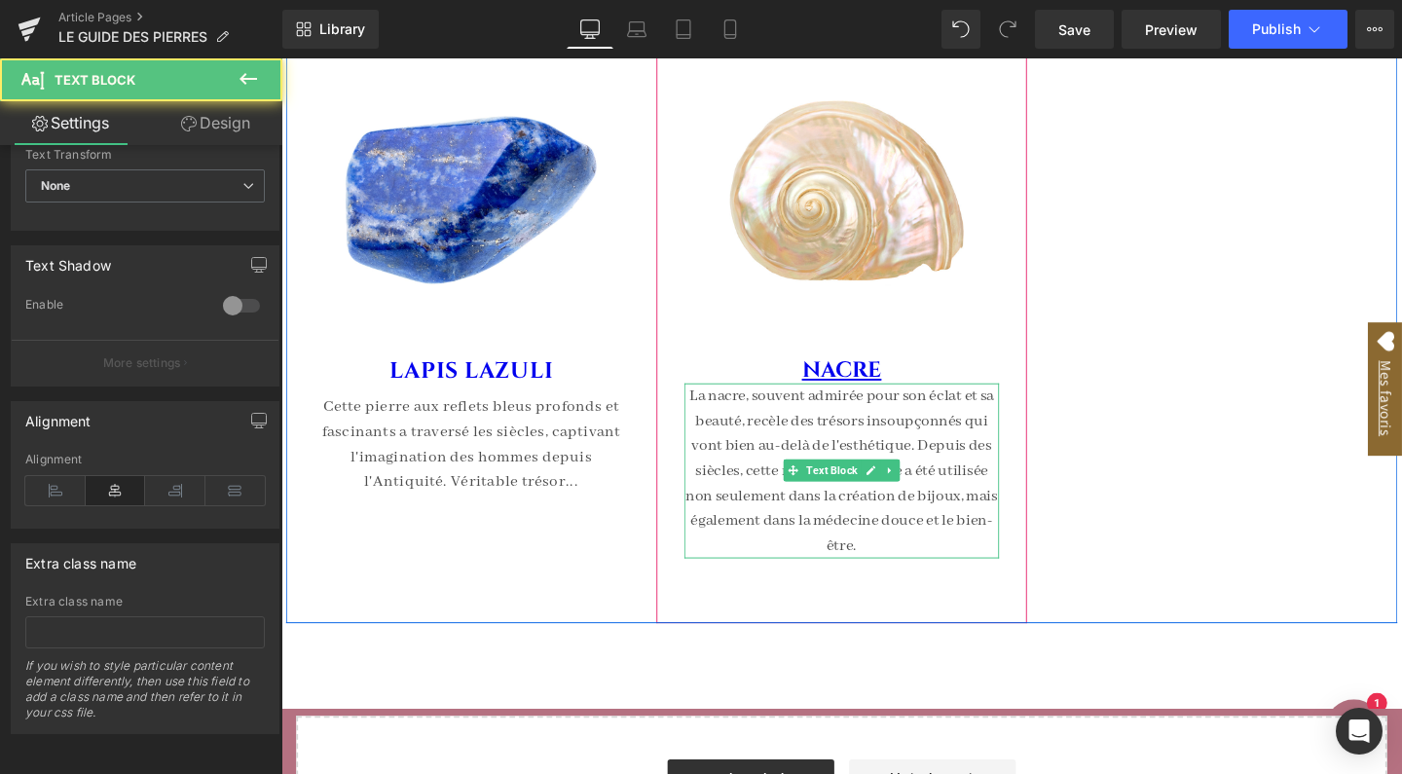
click at [935, 558] on p "La nacre, souvent admirée pour son éclat et sa beauté, recèle des trésors insou…" at bounding box center [870, 492] width 331 height 184
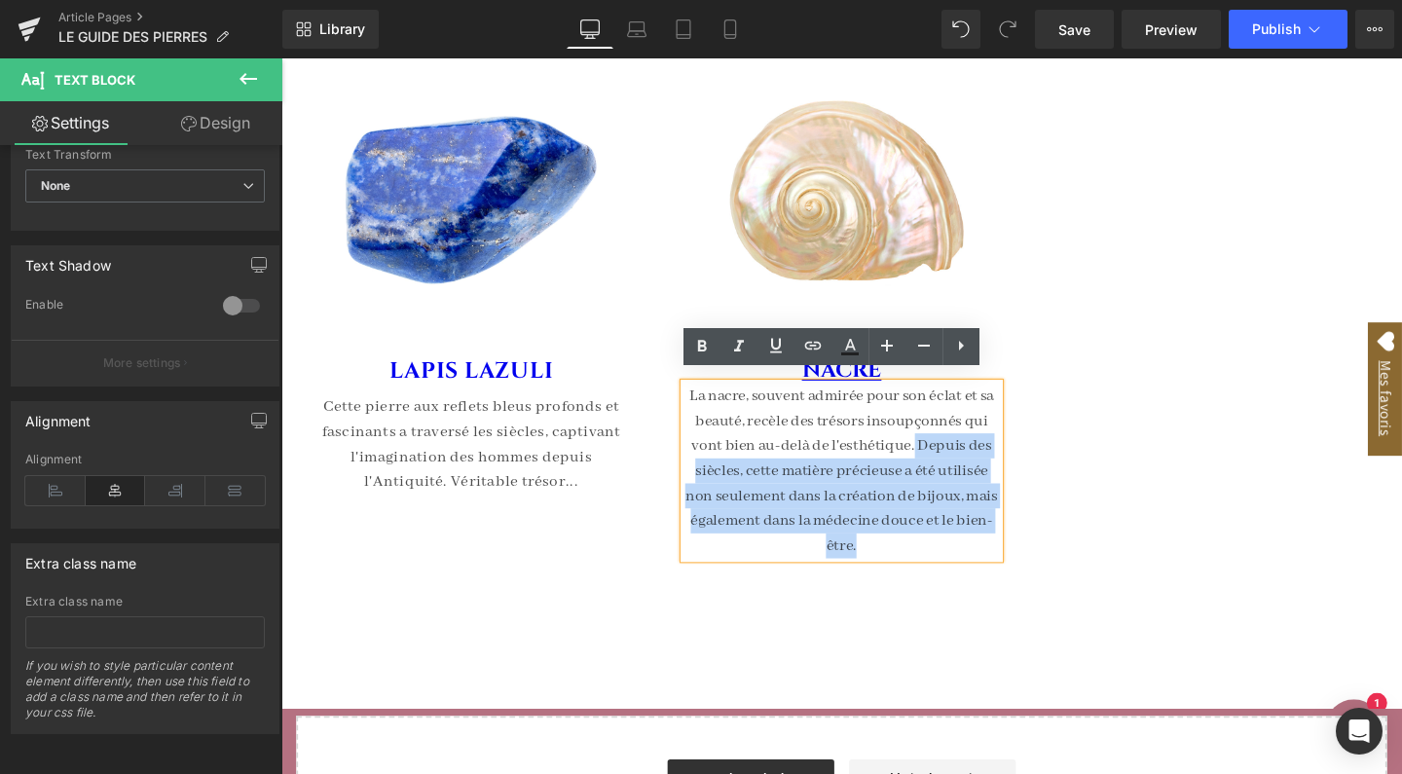
drag, startPoint x: 935, startPoint y: 559, endPoint x: 943, endPoint y: 445, distance: 114.2
click at [943, 445] on p "La nacre, souvent admirée pour son éclat et sa beauté, recèle des trésors insou…" at bounding box center [870, 492] width 331 height 184
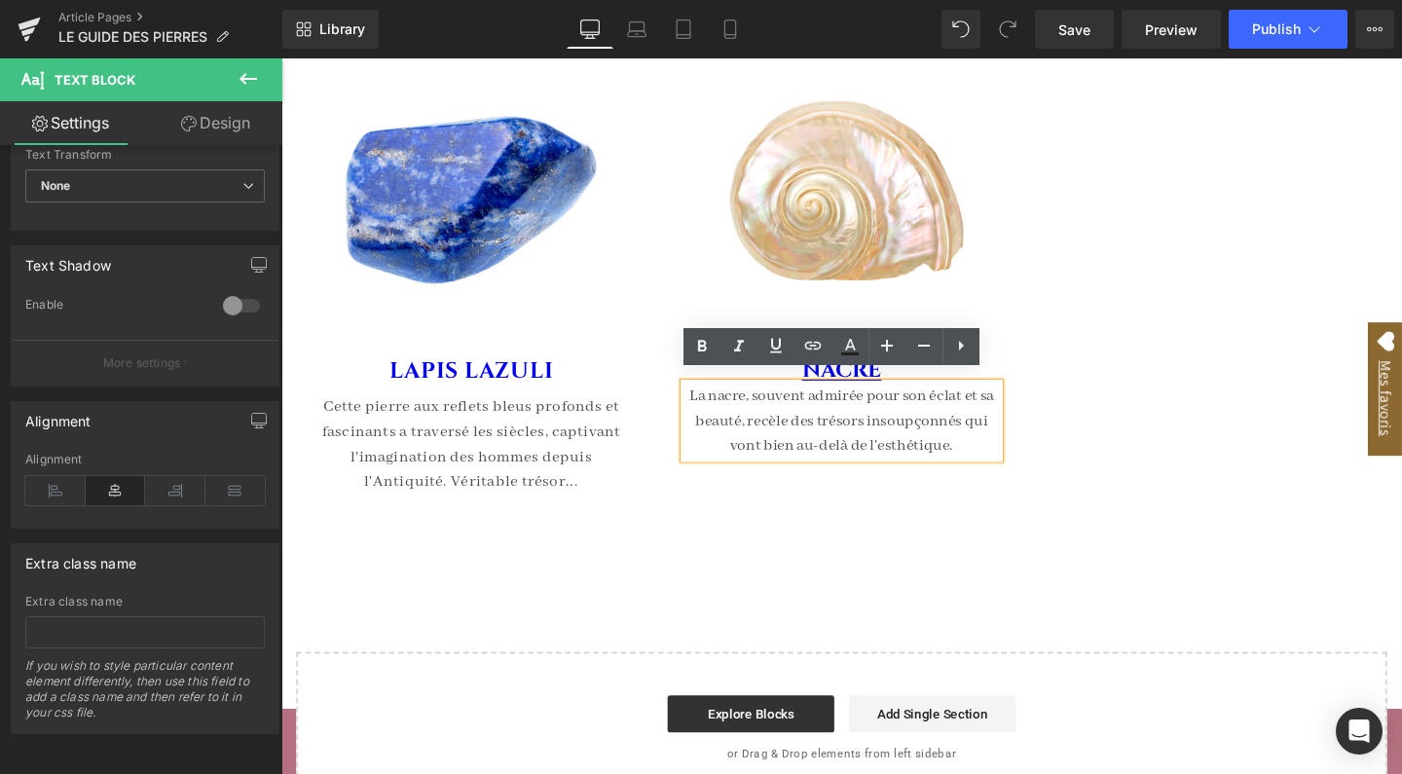
click at [860, 503] on div "Image NACRE Heading La nacre, souvent admirée pour son éclat et sa beauté, recè…" at bounding box center [871, 250] width 390 height 535
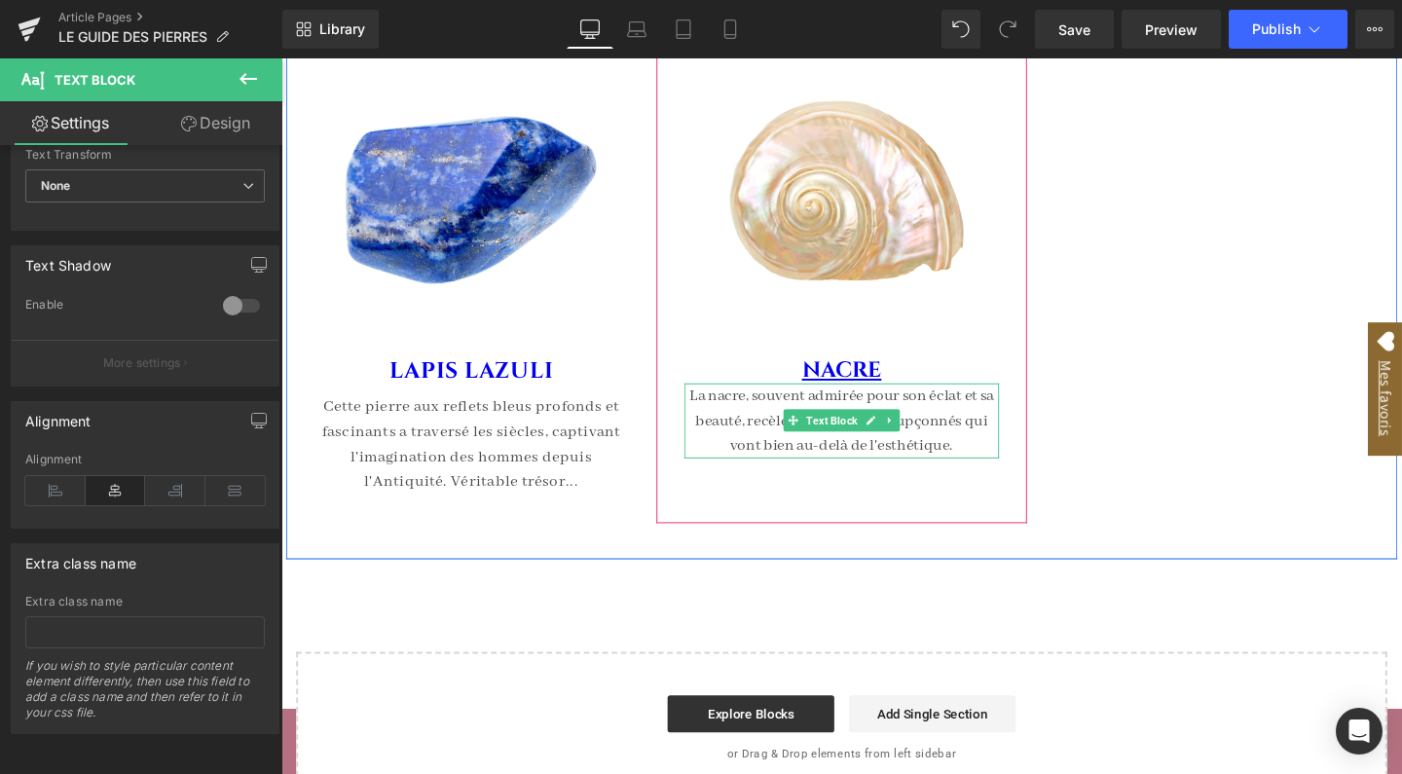
click at [873, 405] on p "La nacre, souvent admirée pour son éclat et sa beauté, recèle des trésors insou…" at bounding box center [870, 439] width 331 height 79
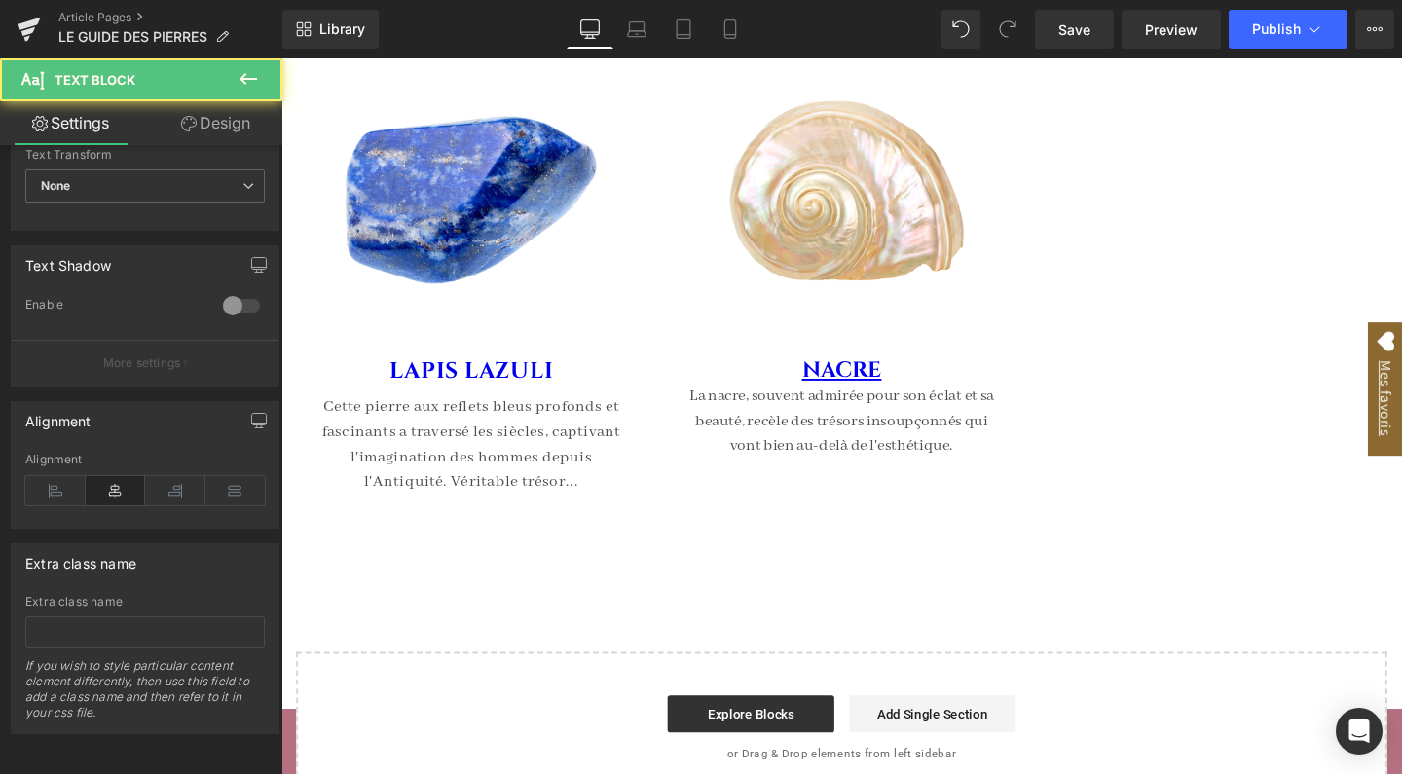
click at [217, 110] on link "Design" at bounding box center [215, 123] width 141 height 44
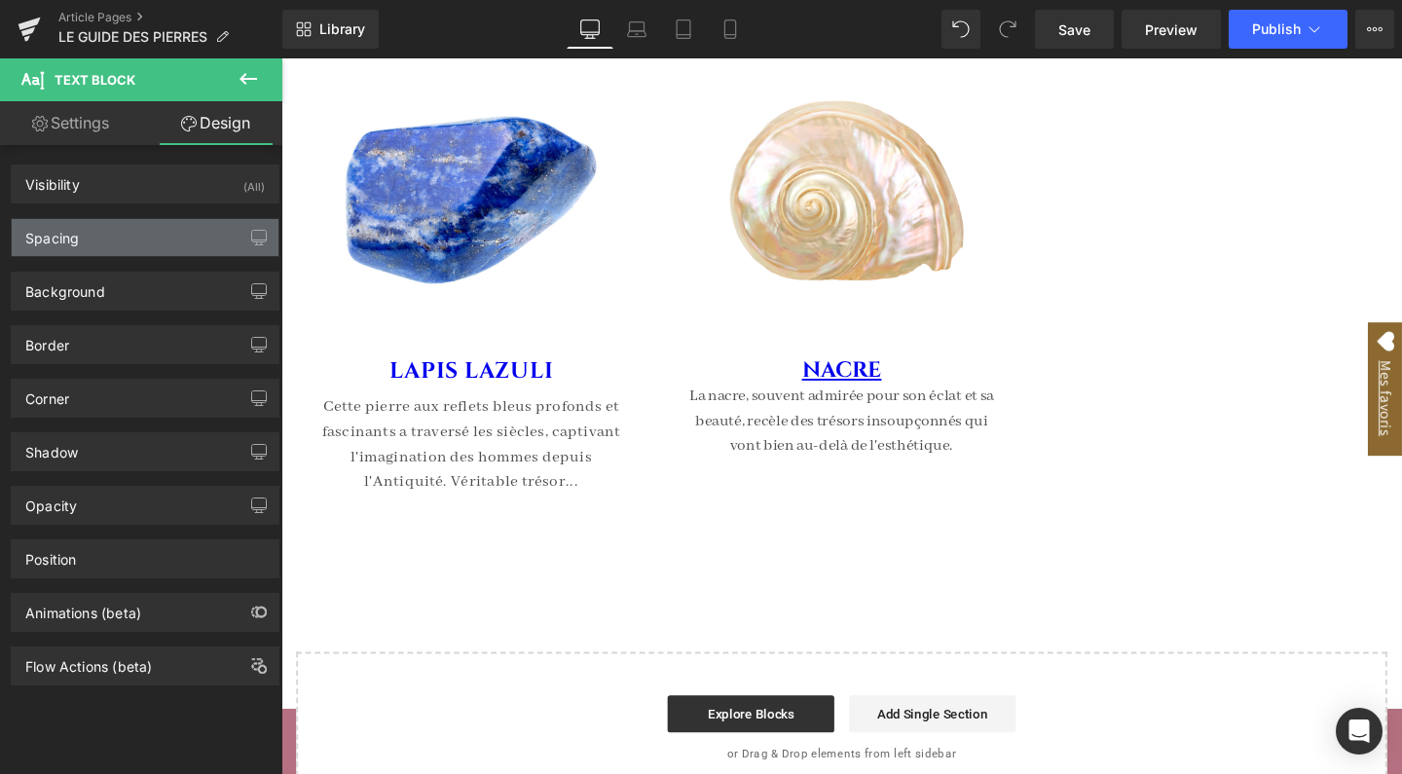
type input "0"
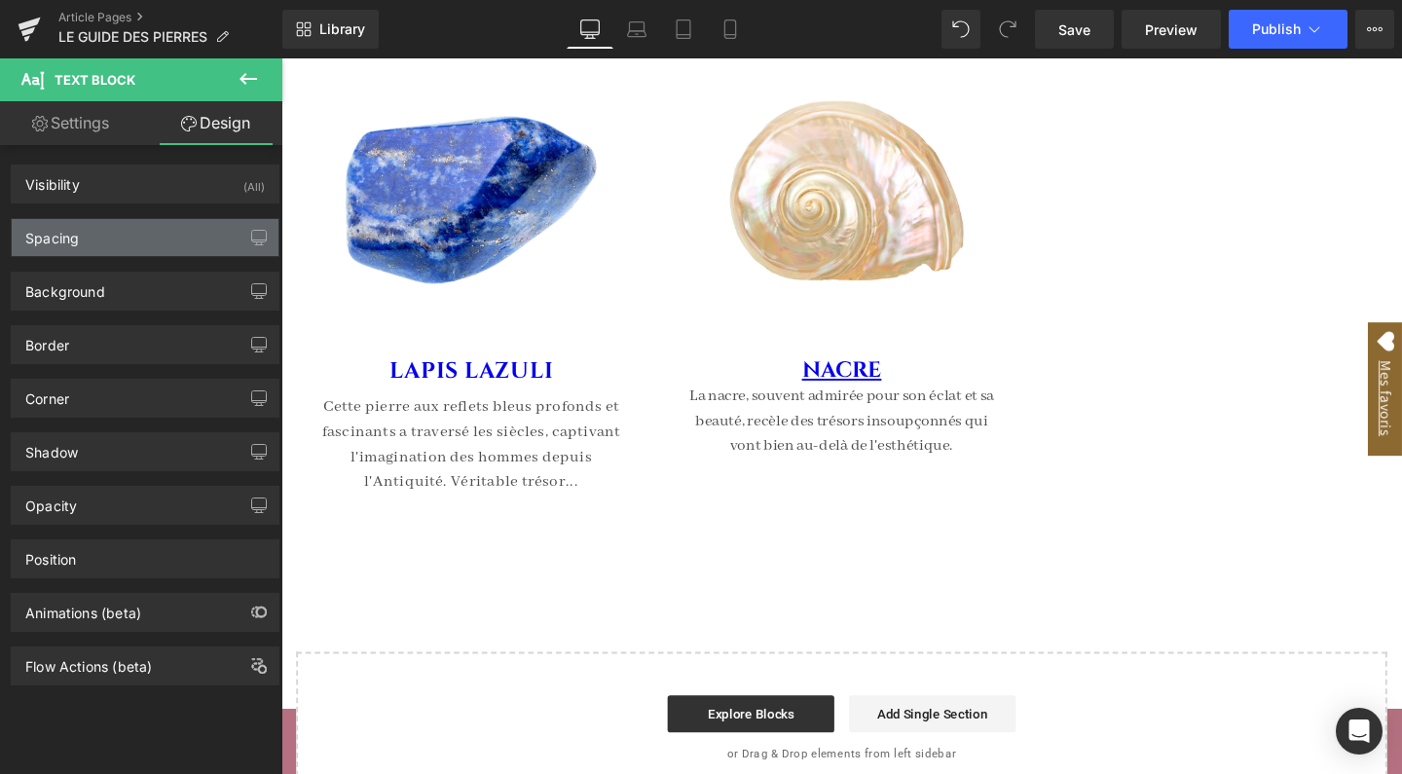
type input "0"
click at [121, 228] on div "Spacing" at bounding box center [145, 237] width 267 height 37
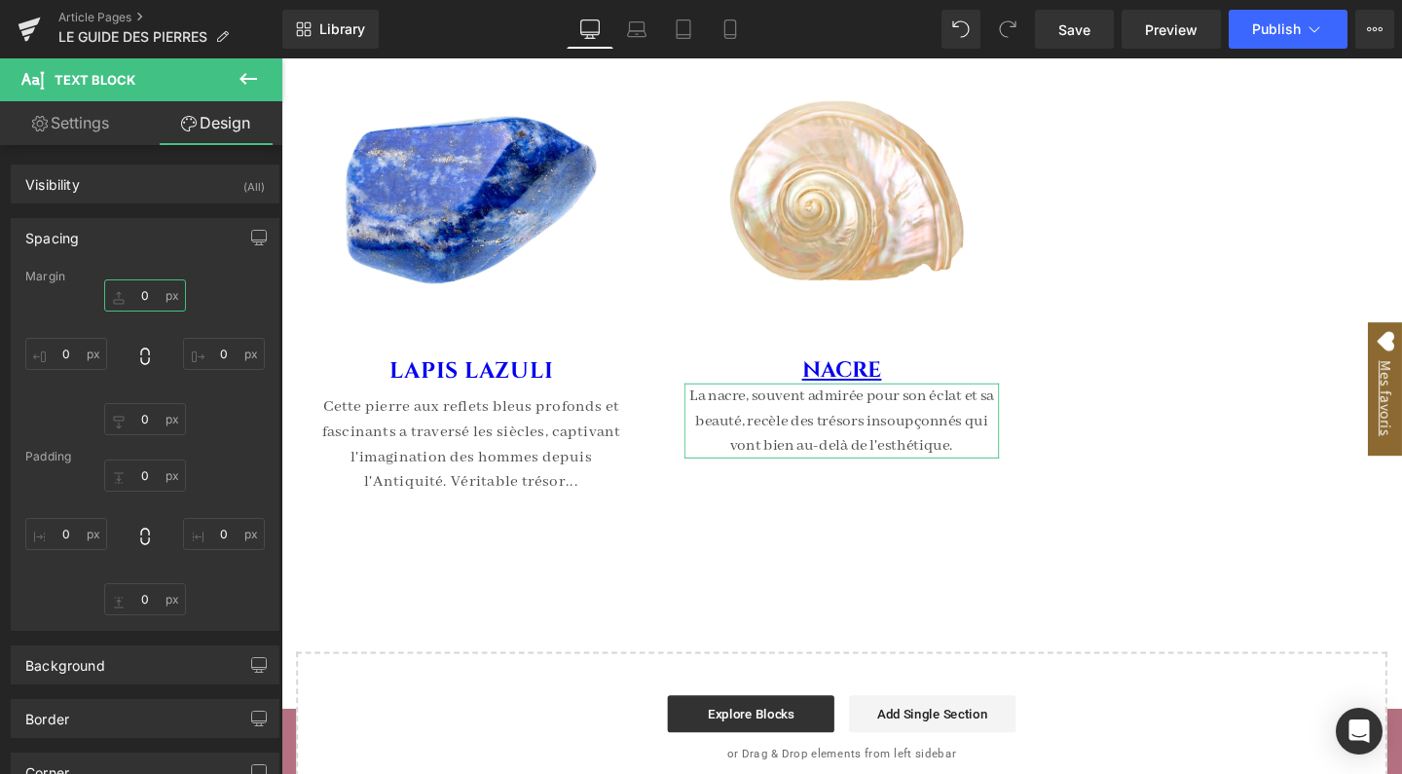
click at [144, 295] on input "0" at bounding box center [145, 295] width 82 height 32
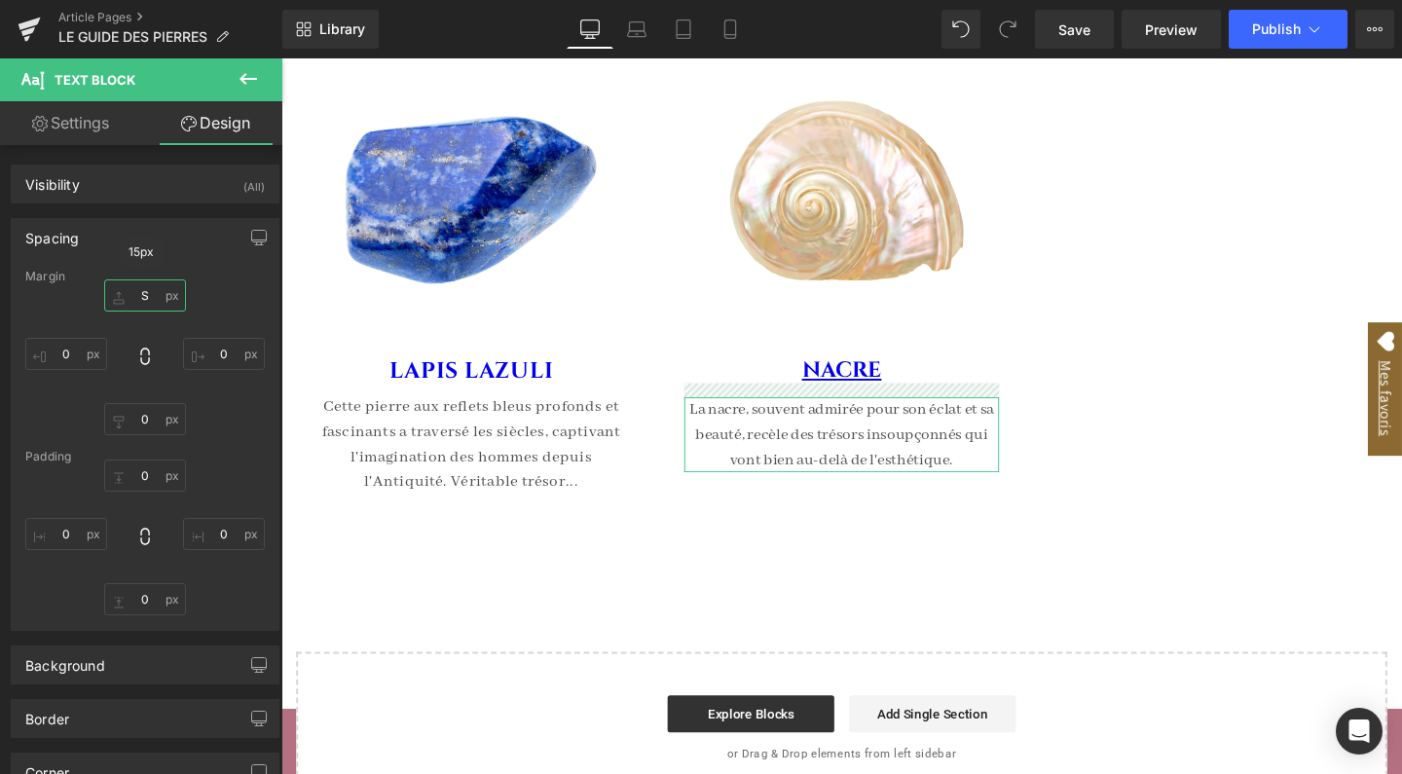
click at [149, 290] on input "S" at bounding box center [145, 295] width 82 height 32
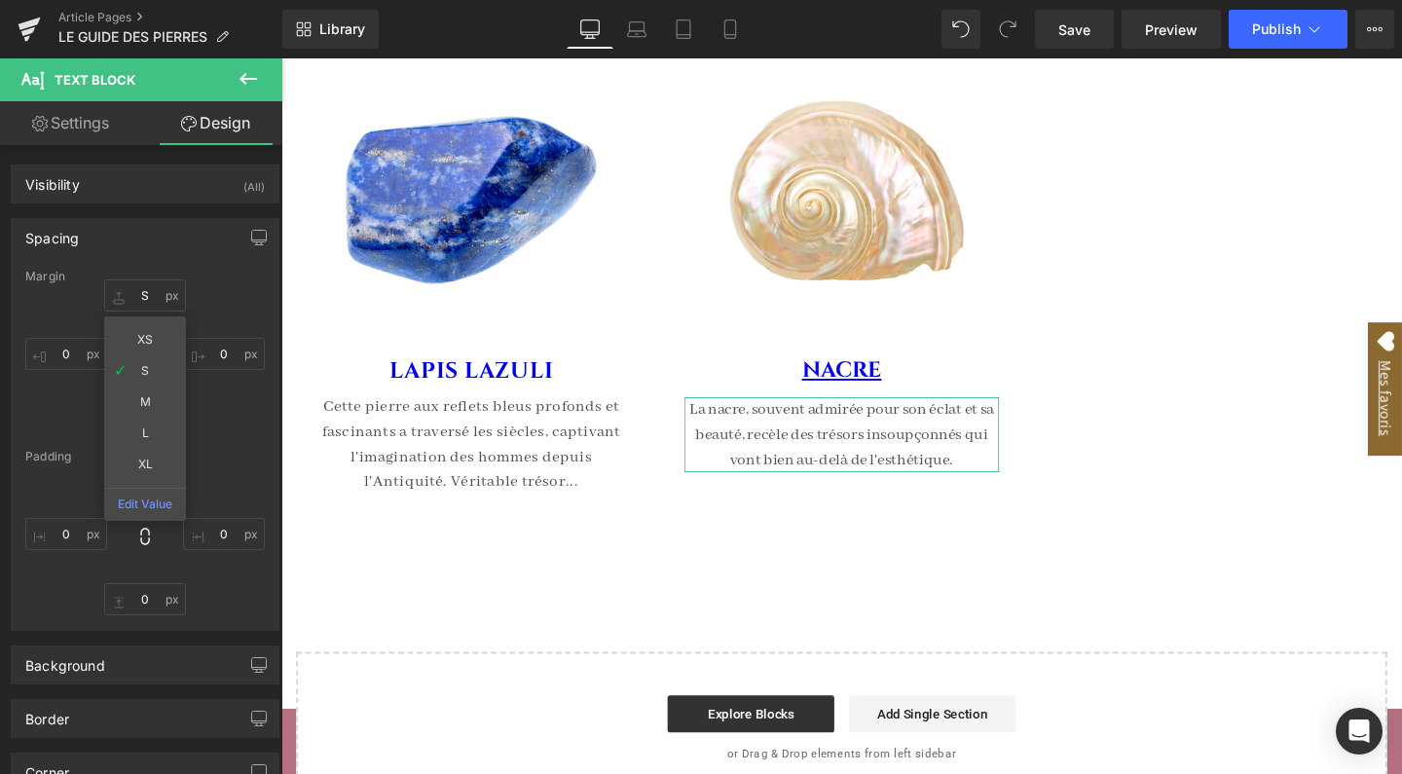
type input "XS"
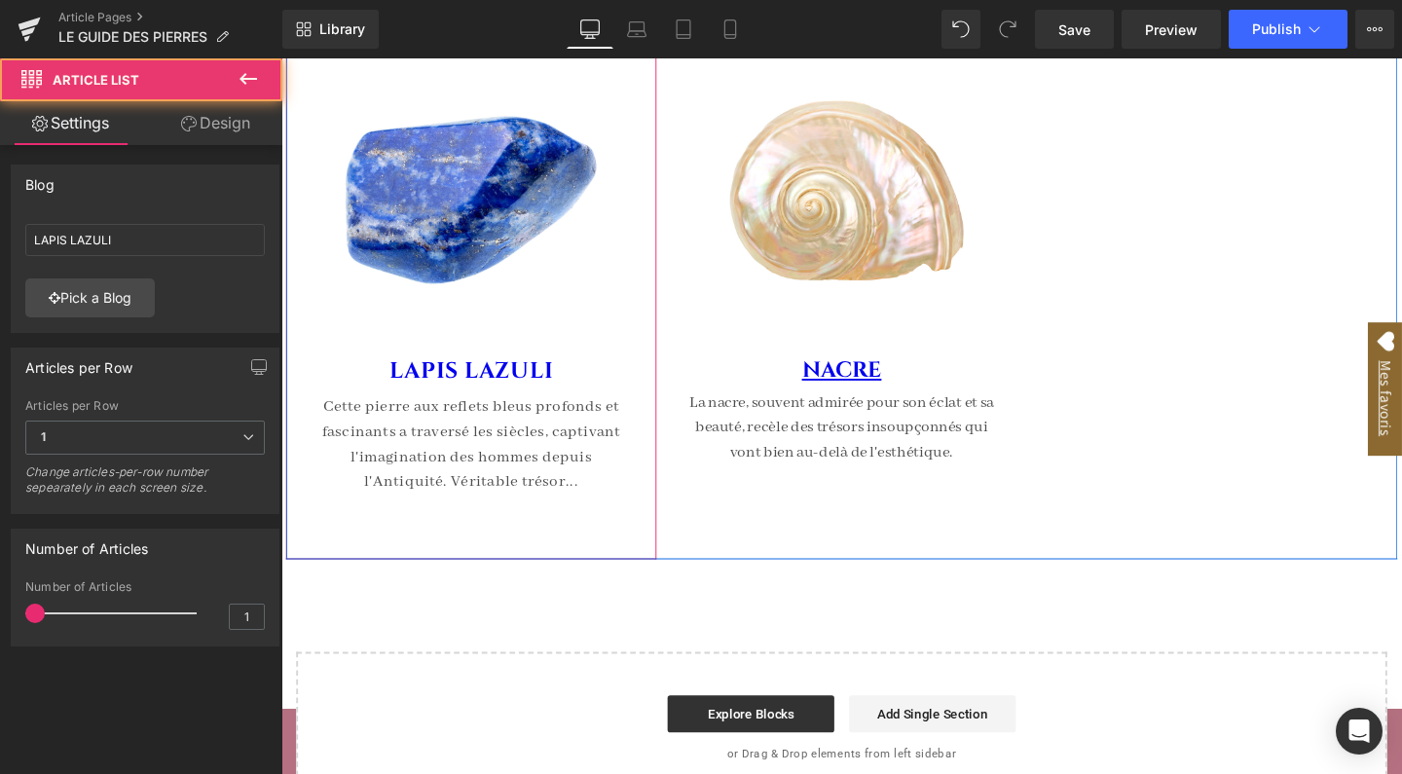
click at [616, 557] on div "(A) Image LAPIS LAZULI (A) Title Cette pierre aux reflets bleus profonds et fas…" at bounding box center [481, 269] width 390 height 631
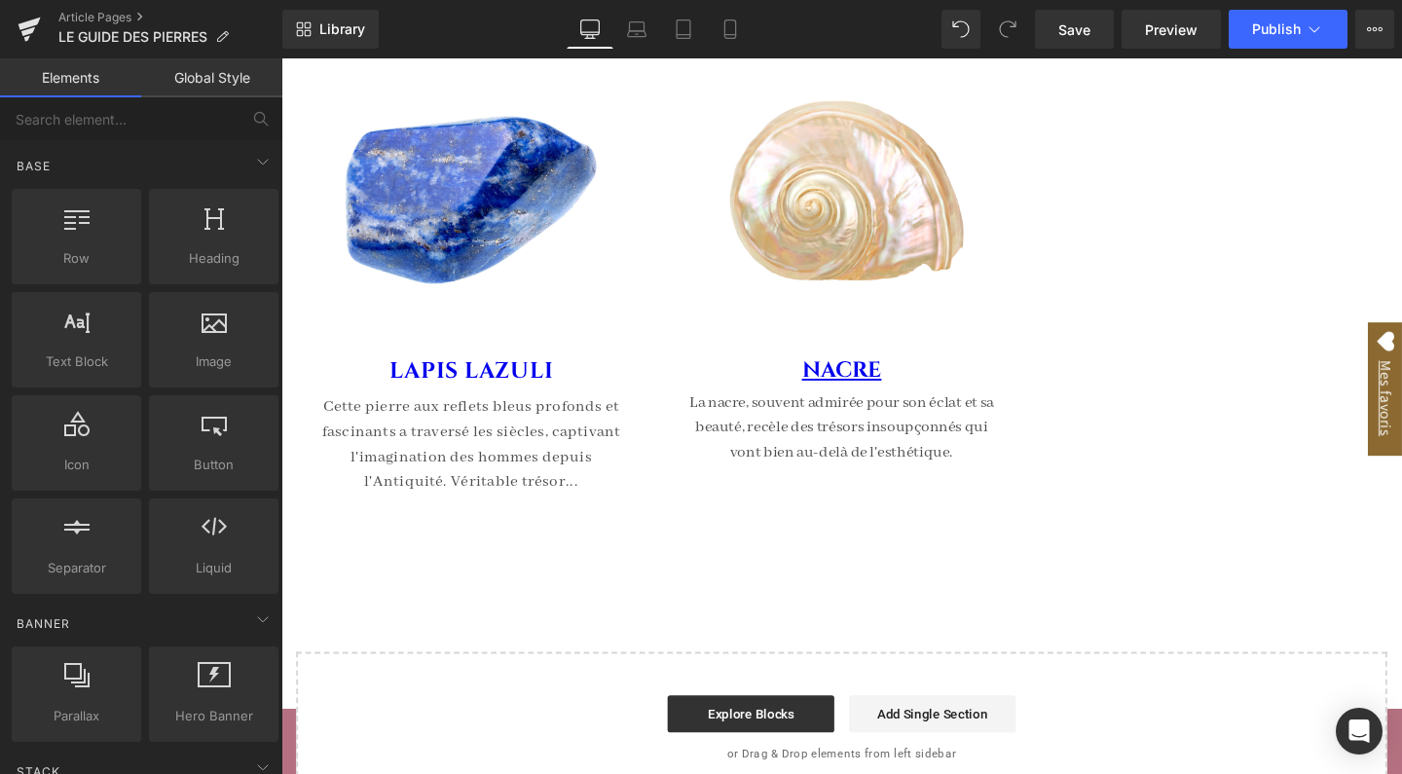
click at [1079, 28] on span "Save" at bounding box center [1075, 29] width 32 height 20
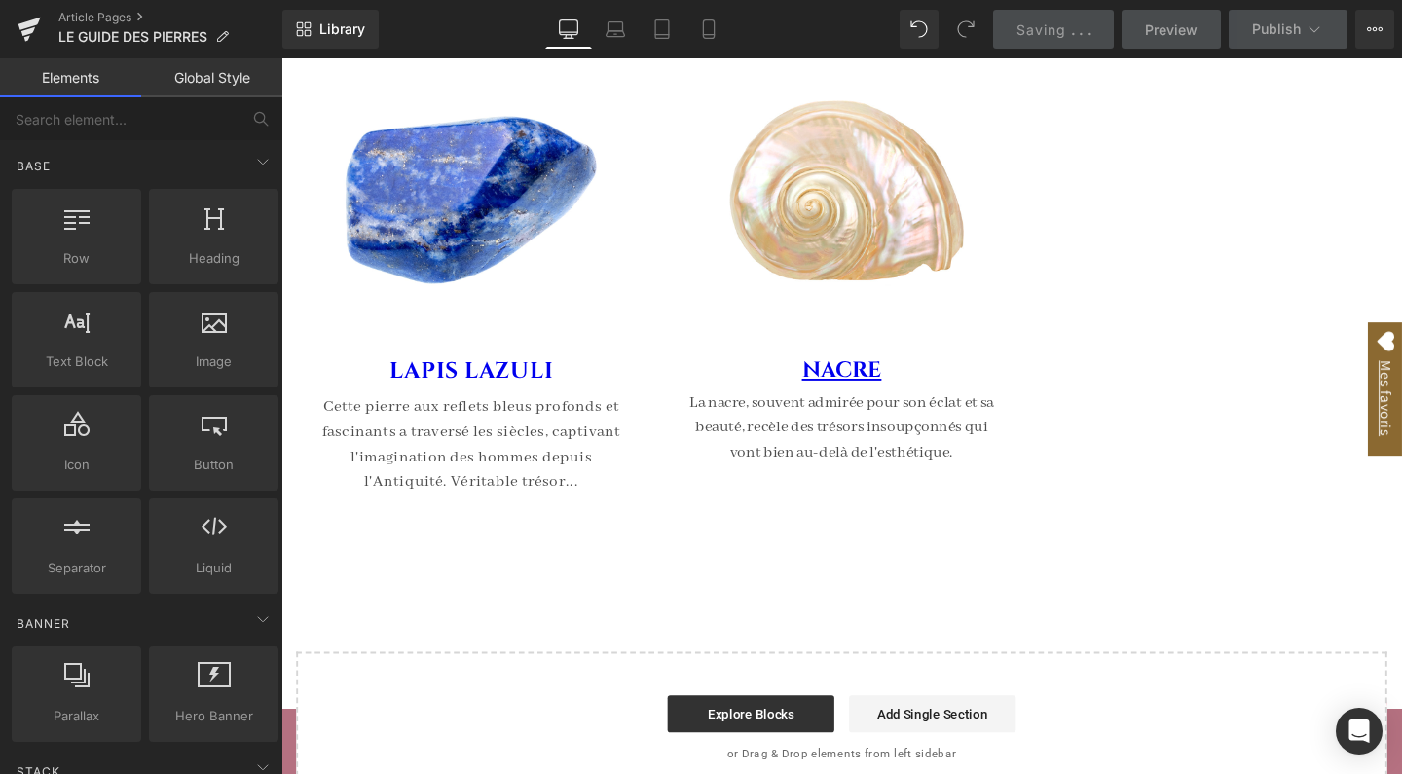
scroll to position [2513, 0]
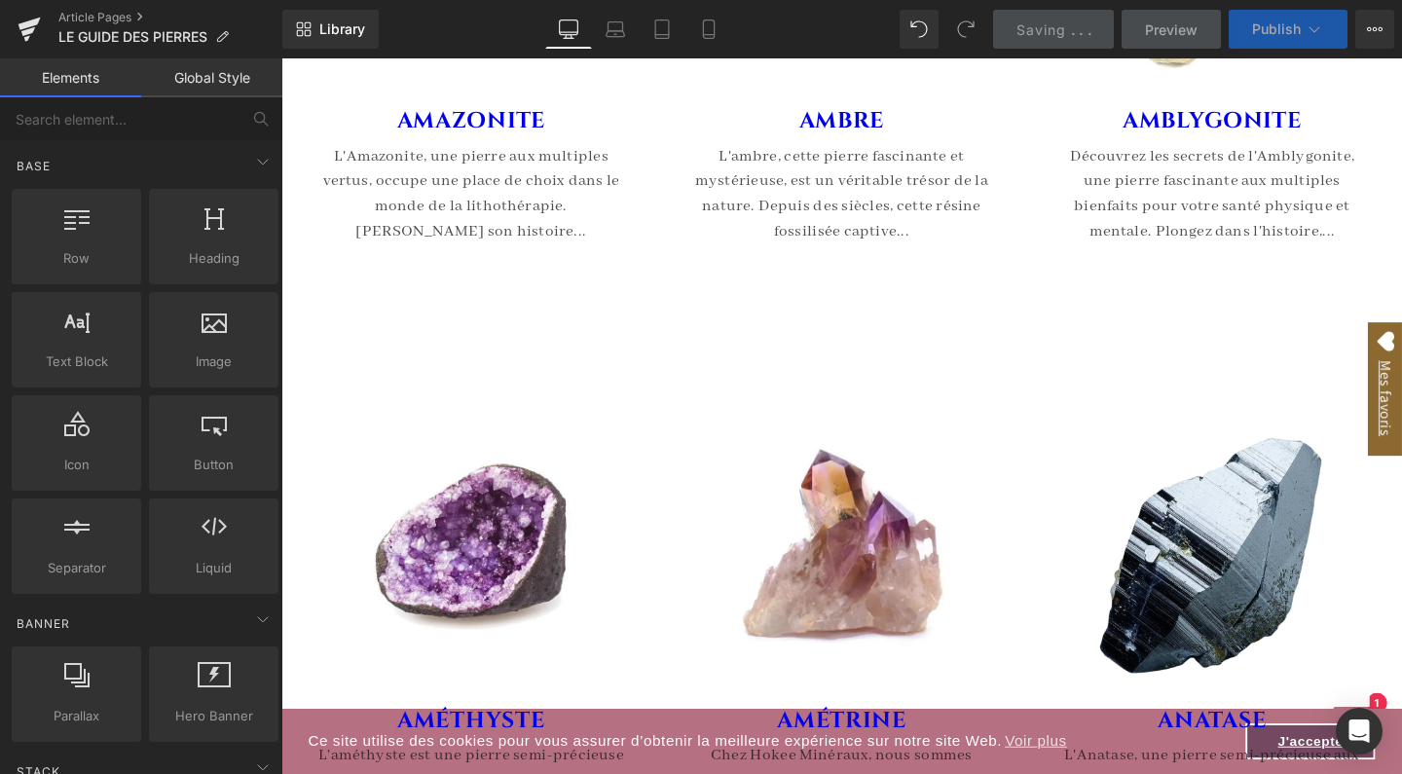
click at [1299, 33] on span "Publish" at bounding box center [1276, 29] width 49 height 16
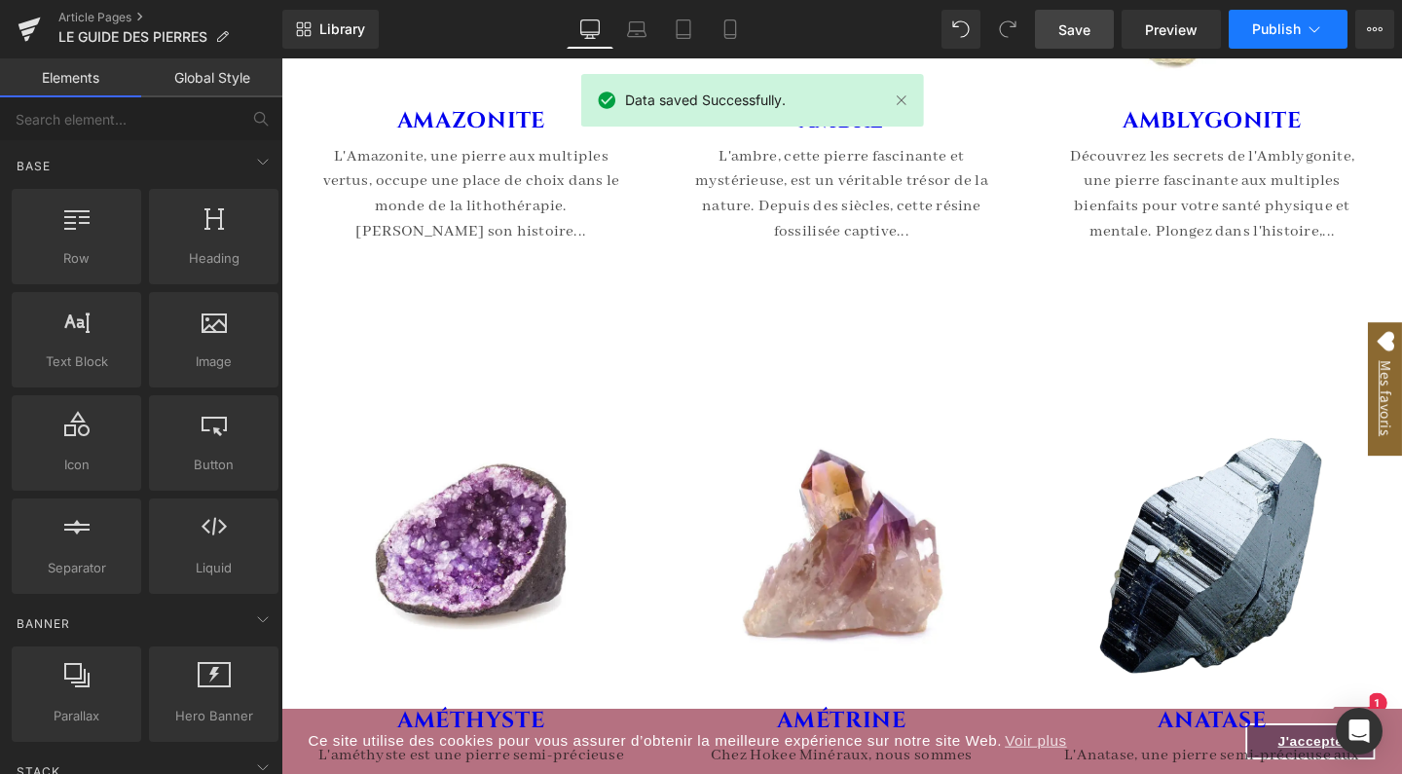
click at [1289, 21] on span "Publish" at bounding box center [1276, 29] width 49 height 16
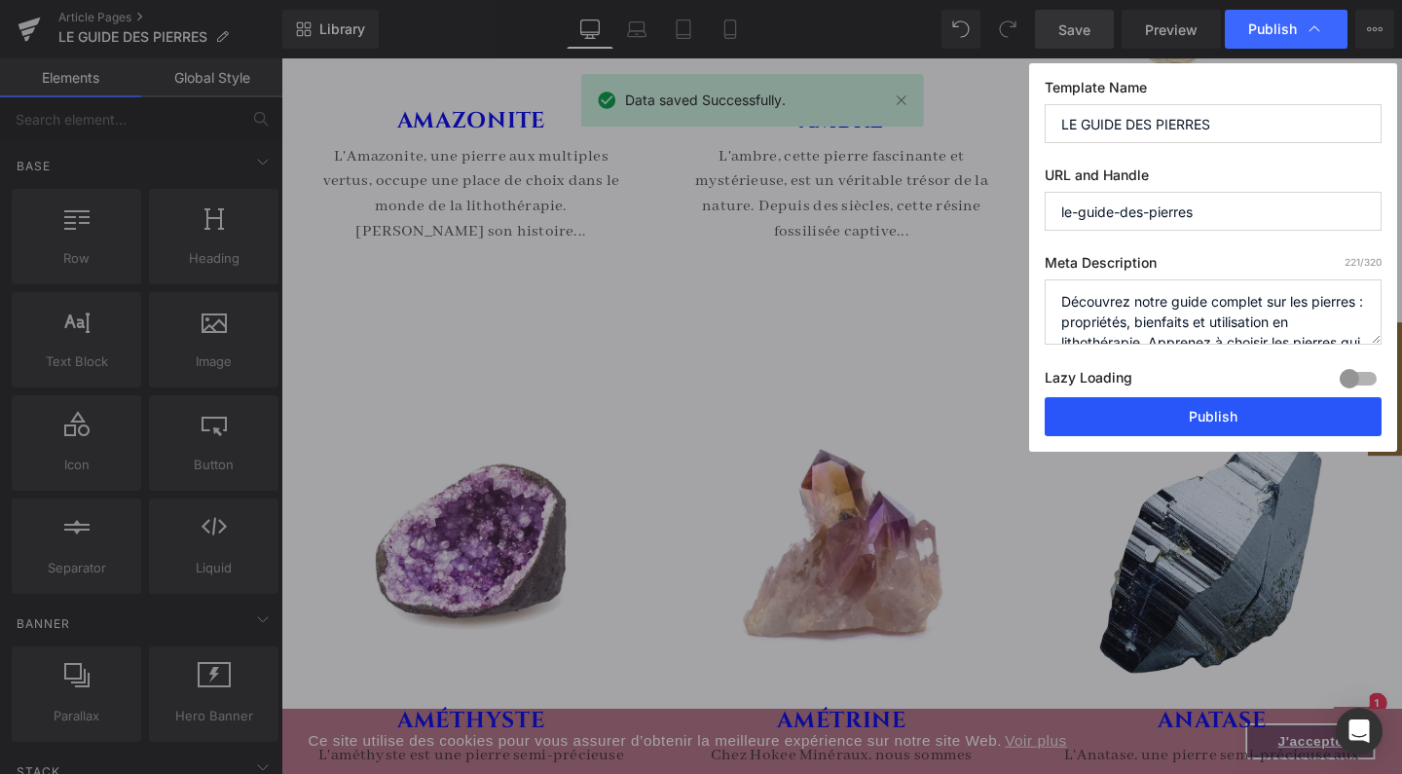
click at [1227, 411] on button "Publish" at bounding box center [1213, 416] width 337 height 39
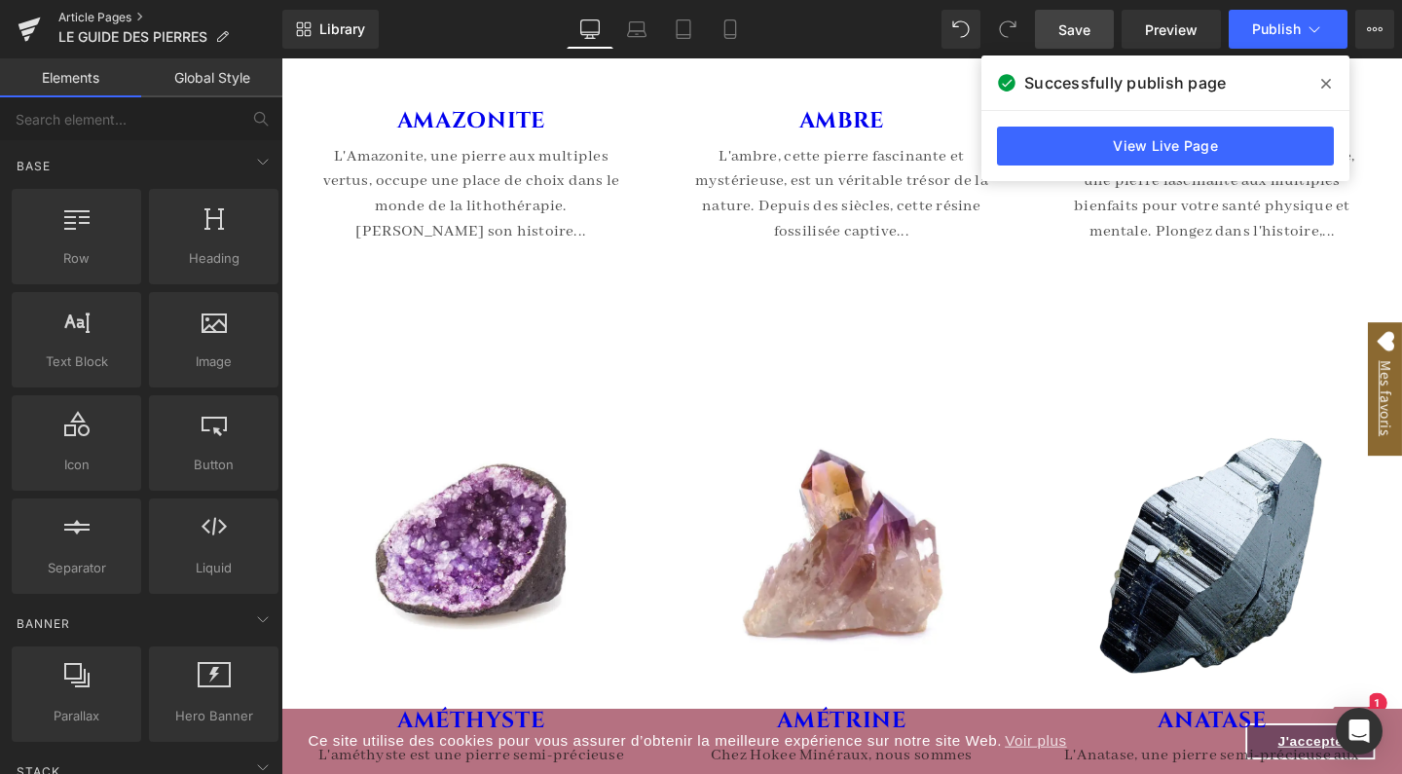
click at [128, 17] on link "Article Pages" at bounding box center [170, 18] width 224 height 16
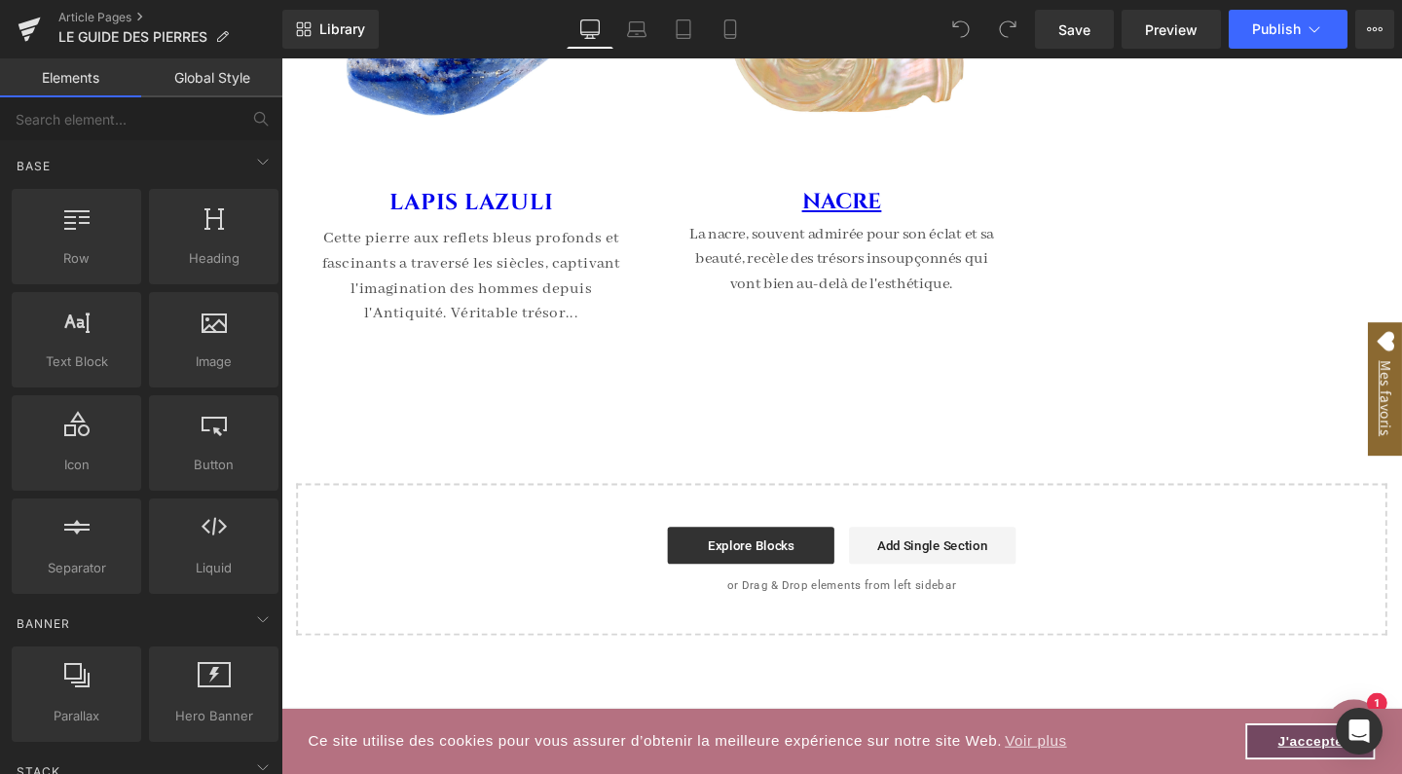
scroll to position [8769, 0]
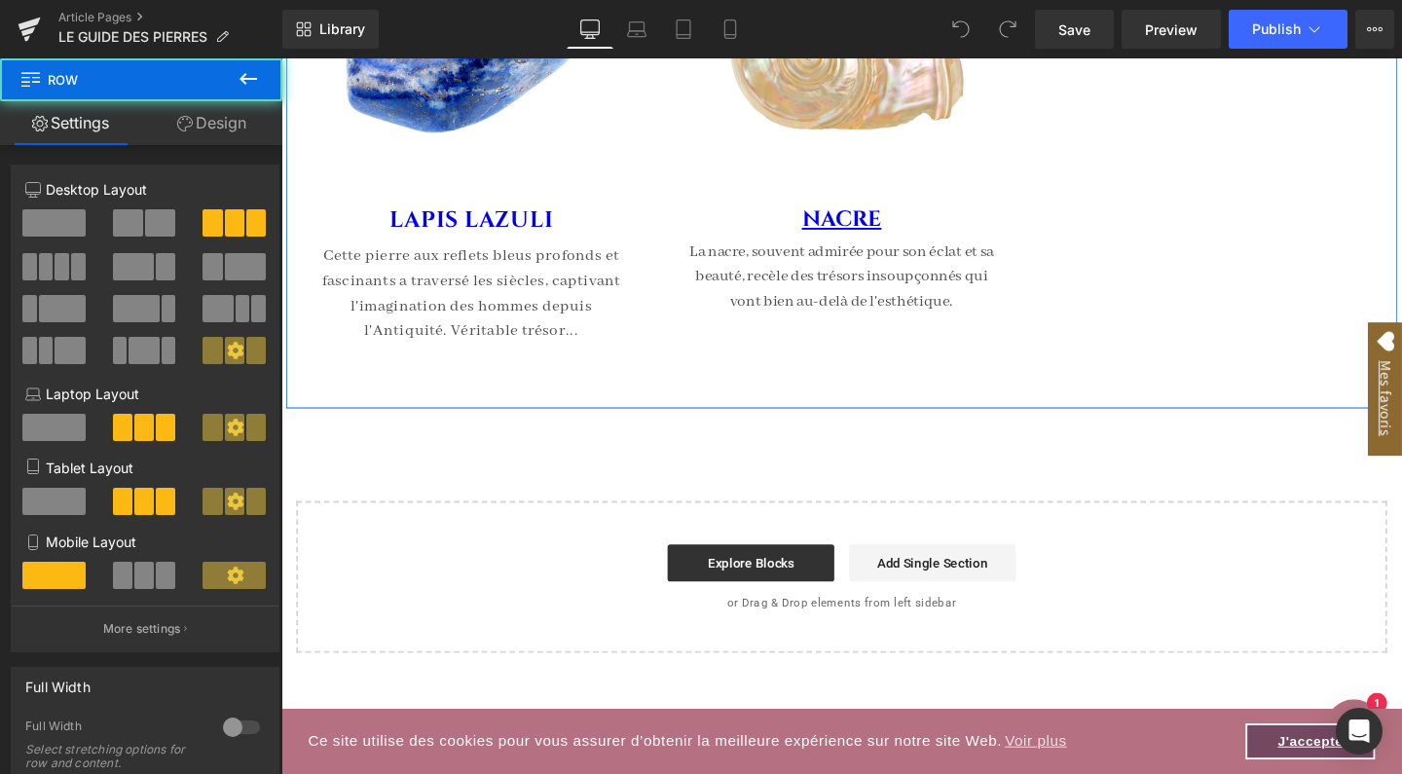
click at [1227, 176] on div "(A) Image LAPIS LAZULI (A) Title Cette pierre aux reflets bleus profonds et fas…" at bounding box center [870, 110] width 1169 height 631
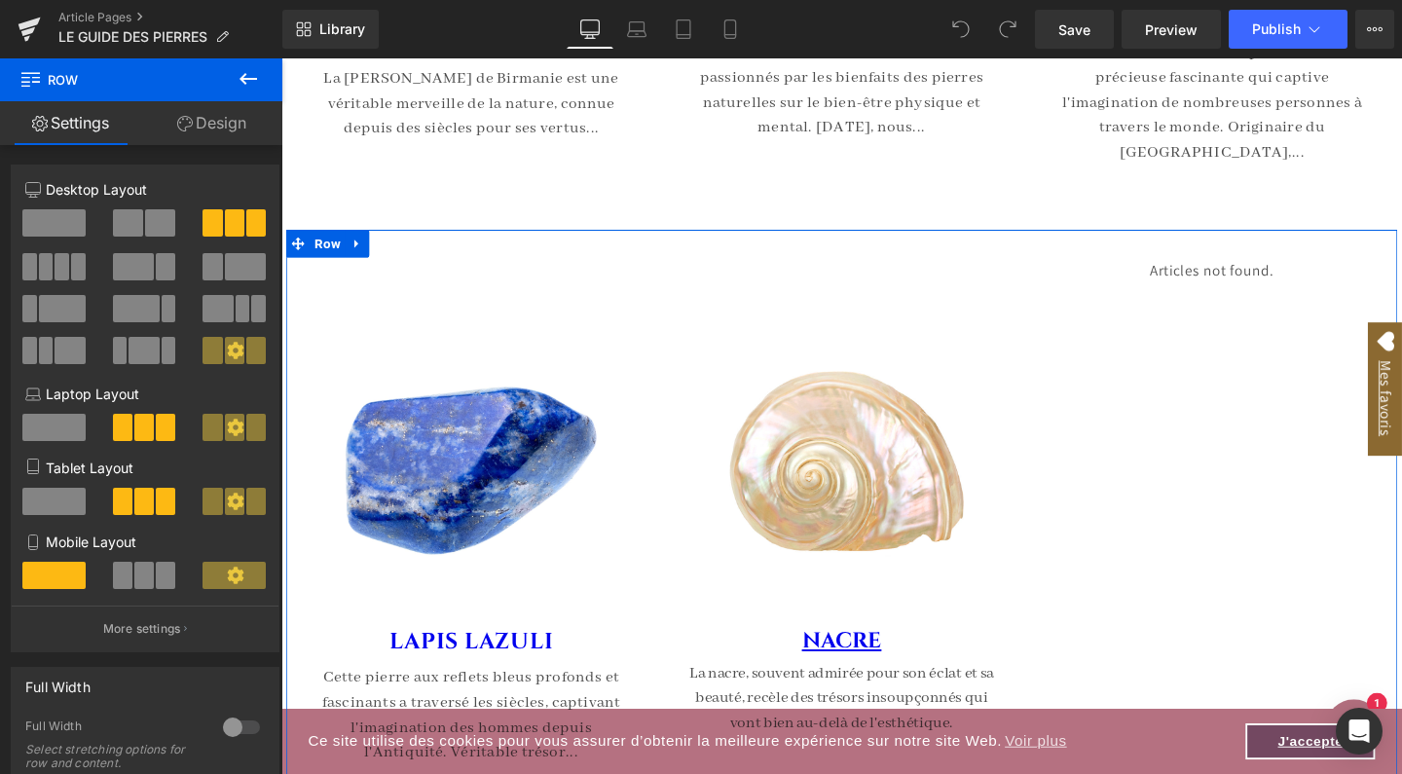
scroll to position [8309, 0]
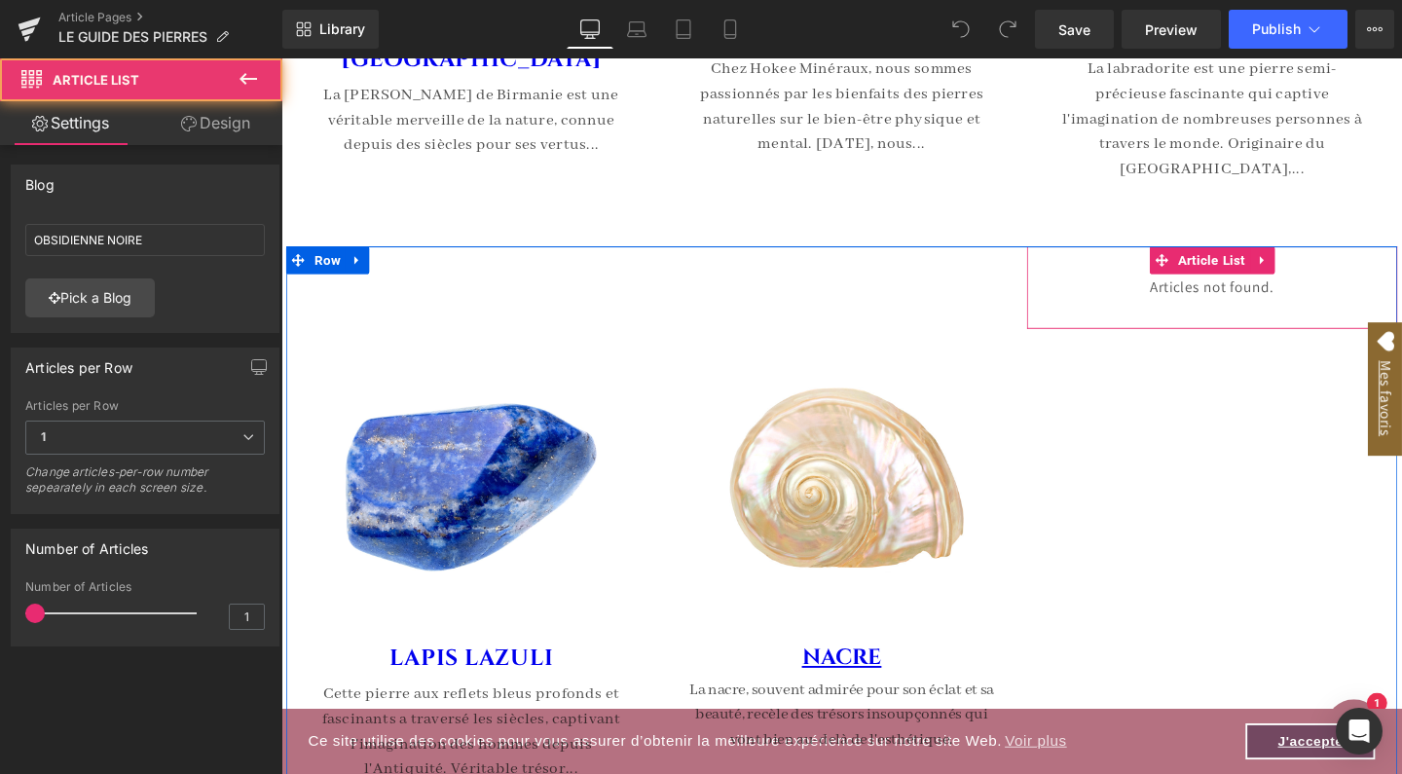
click at [1240, 294] on span "Articles not found." at bounding box center [1260, 299] width 390 height 28
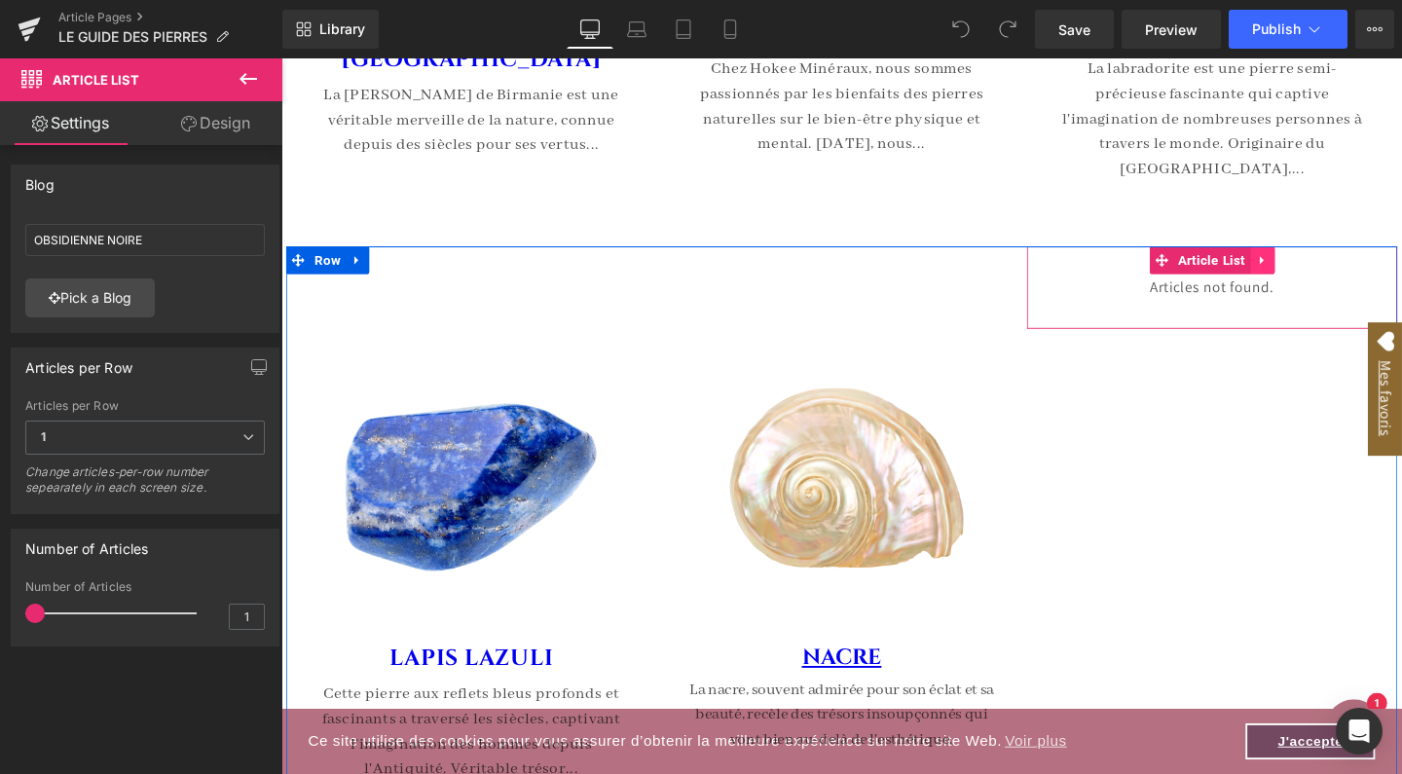
click at [1316, 263] on icon at bounding box center [1313, 270] width 14 height 15
click at [1319, 264] on icon at bounding box center [1326, 271] width 14 height 14
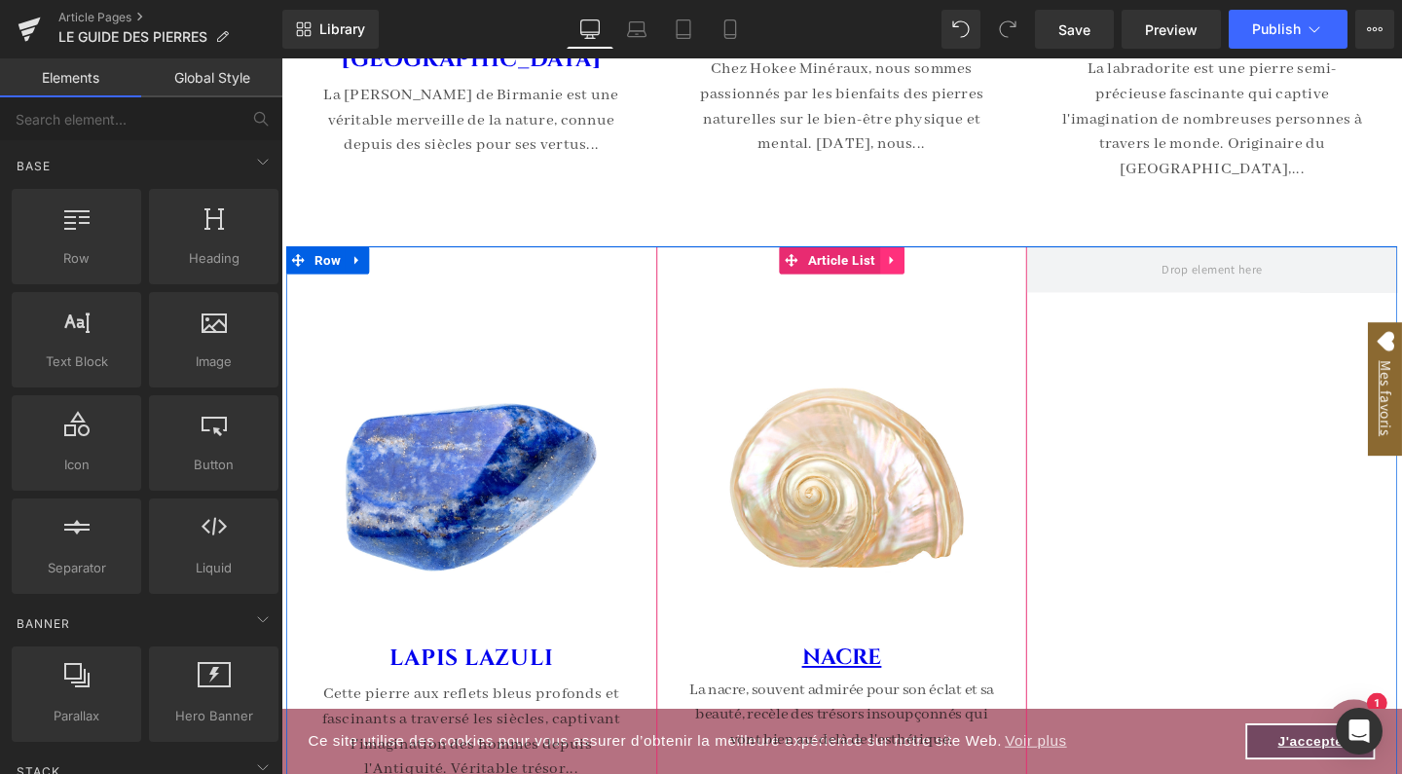
click at [923, 265] on icon at bounding box center [923, 270] width 14 height 15
click at [905, 264] on icon at bounding box center [911, 271] width 14 height 14
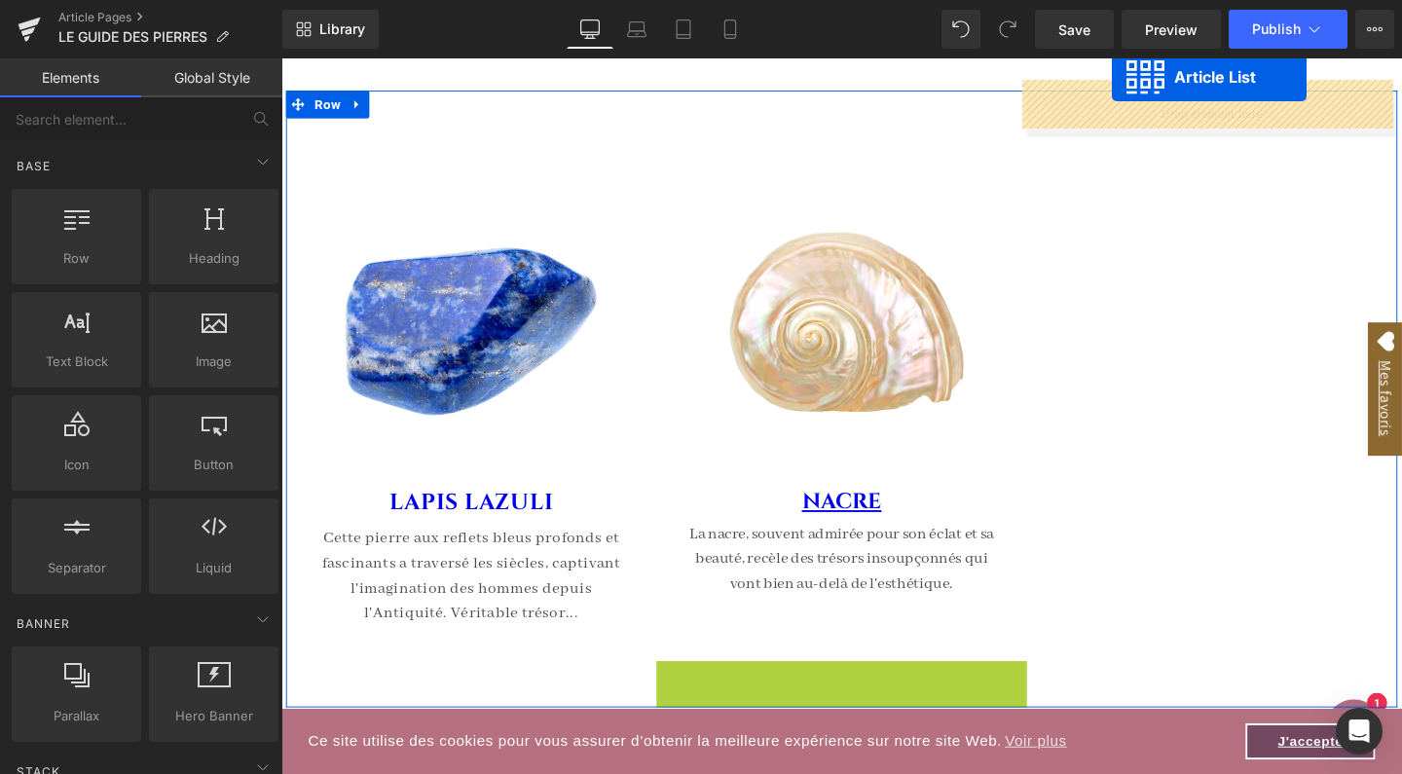
scroll to position [8394, 0]
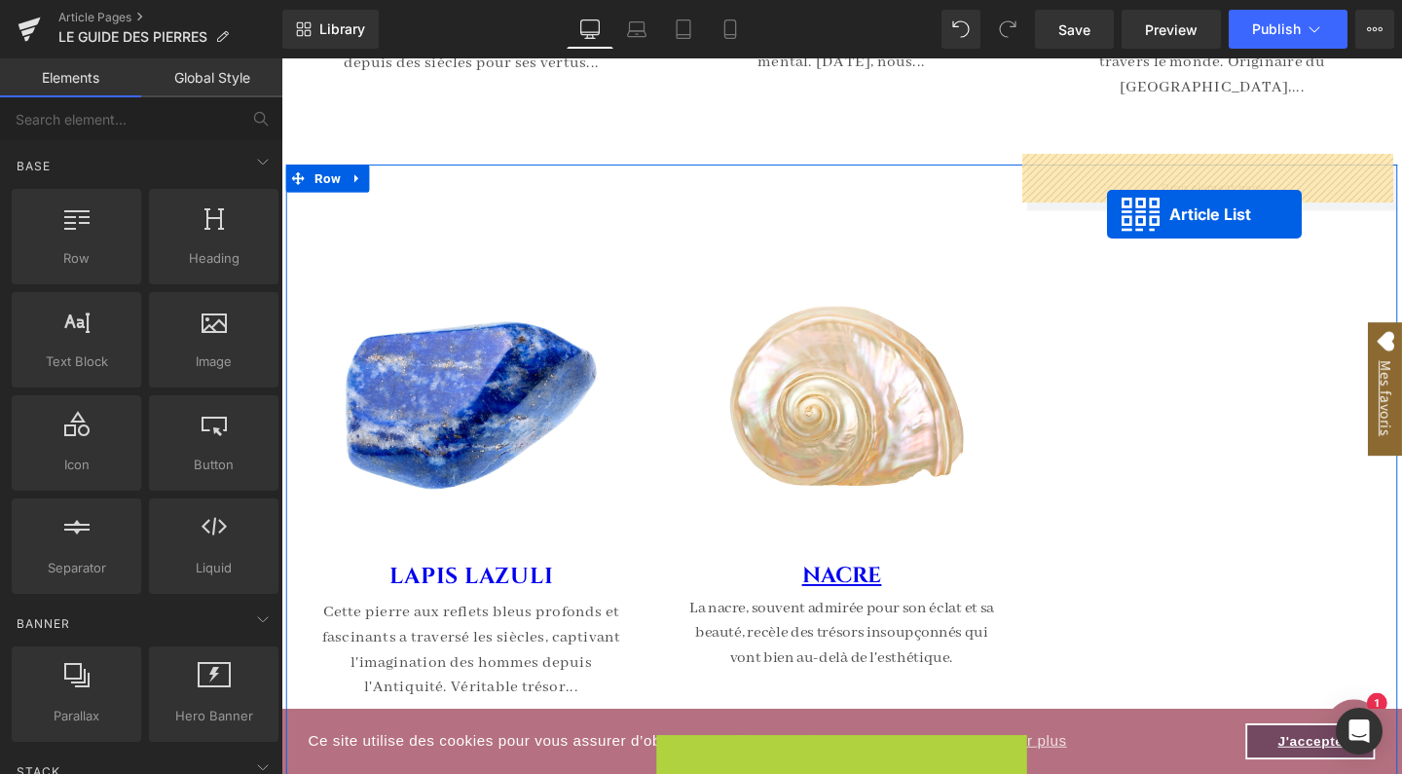
drag, startPoint x: 811, startPoint y: 154, endPoint x: 1149, endPoint y: 222, distance: 344.7
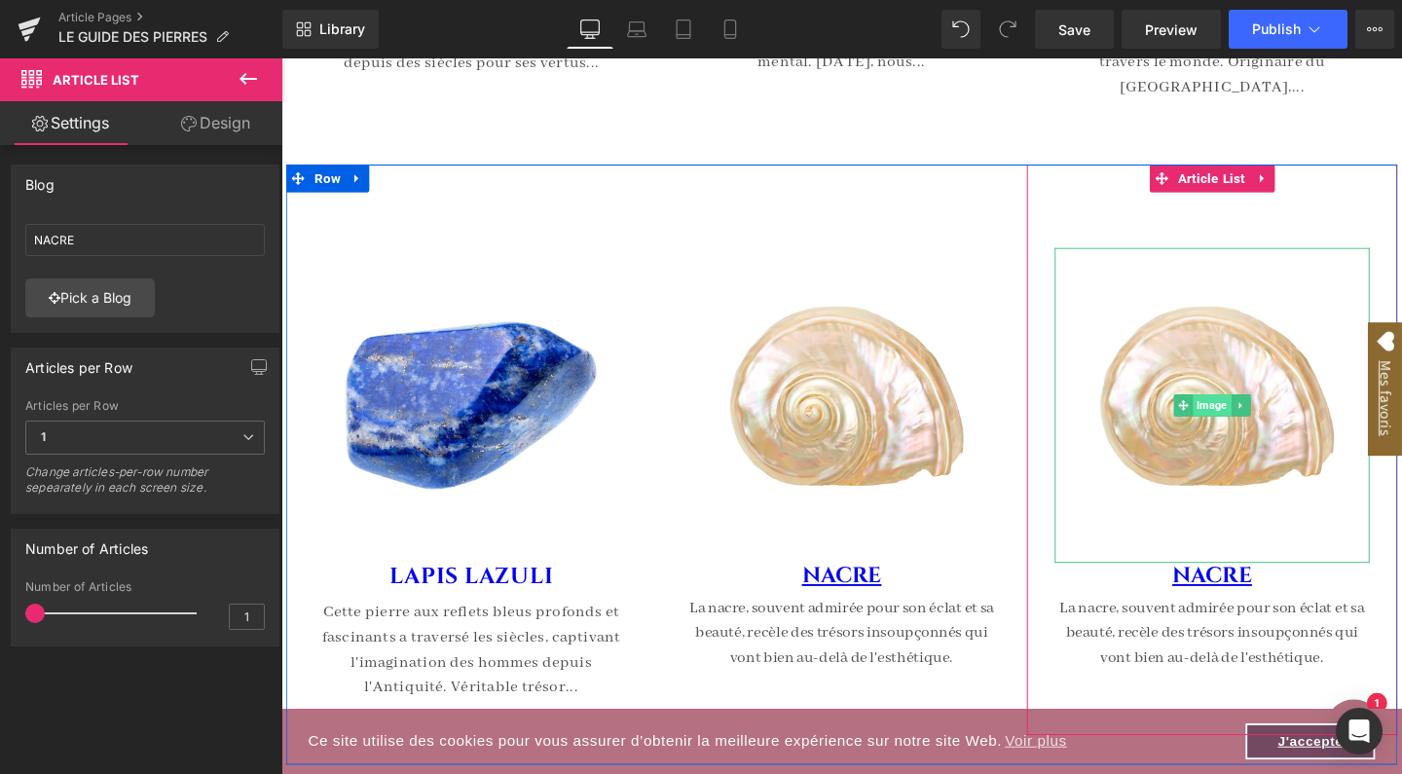
click at [1247, 412] on span "Image" at bounding box center [1260, 423] width 40 height 23
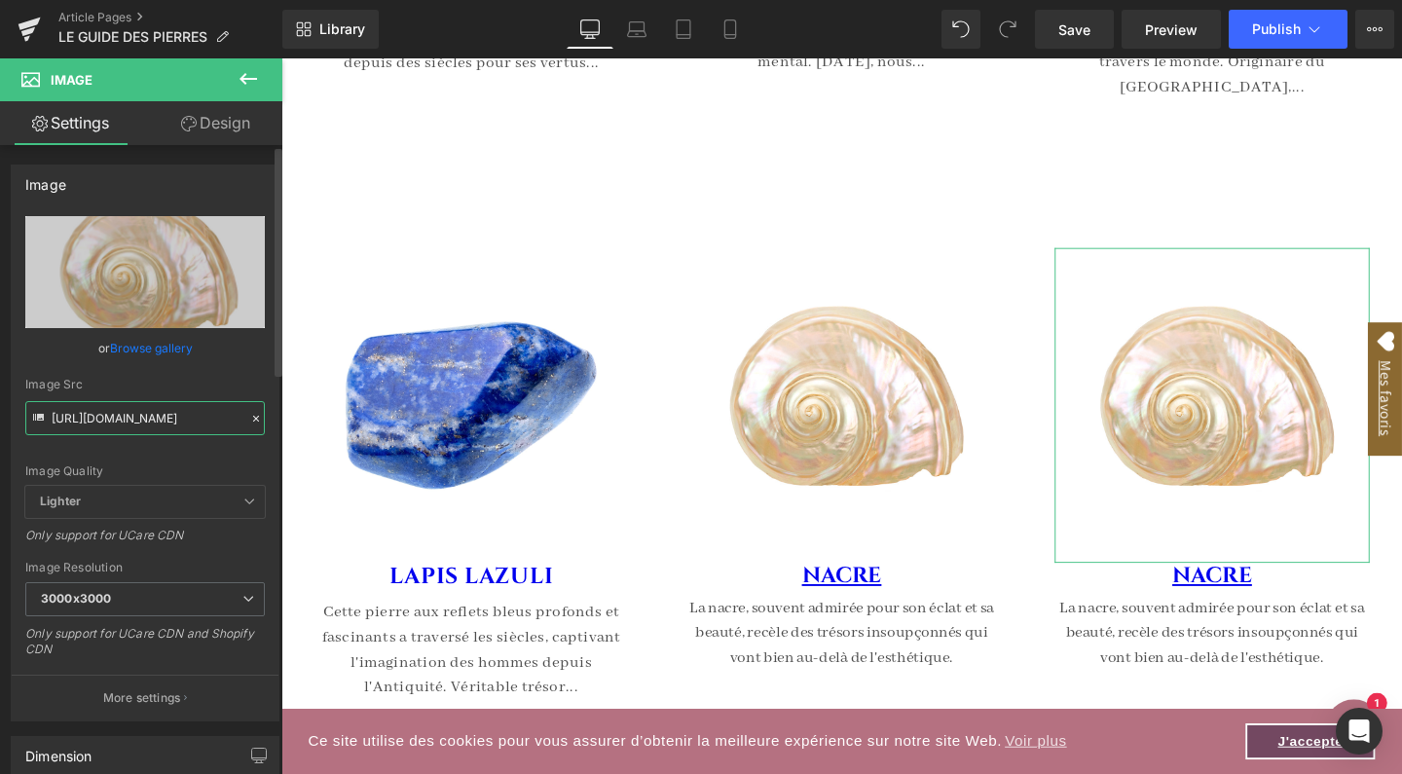
click at [145, 416] on input "[URL][DOMAIN_NAME]" at bounding box center [145, 418] width 240 height 34
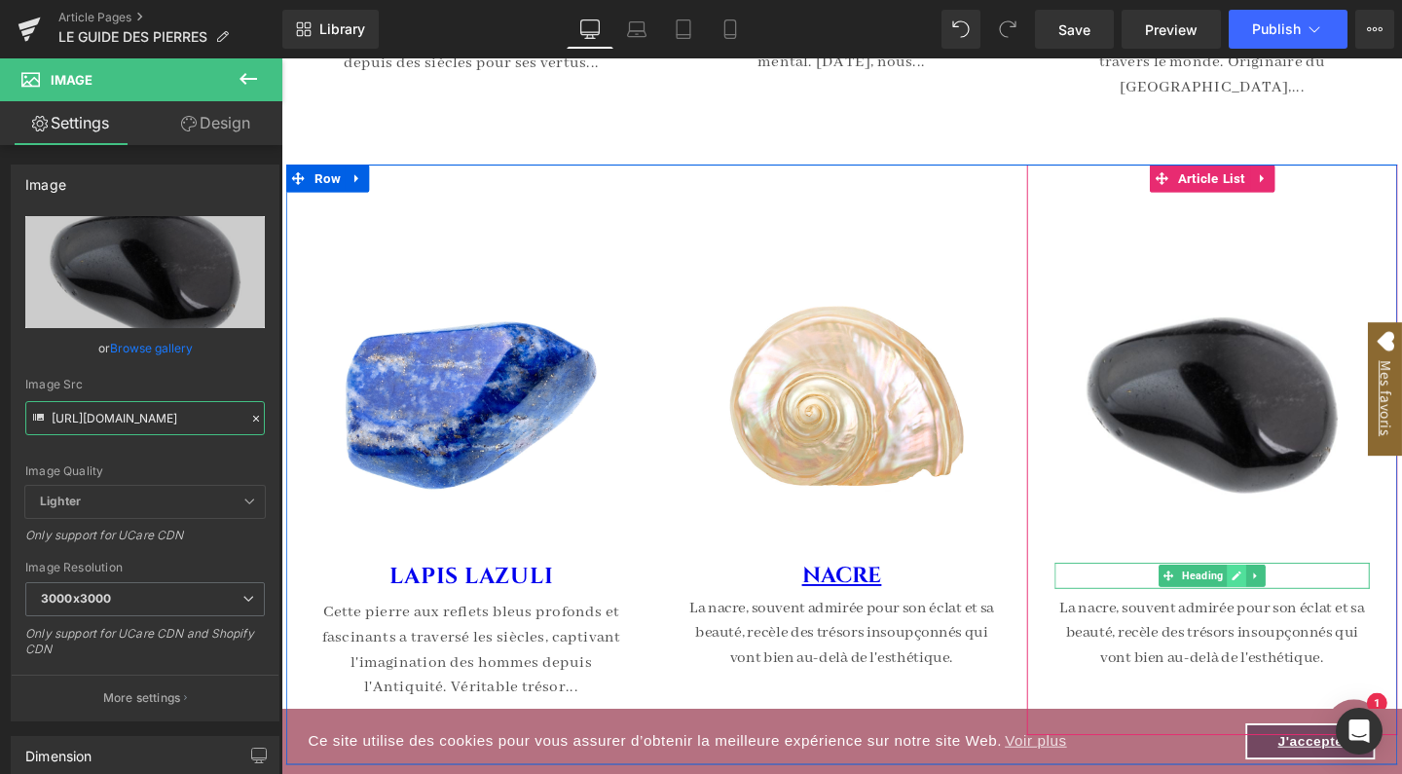
type input "[URL][DOMAIN_NAME]"
click at [1284, 597] on icon at bounding box center [1286, 603] width 11 height 12
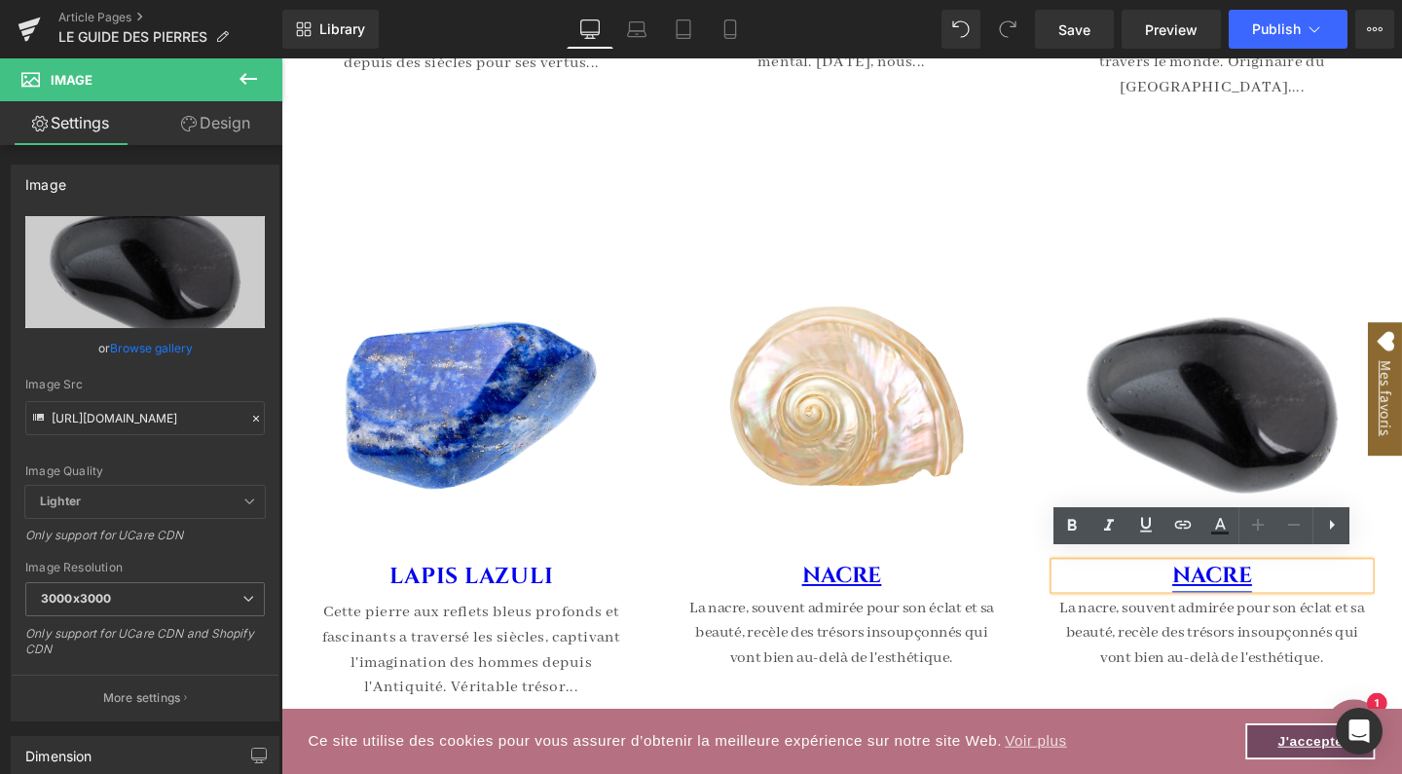
click at [1274, 595] on link "NACRE" at bounding box center [1260, 602] width 84 height 31
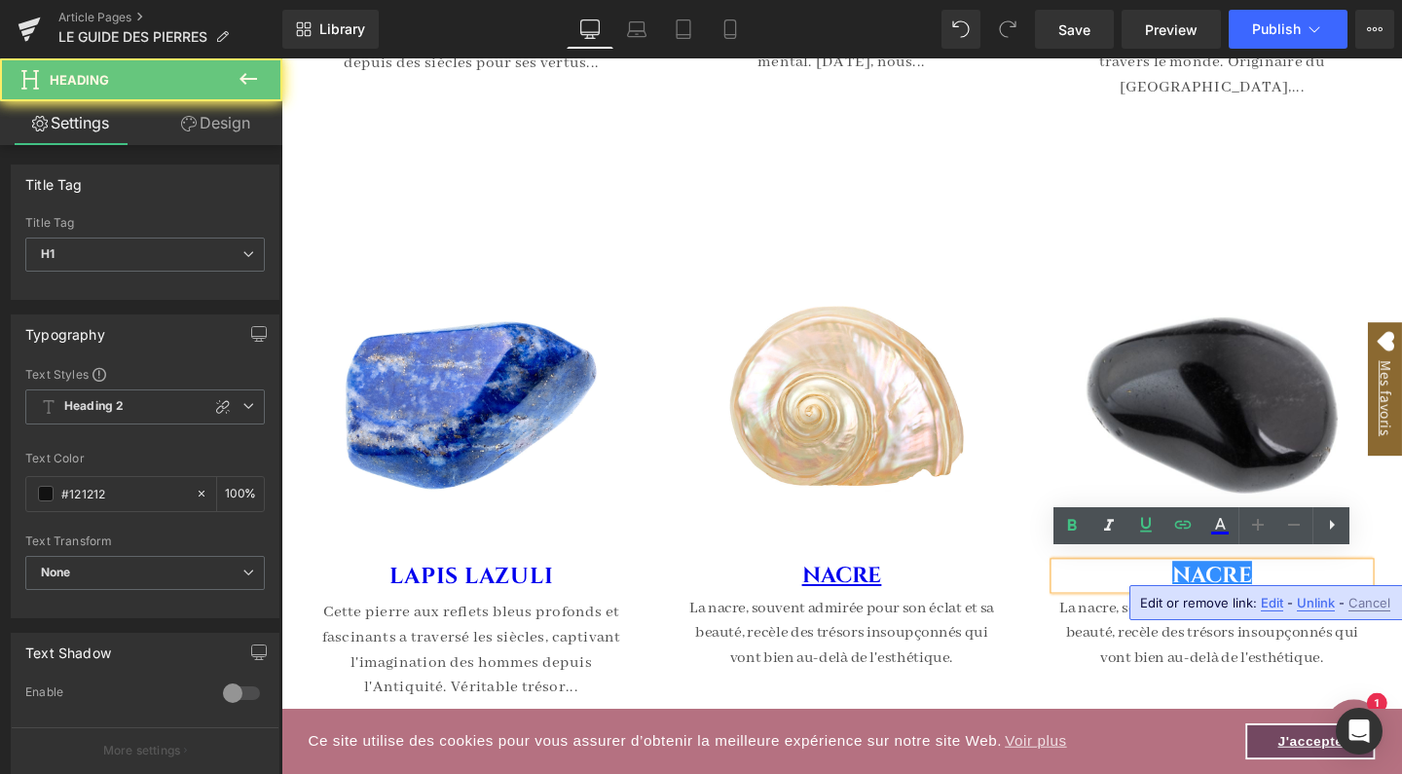
click at [1274, 595] on link "NACRE" at bounding box center [1260, 602] width 84 height 31
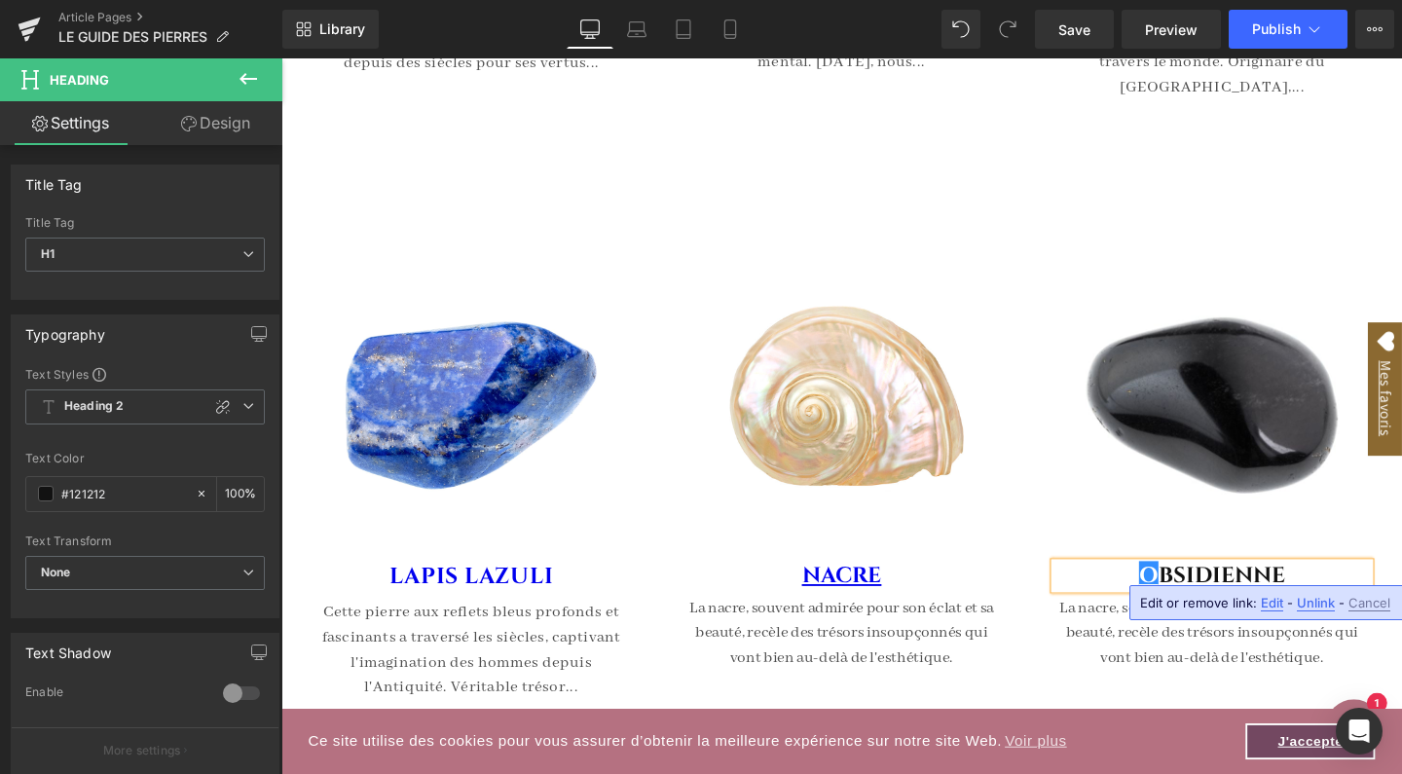
click at [1305, 607] on span "Unlink" at bounding box center [1316, 603] width 38 height 17
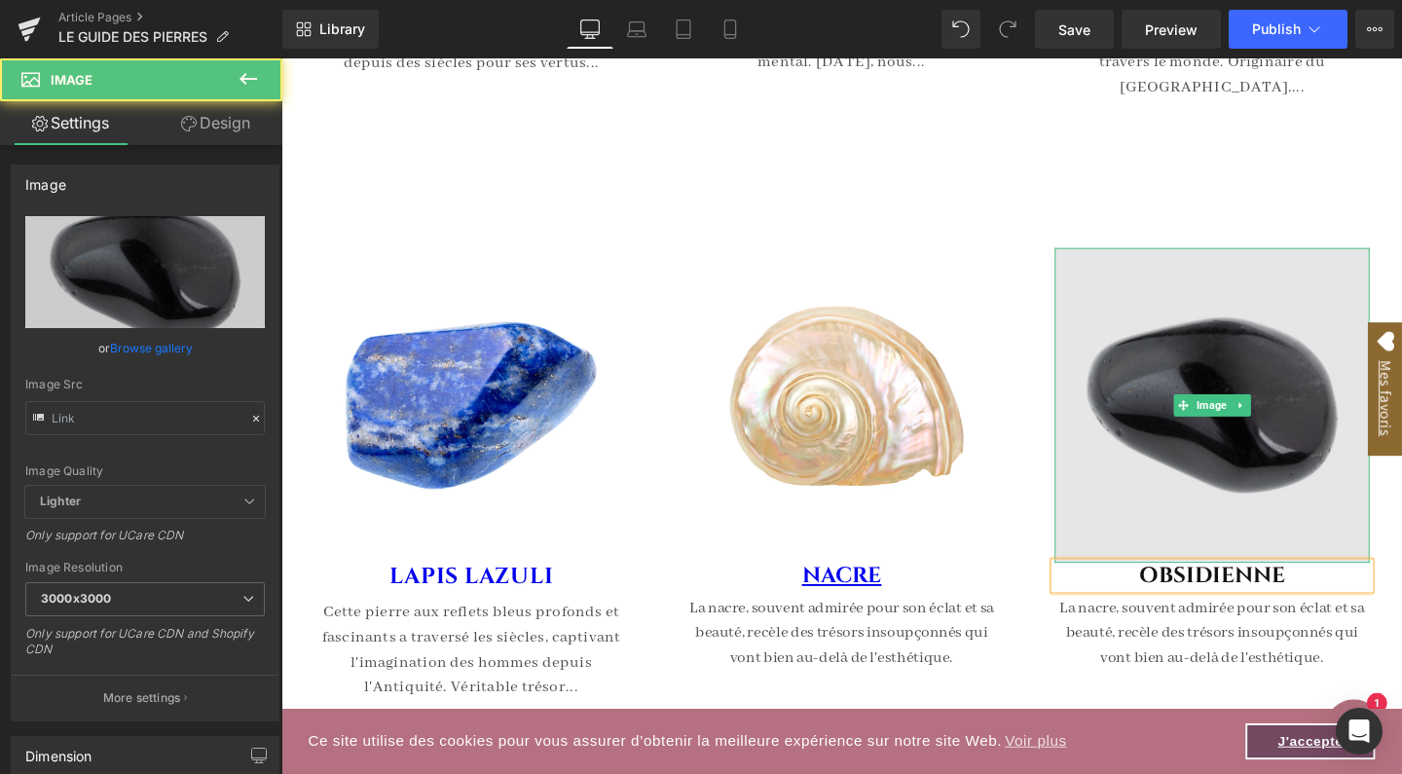
drag, startPoint x: 1225, startPoint y: 440, endPoint x: 441, endPoint y: 518, distance: 787.8
click at [1225, 440] on img at bounding box center [1260, 423] width 331 height 331
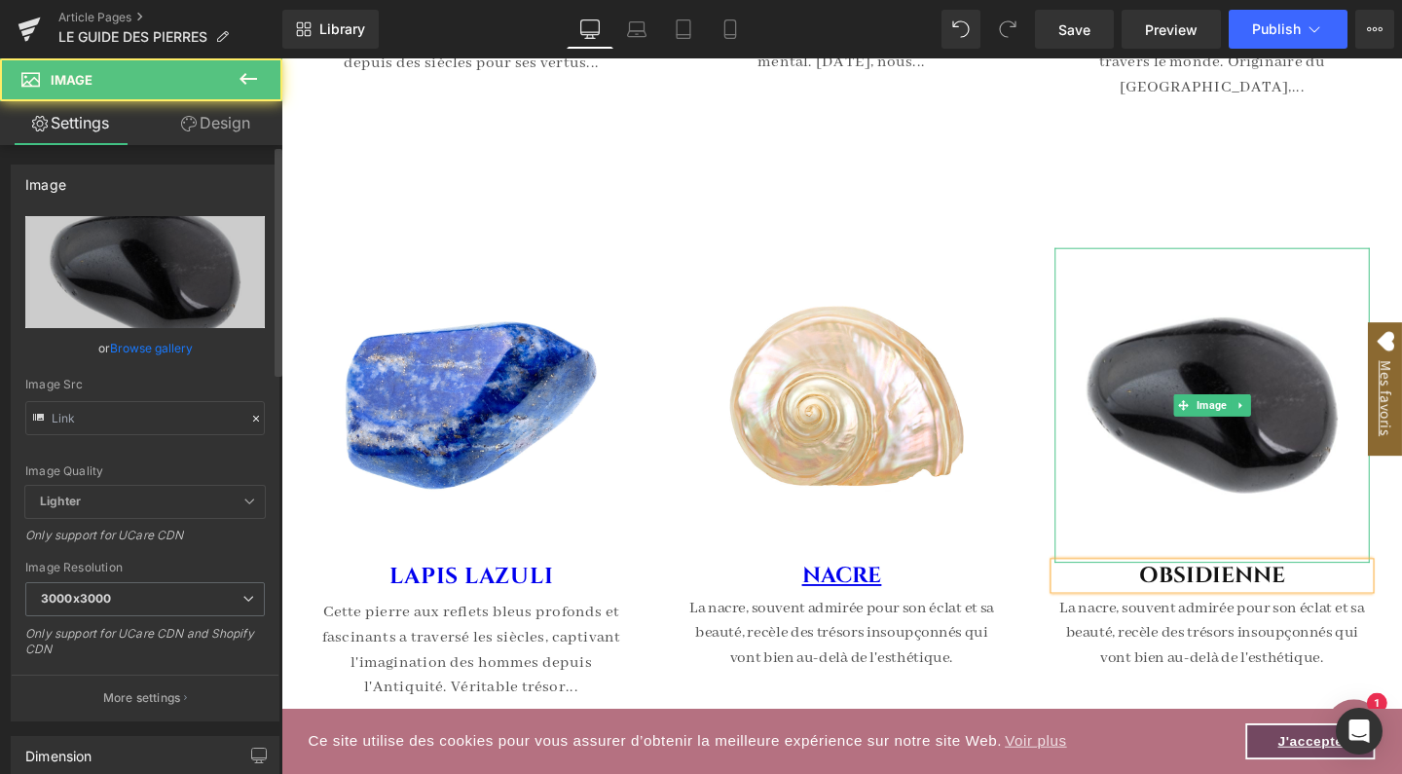
type input "[URL][DOMAIN_NAME]"
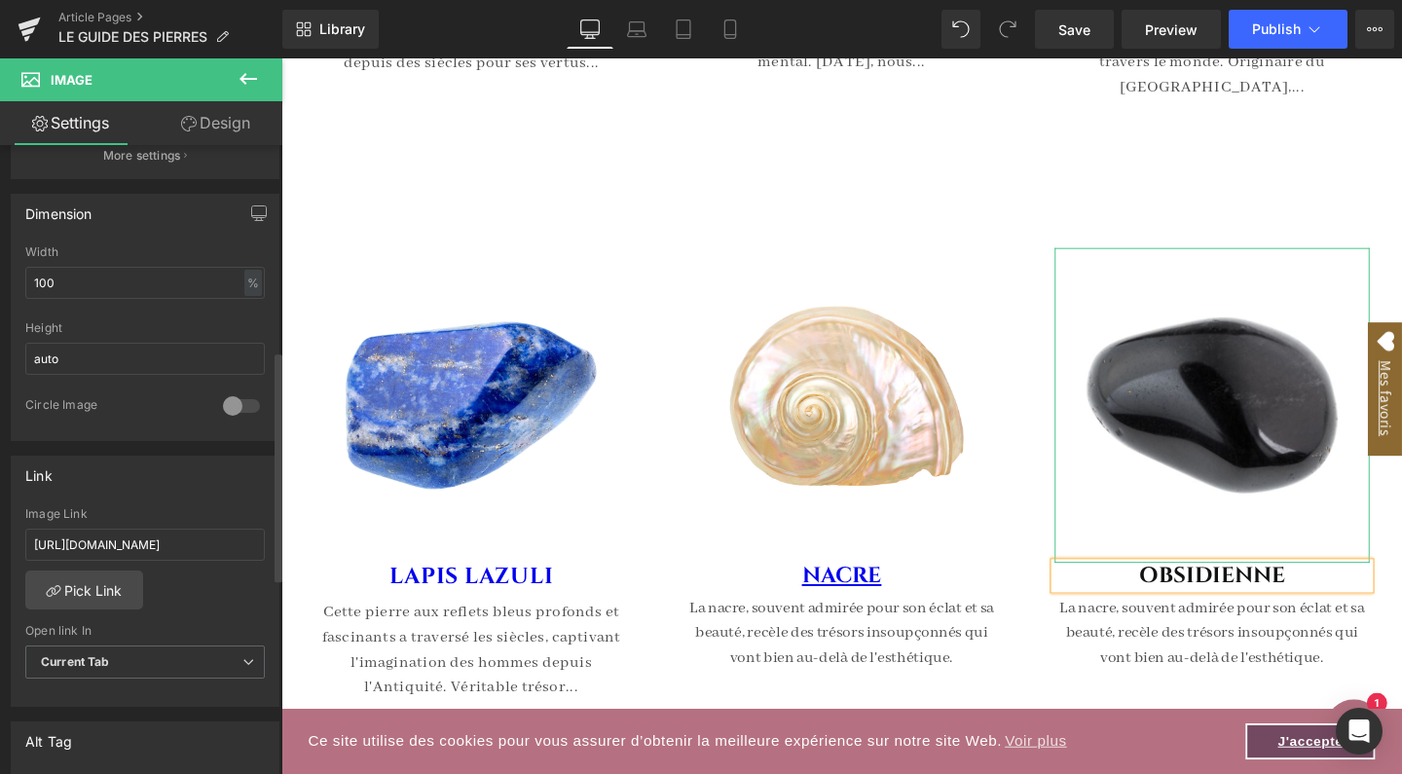
scroll to position [561, 0]
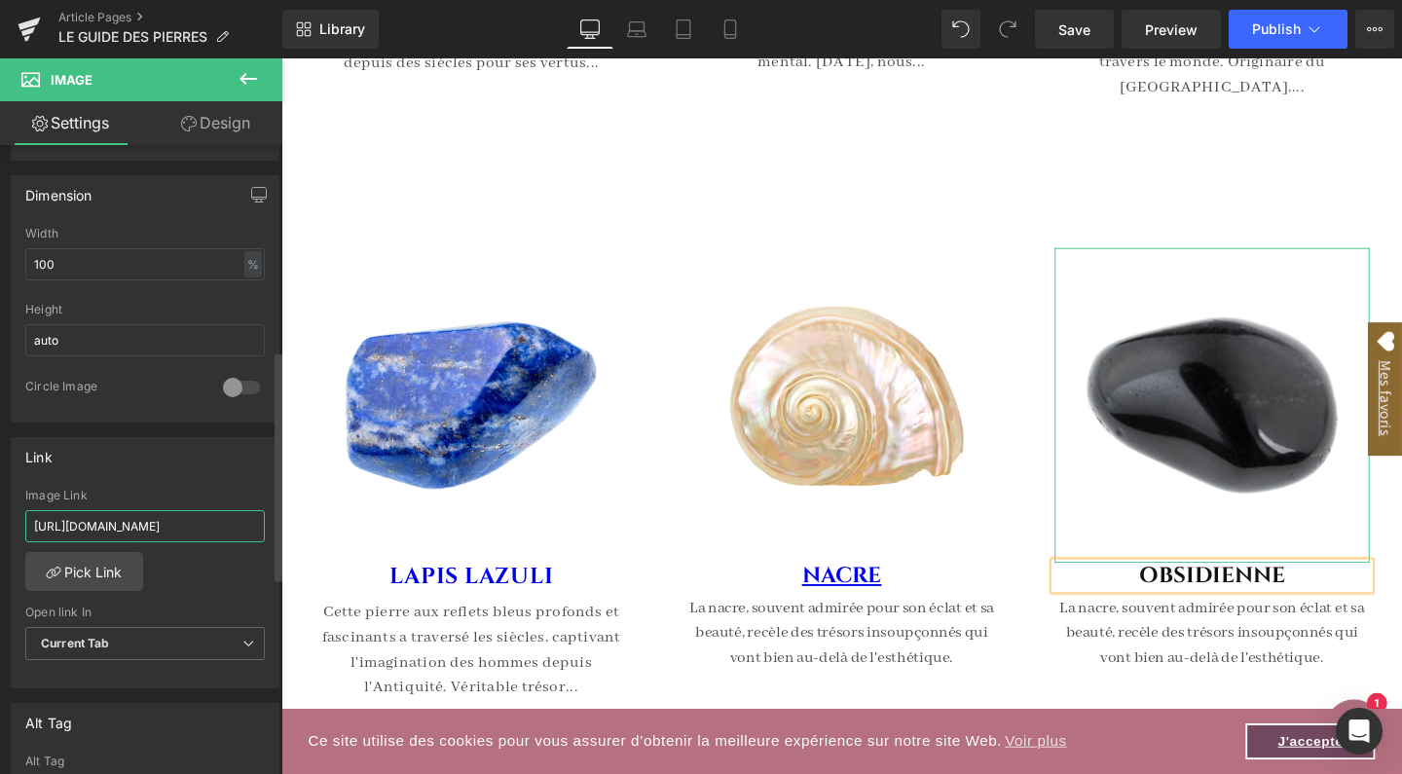
click at [90, 521] on input "[URL][DOMAIN_NAME]" at bounding box center [145, 526] width 240 height 32
type input "[URL][DOMAIN_NAME]"
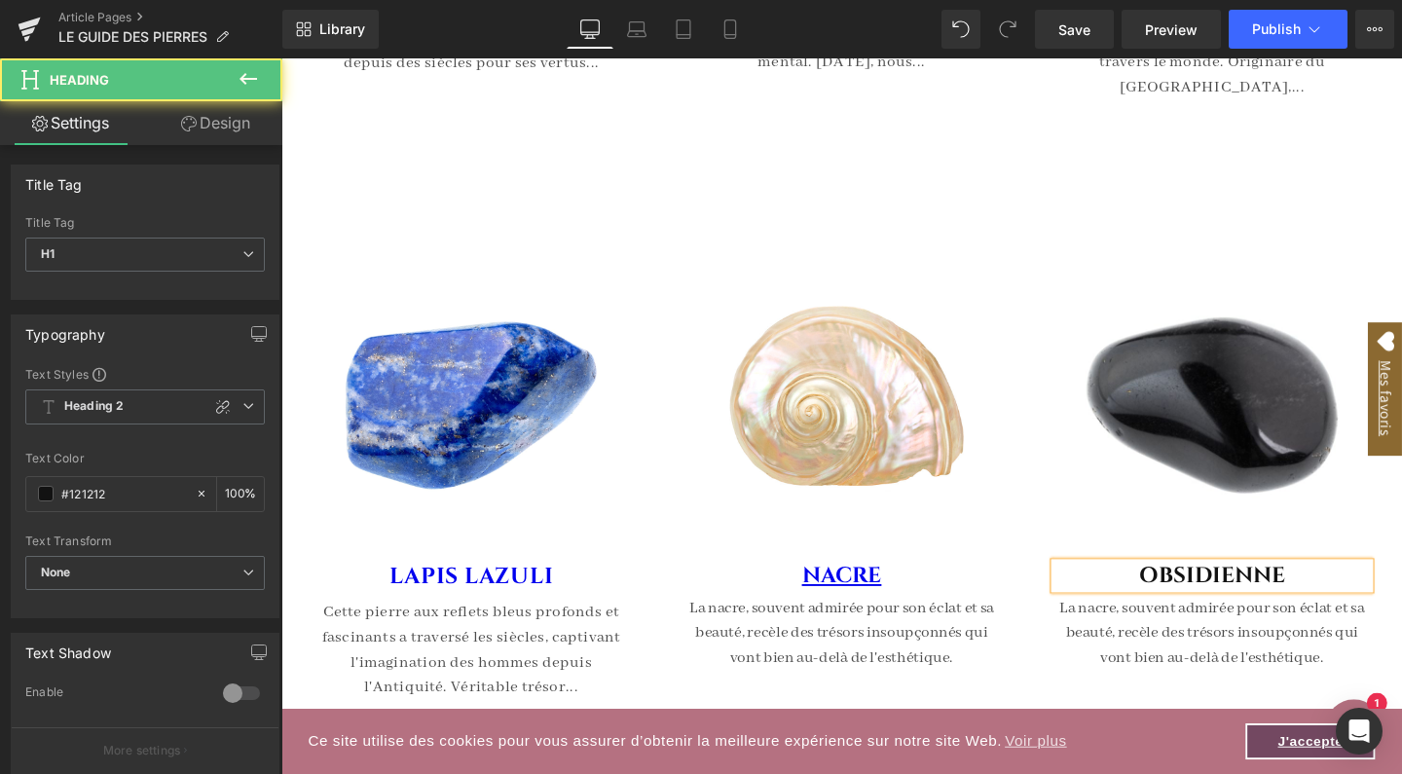
click at [1233, 593] on h1 "O BSIDIENNE" at bounding box center [1260, 602] width 331 height 27
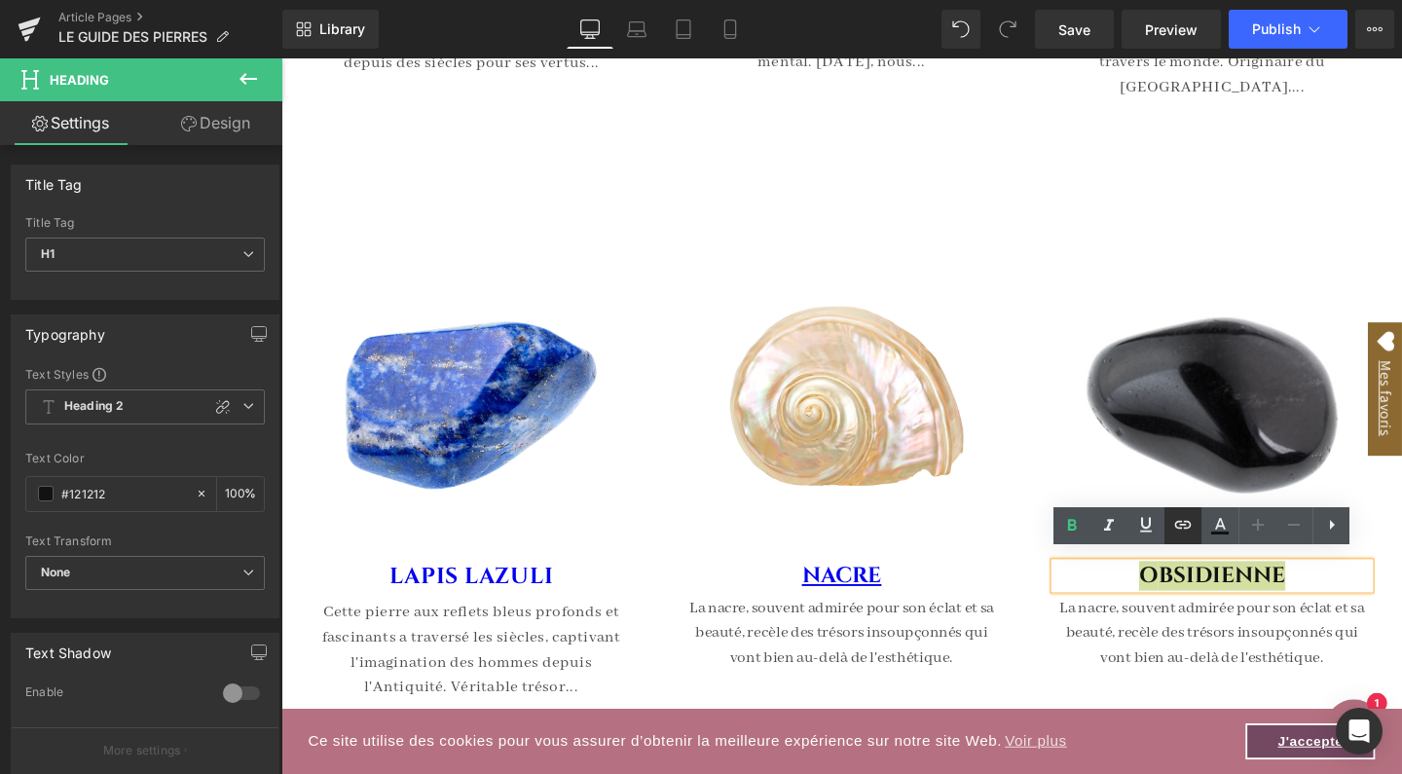
click at [1186, 529] on icon at bounding box center [1183, 525] width 17 height 8
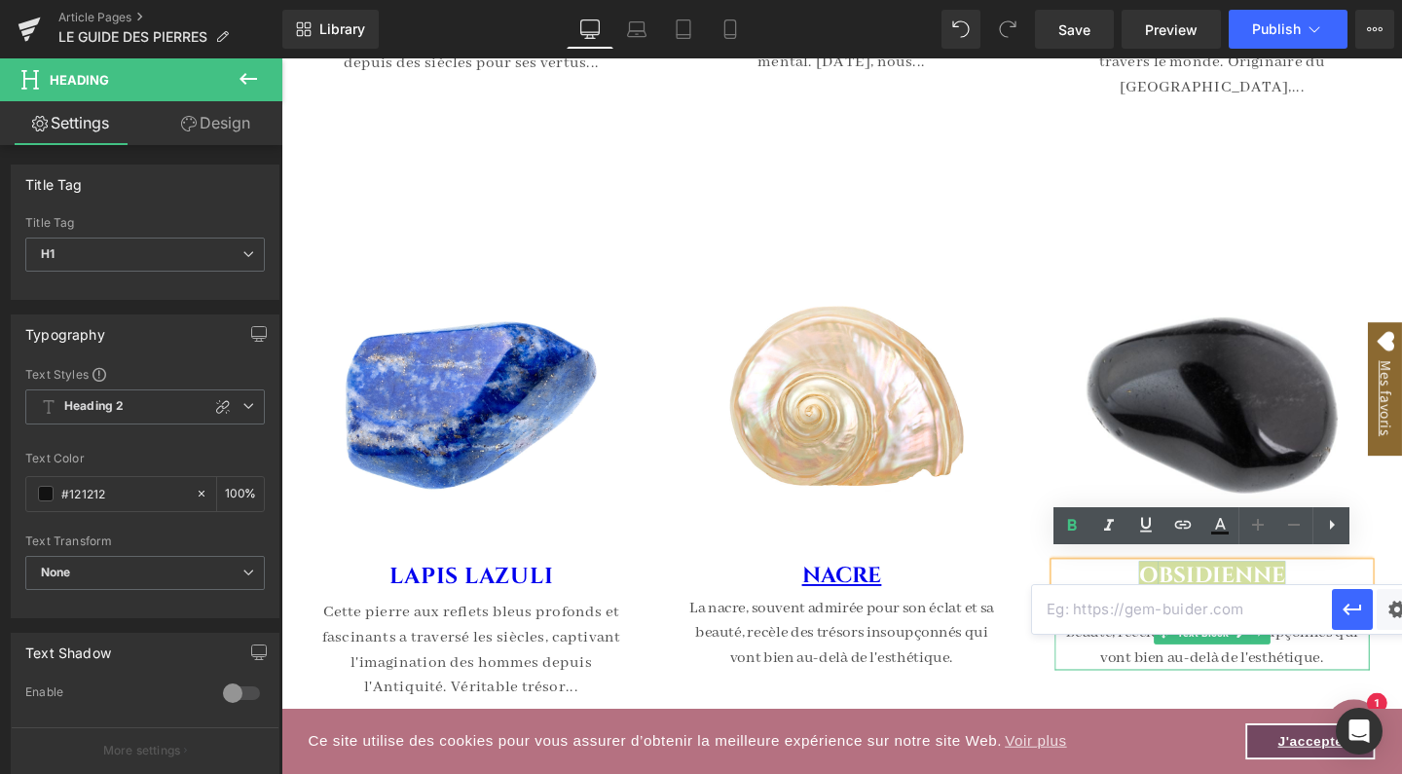
click at [1135, 596] on input "text" at bounding box center [1182, 609] width 300 height 49
paste input "[URL][DOMAIN_NAME]"
type input "[URL][DOMAIN_NAME]"
click at [1351, 604] on icon "button" at bounding box center [1352, 609] width 23 height 23
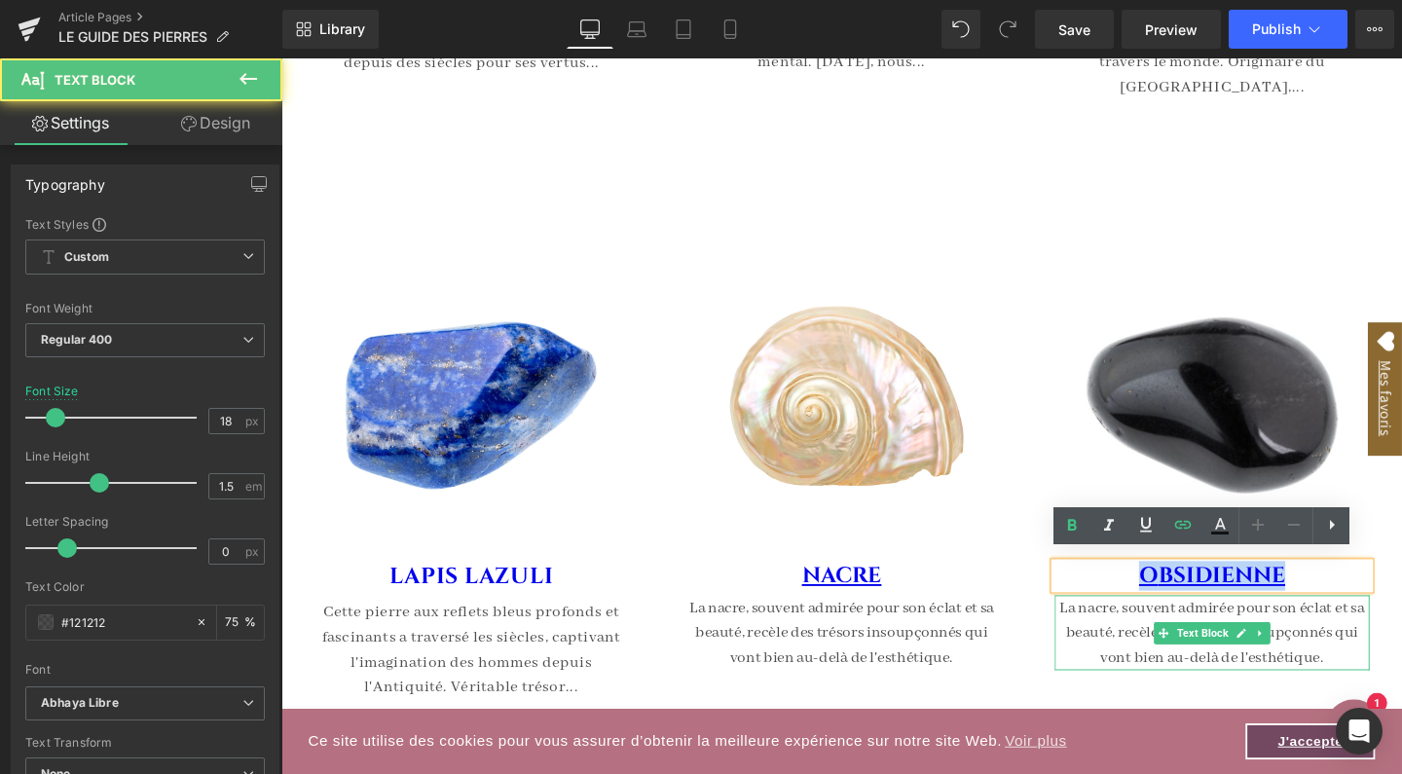
click at [1296, 625] on p "La nacre, souvent admirée pour son éclat et sa beauté, recèle des trésors insou…" at bounding box center [1260, 662] width 331 height 79
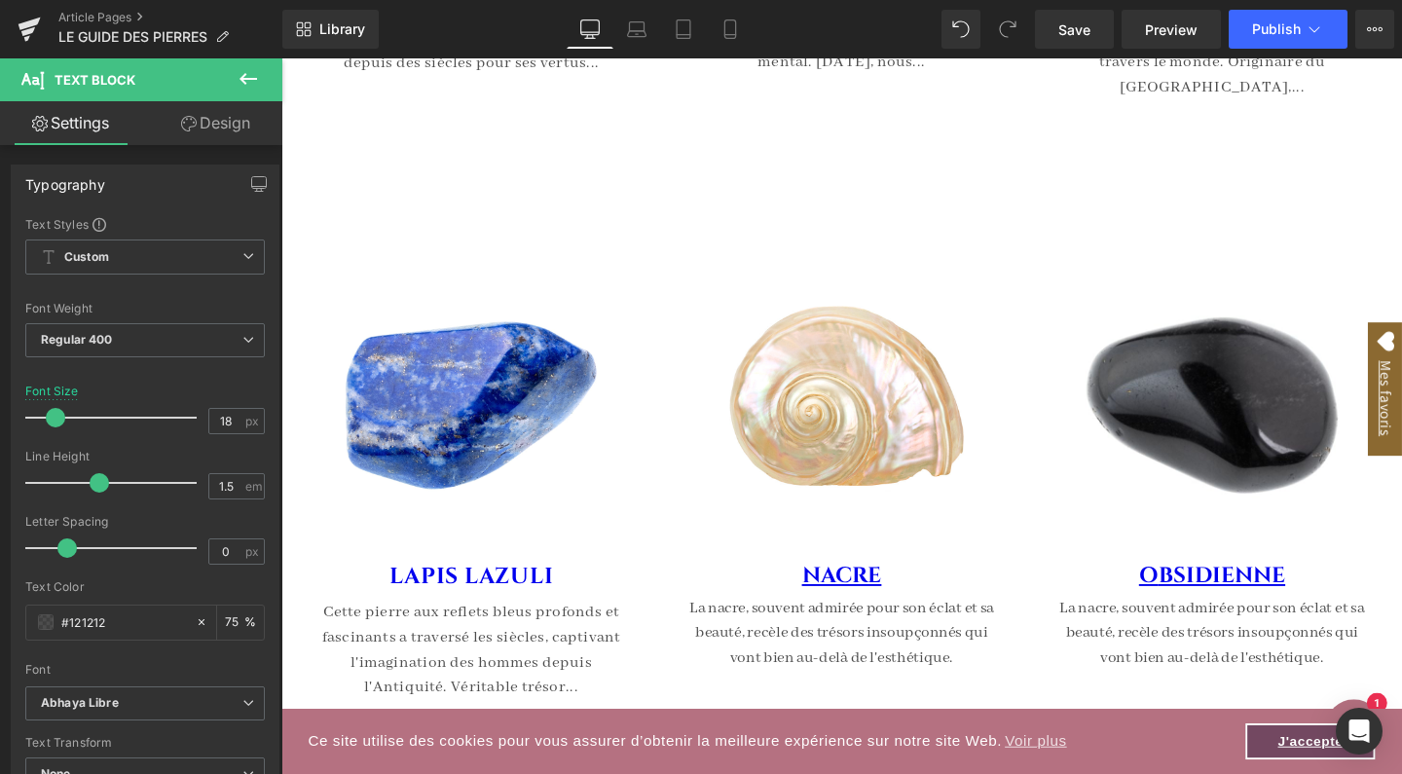
click at [229, 127] on link "Design" at bounding box center [215, 123] width 141 height 44
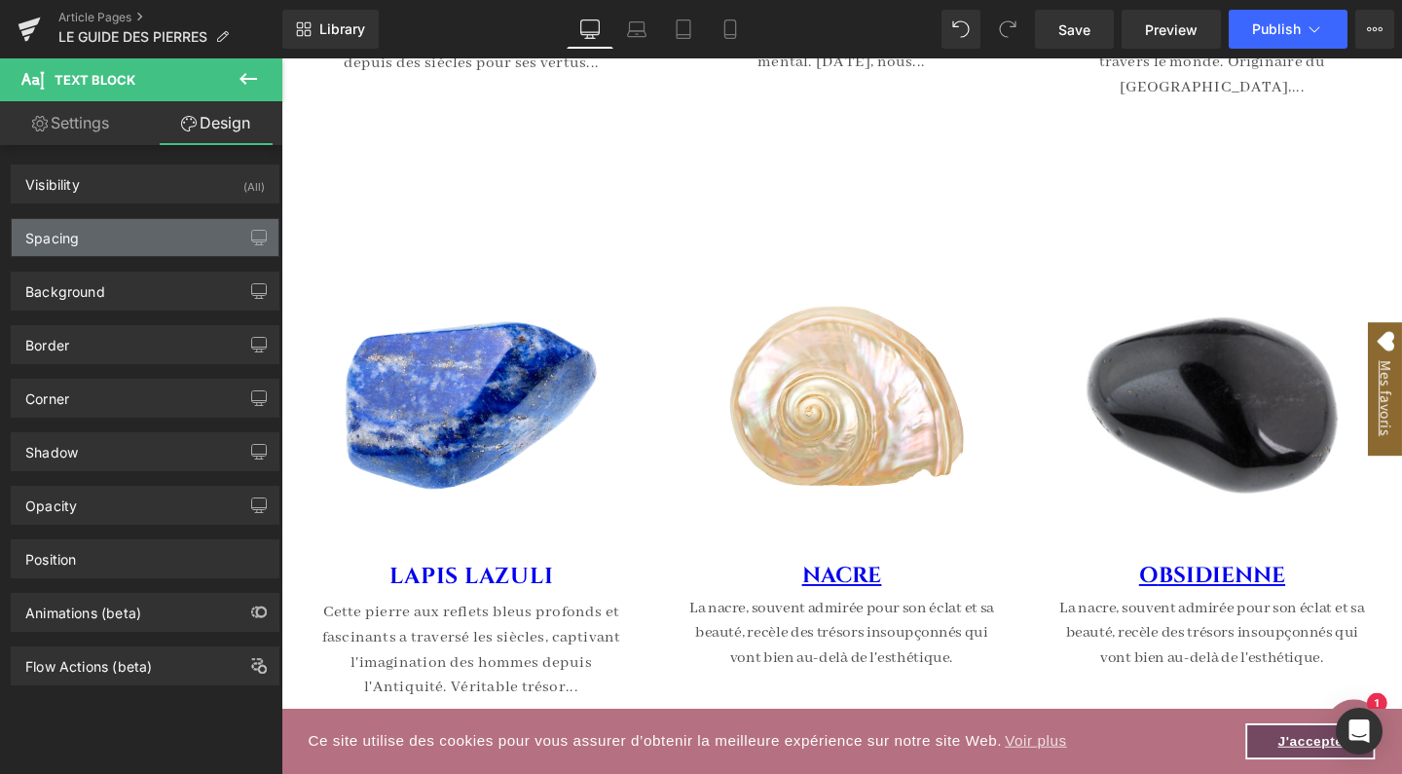
click at [92, 239] on div "Spacing" at bounding box center [145, 237] width 267 height 37
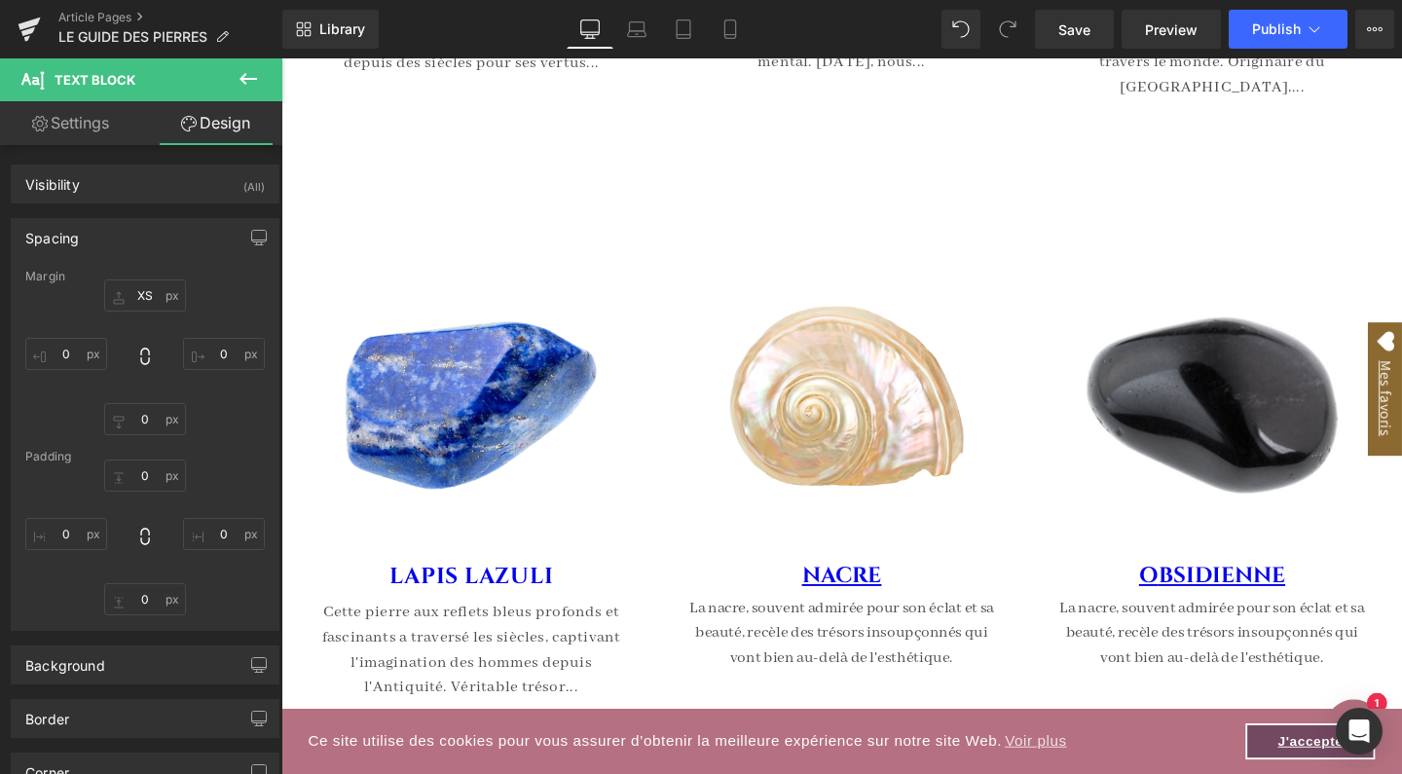
click at [452, 269] on span "(A) Image" at bounding box center [481, 272] width 58 height 23
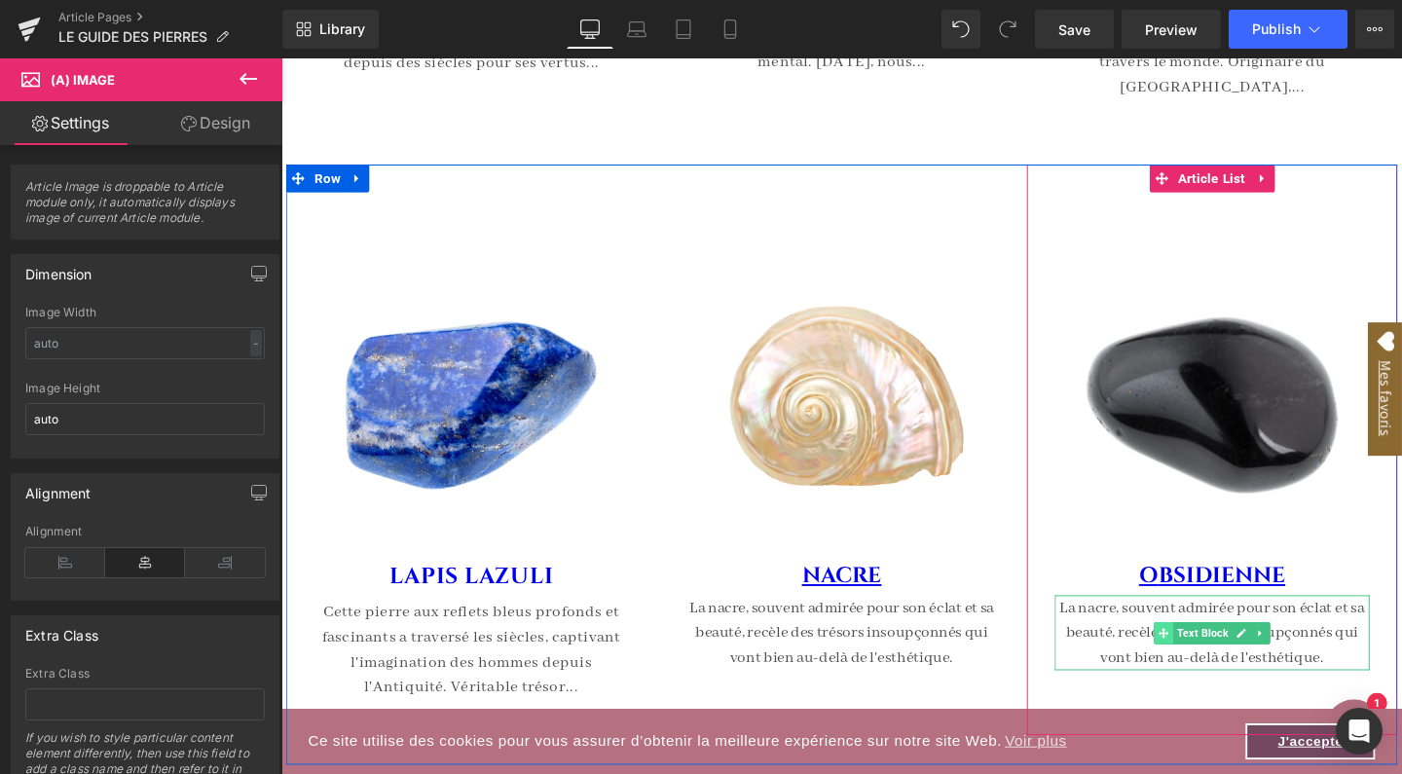
click at [1201, 663] on span at bounding box center [1209, 662] width 20 height 23
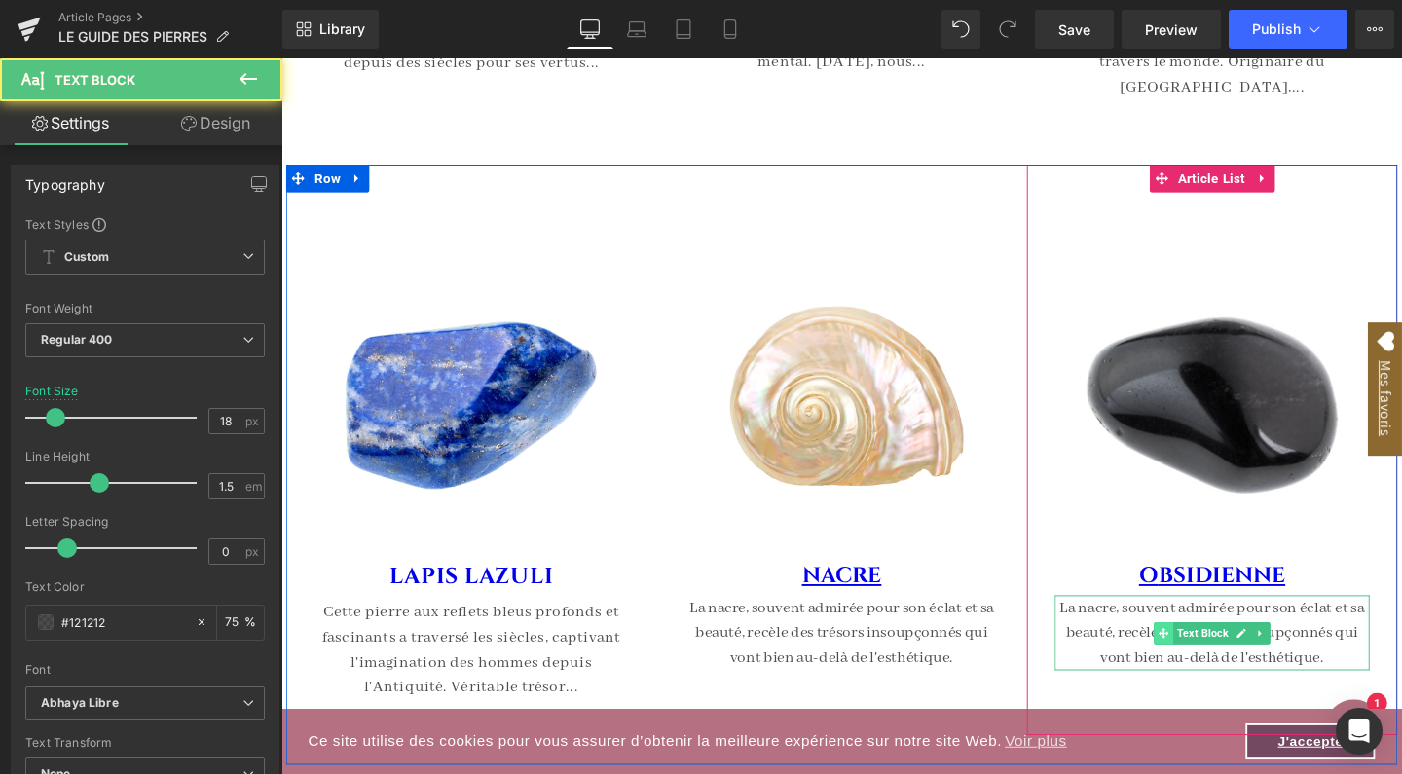
click at [1201, 663] on span at bounding box center [1209, 662] width 20 height 23
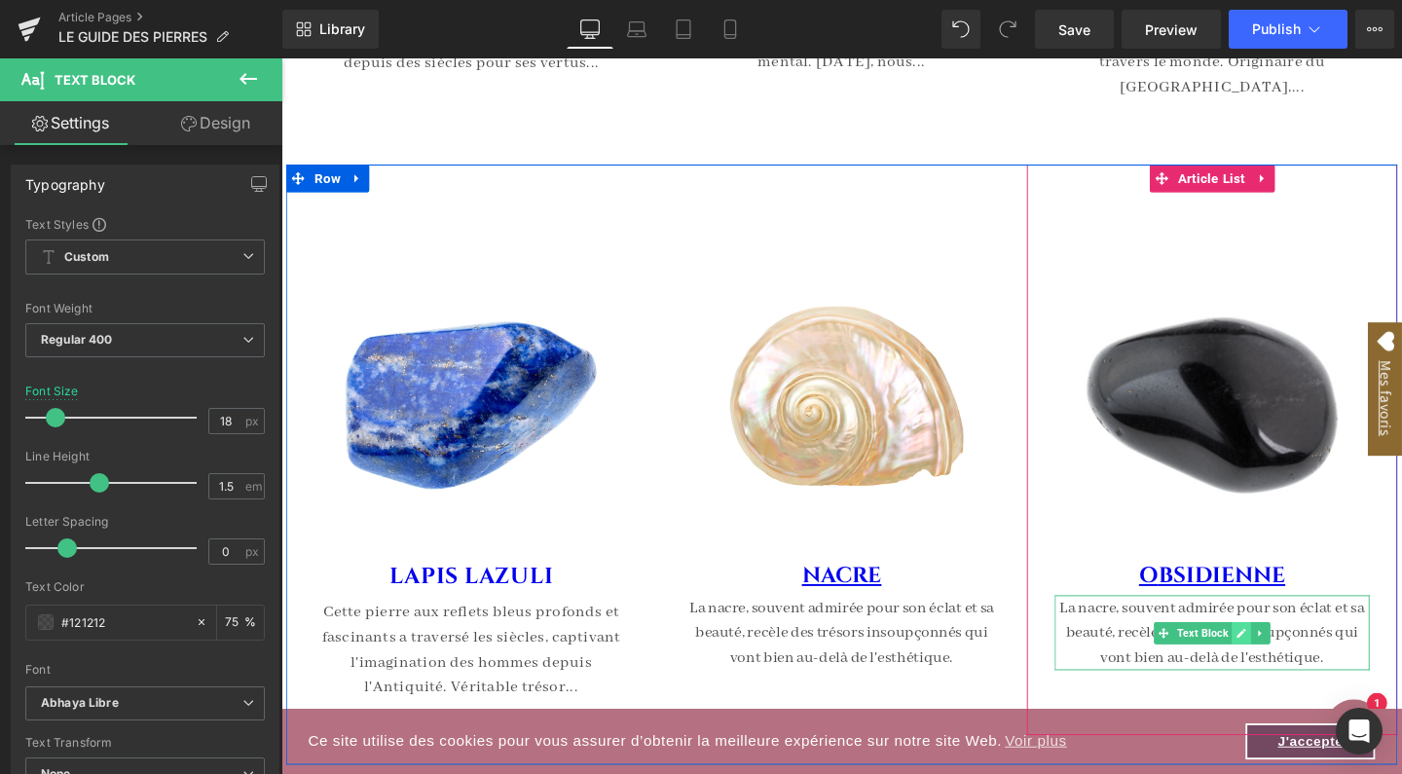
click at [1289, 657] on icon at bounding box center [1290, 663] width 11 height 12
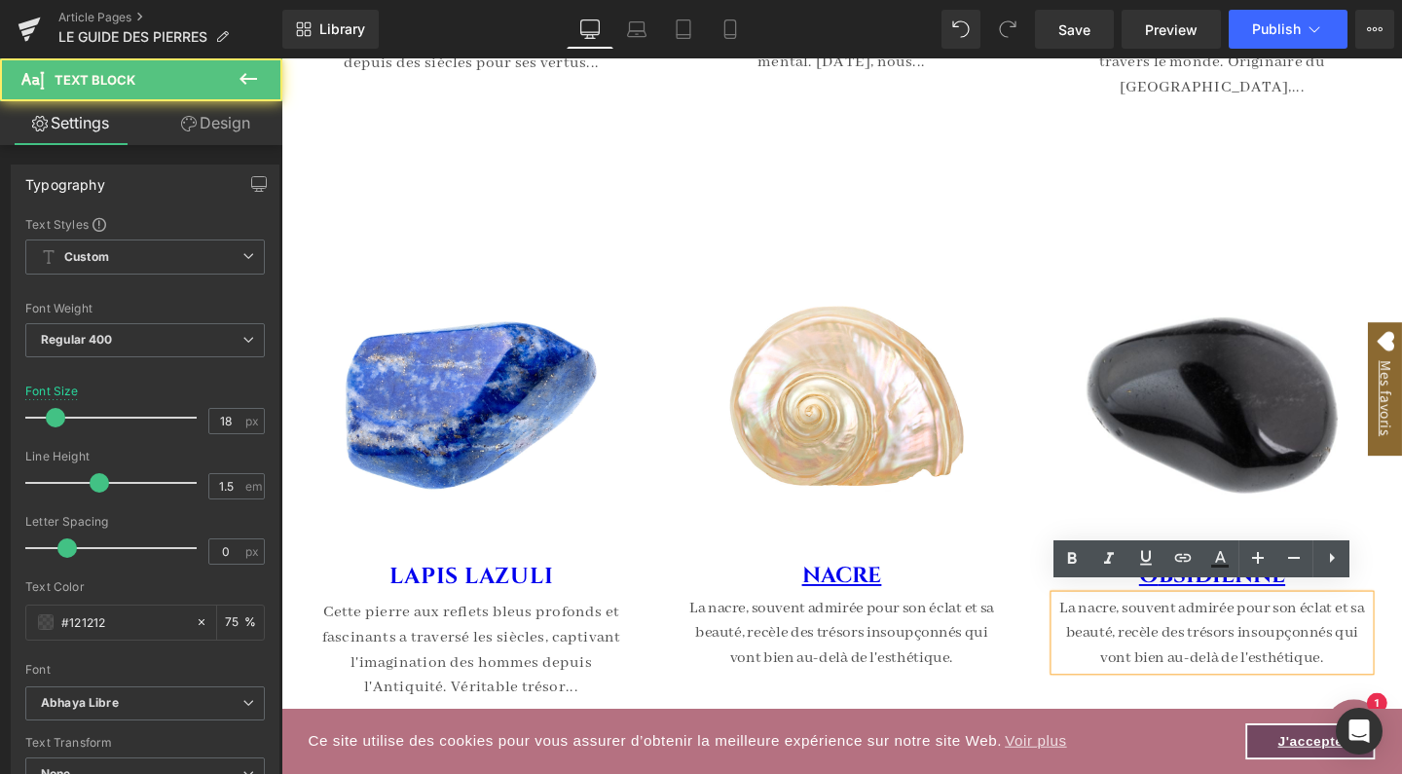
click at [1289, 657] on p "La nacre, souvent admirée pour son éclat et sa beauté, recèle des trésors insou…" at bounding box center [1260, 662] width 331 height 79
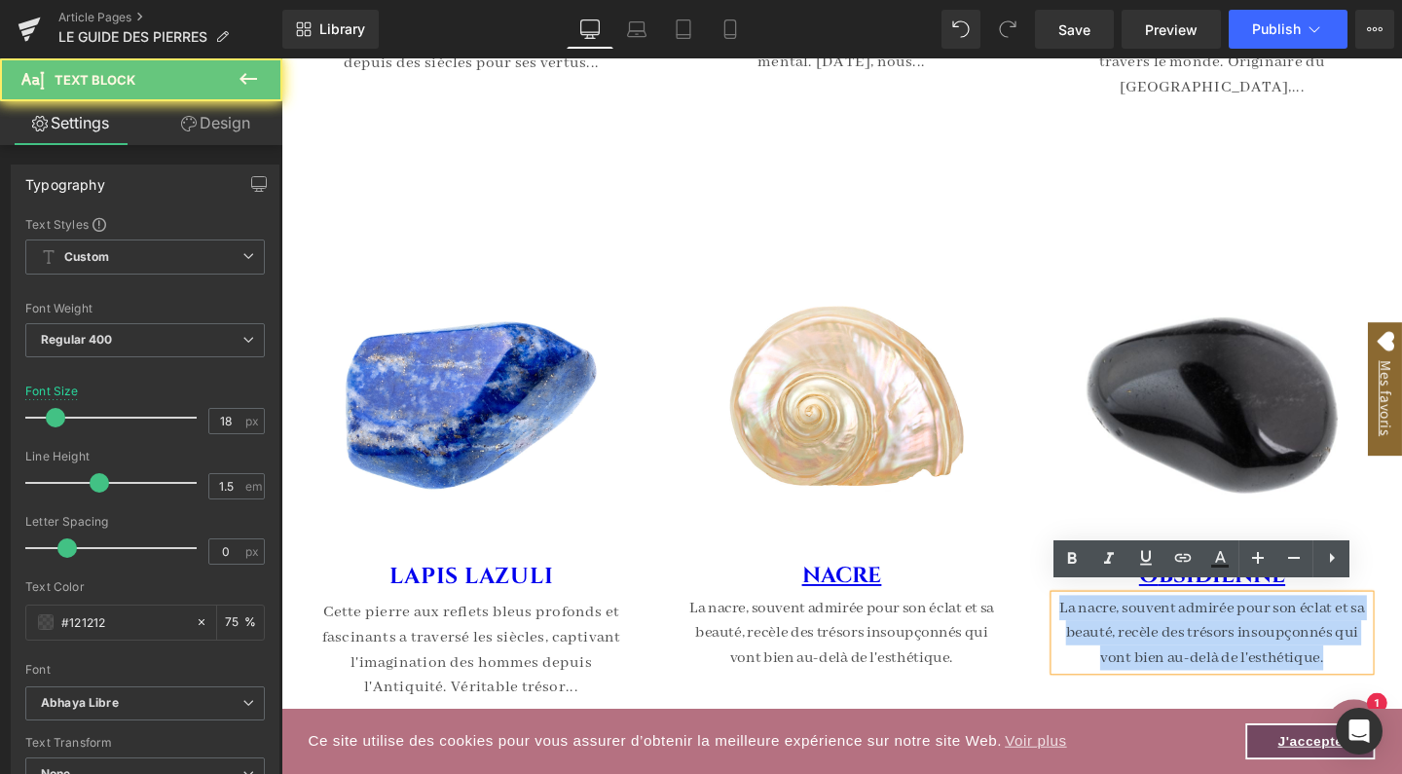
click at [1289, 657] on p "La nacre, souvent admirée pour son éclat et sa beauté, recèle des trésors insou…" at bounding box center [1260, 662] width 331 height 79
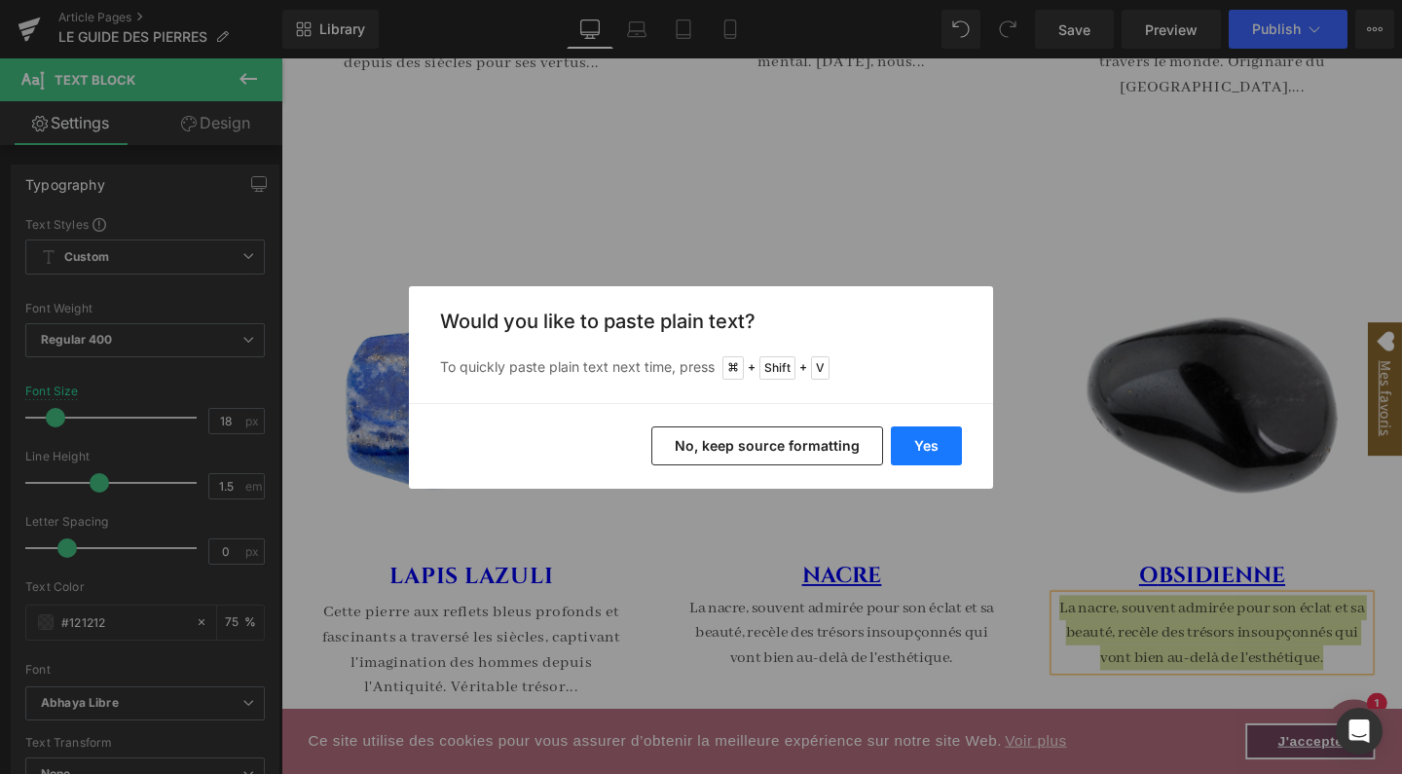
click at [915, 443] on button "Yes" at bounding box center [926, 446] width 71 height 39
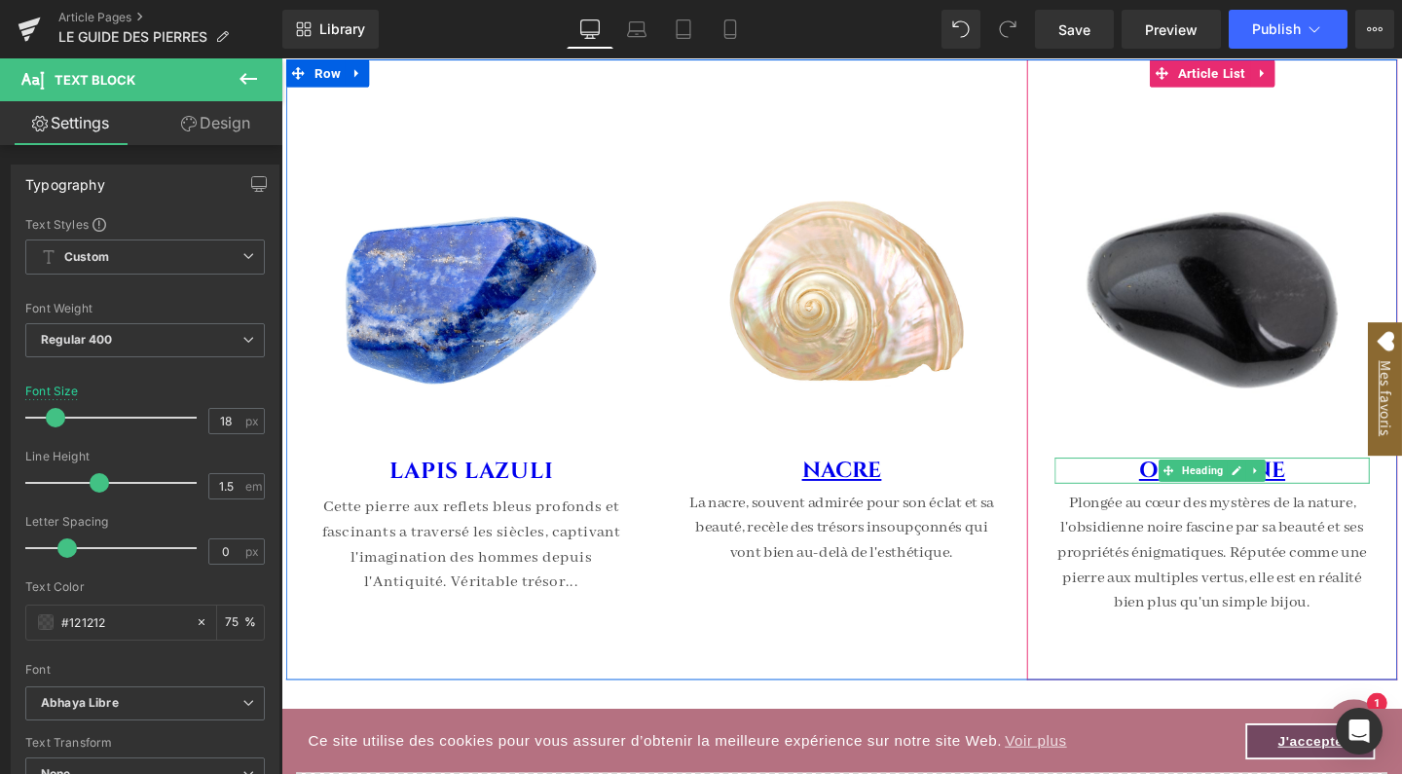
scroll to position [8506, 0]
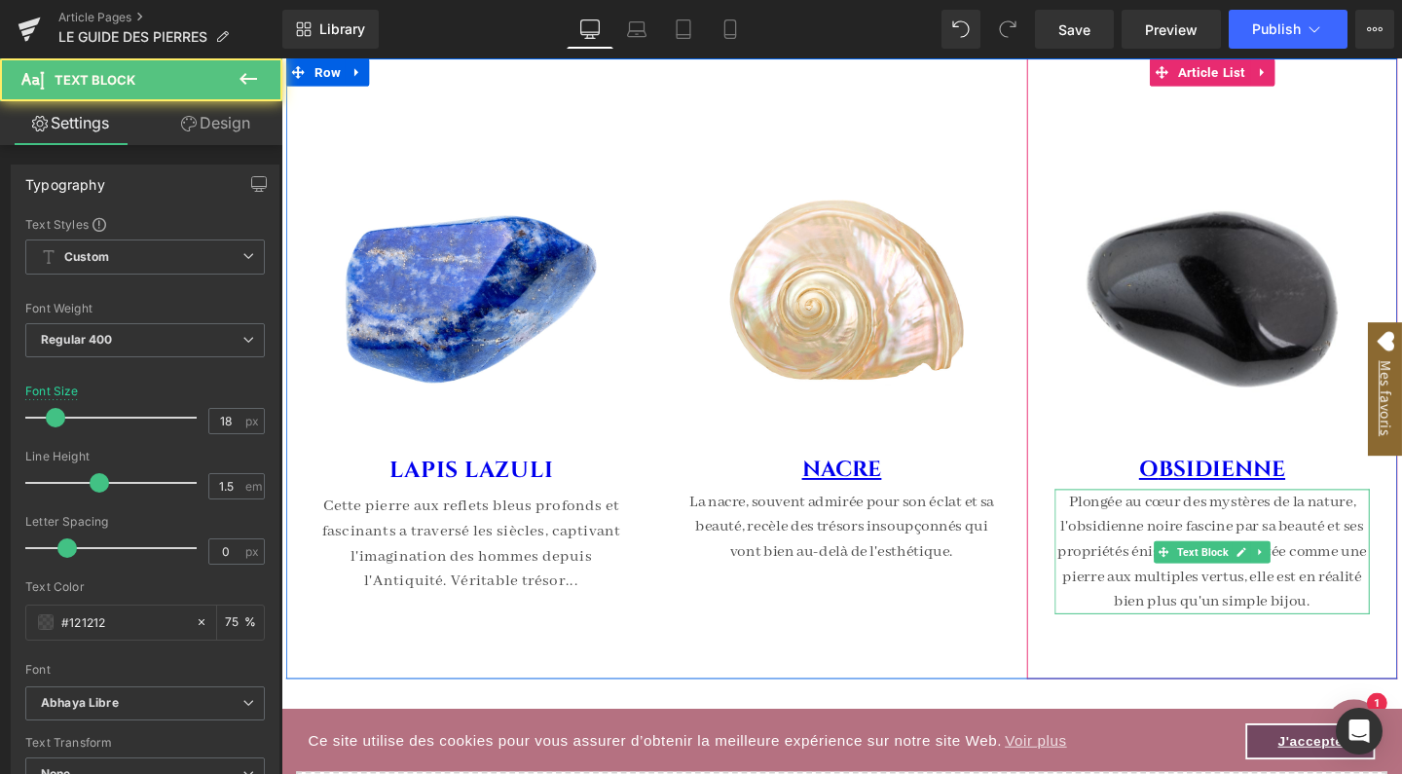
click at [1359, 621] on p "Plongée au cœur des mystères de la nature, l'obsidienne noire fascine par sa be…" at bounding box center [1260, 576] width 331 height 131
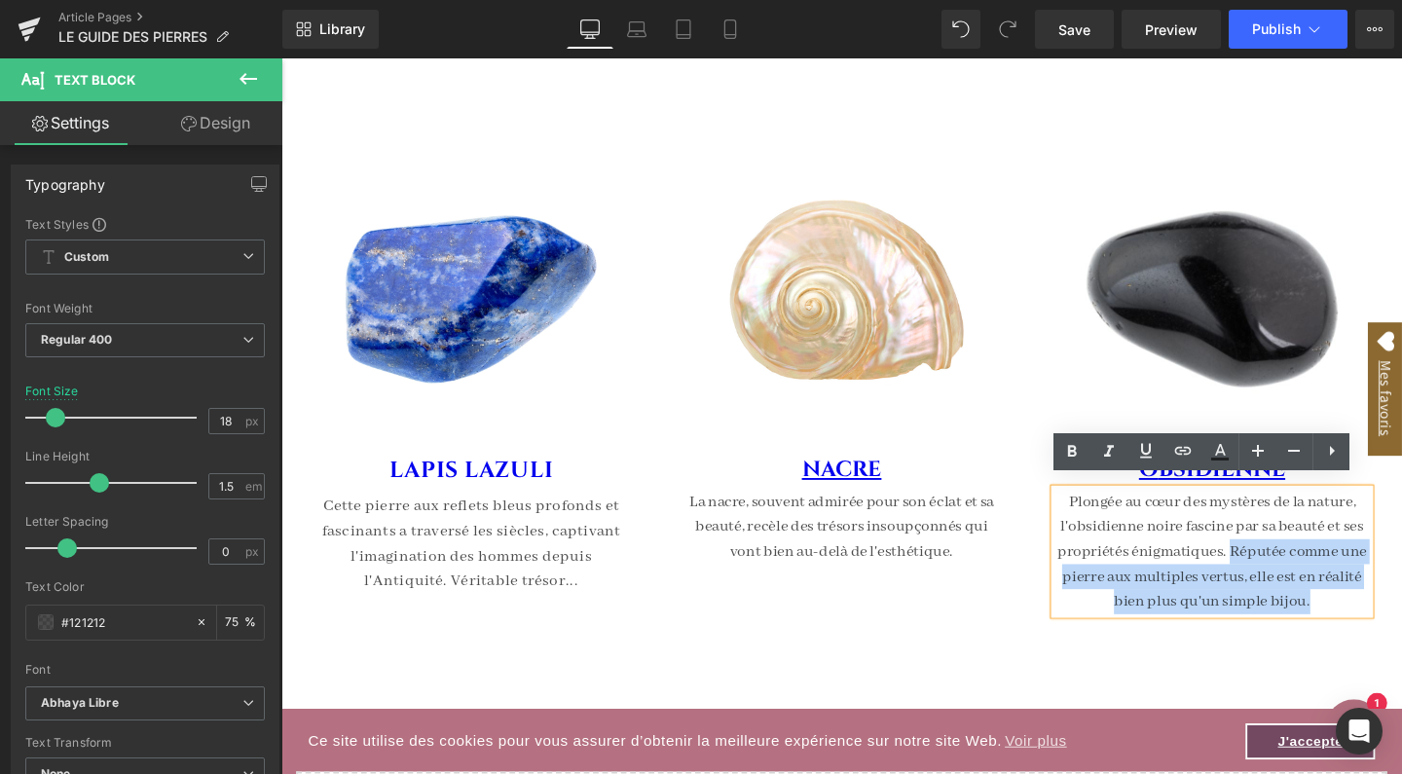
drag, startPoint x: 1359, startPoint y: 622, endPoint x: 1277, endPoint y: 569, distance: 98.6
click at [1277, 569] on p "Plongée au cœur des mystères de la nature, l'obsidienne noire fascine par sa be…" at bounding box center [1260, 576] width 331 height 131
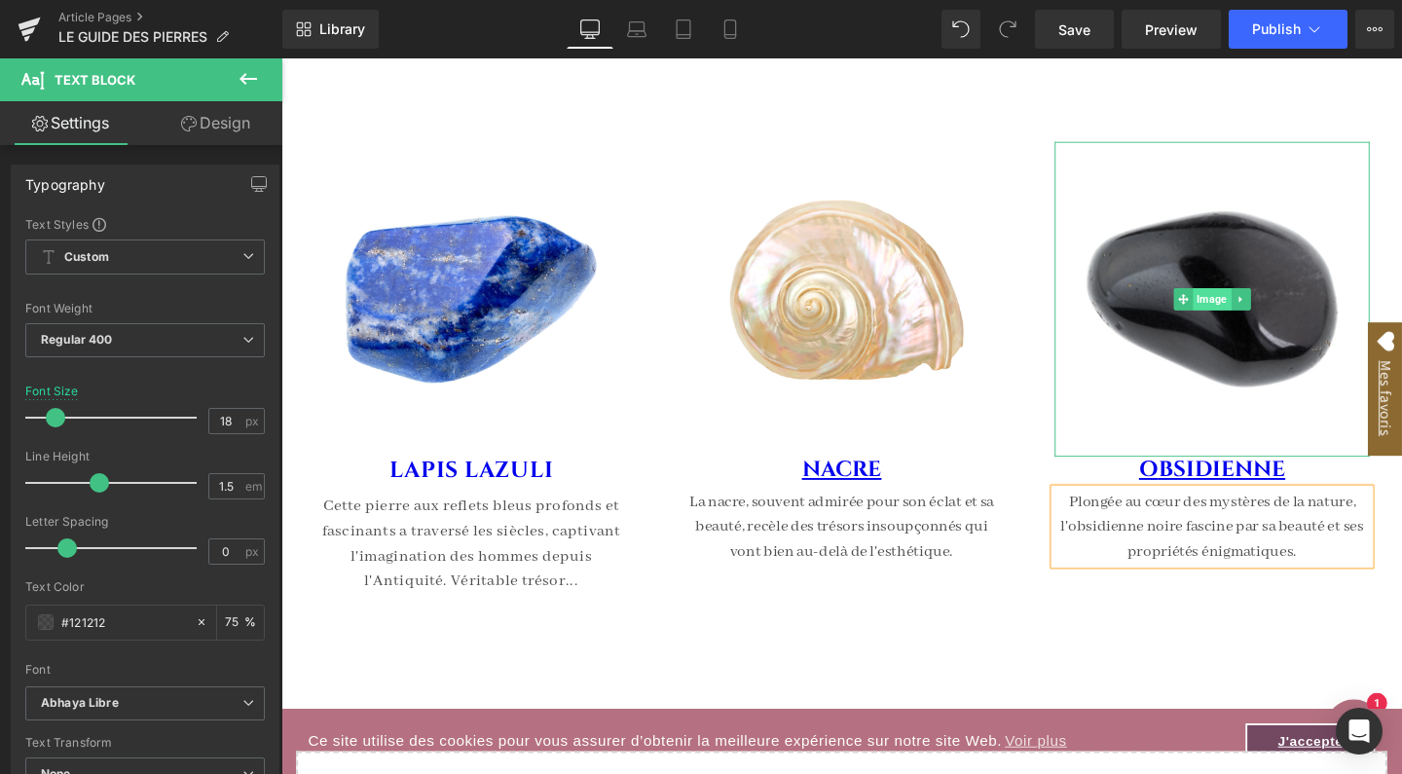
click at [1259, 300] on span "Image" at bounding box center [1260, 311] width 40 height 23
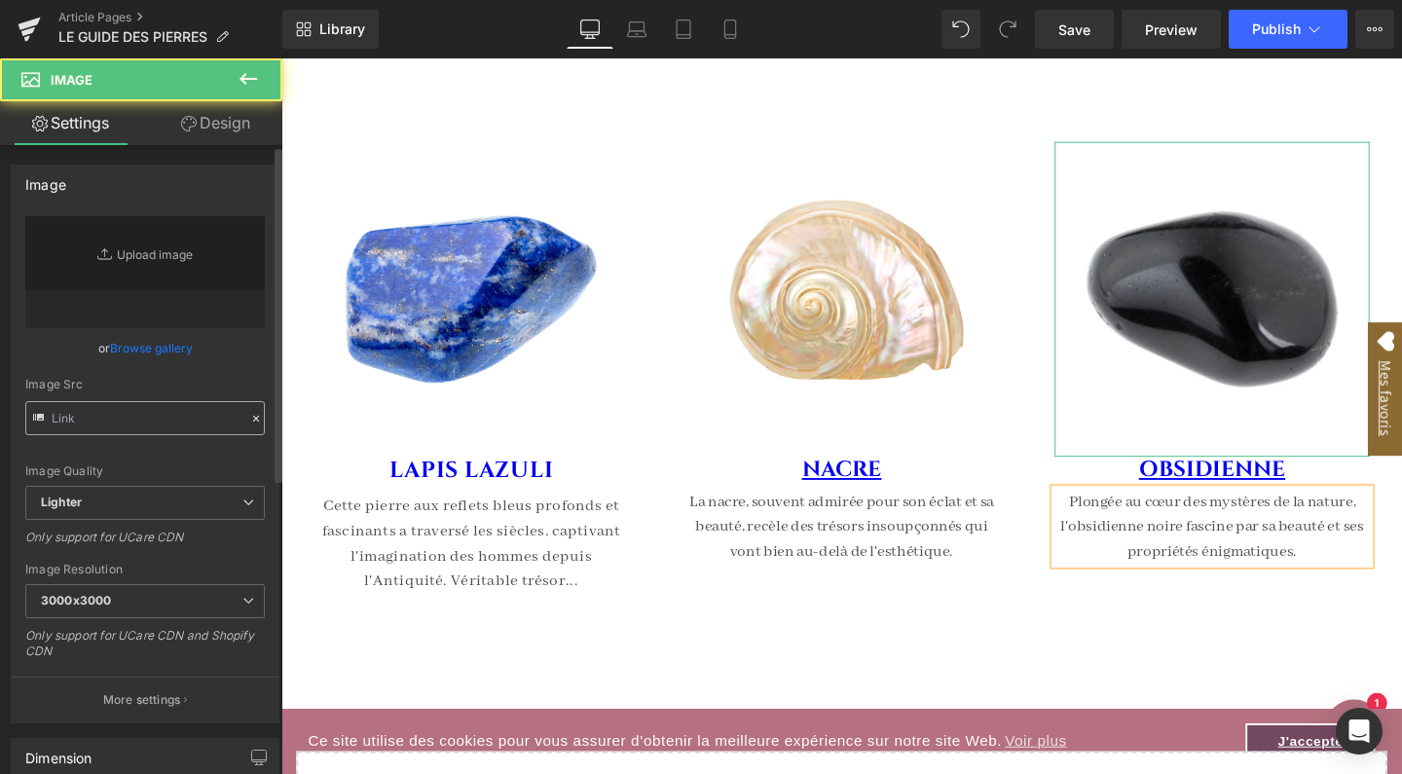
type input "[URL][DOMAIN_NAME]"
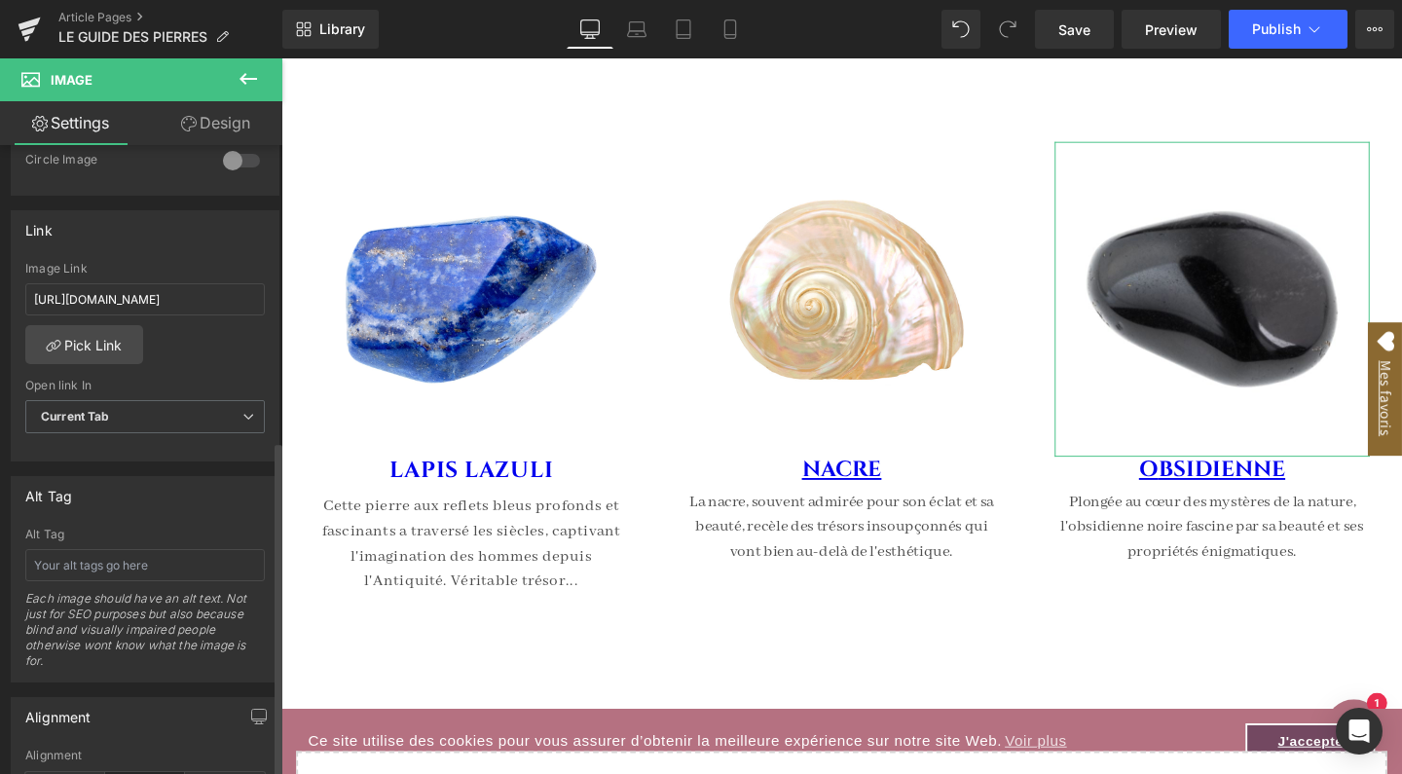
scroll to position [802, 0]
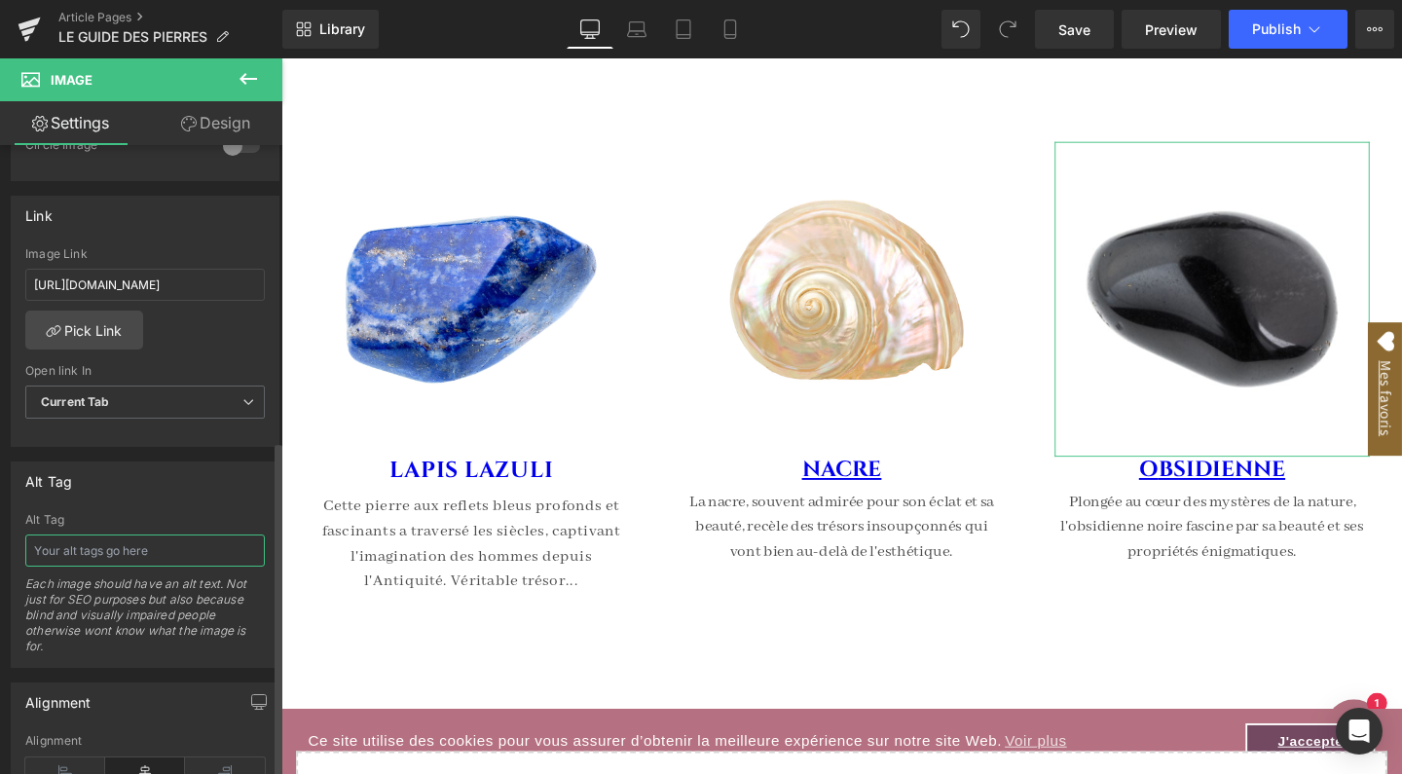
click at [139, 541] on input "text" at bounding box center [145, 551] width 240 height 32
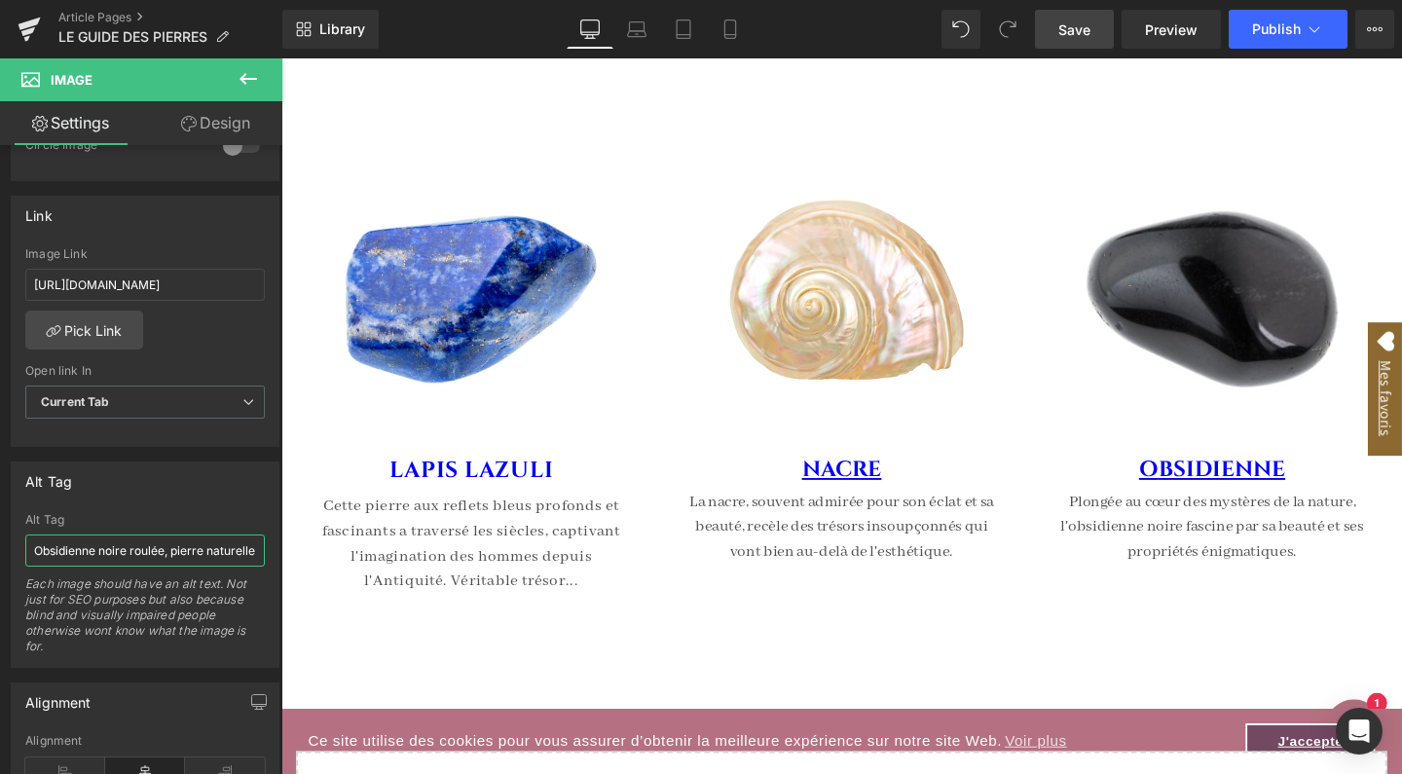
type input "Obsidienne noire roulée, pierre naturelle polie utilisée en lithothérapie pour …"
drag, startPoint x: 1074, startPoint y: 27, endPoint x: 765, endPoint y: 358, distance: 452.7
click at [1074, 27] on span "Save" at bounding box center [1075, 29] width 32 height 20
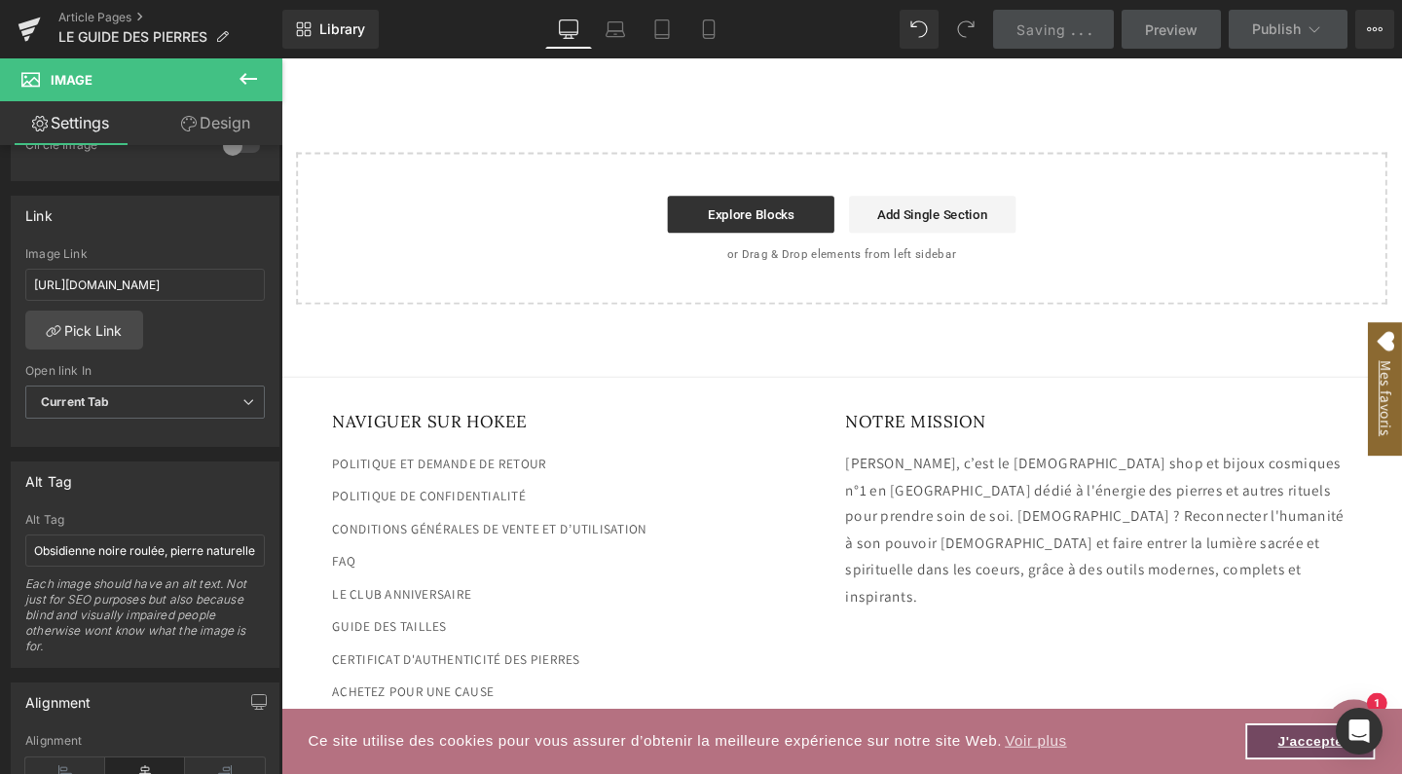
scroll to position [9124, 0]
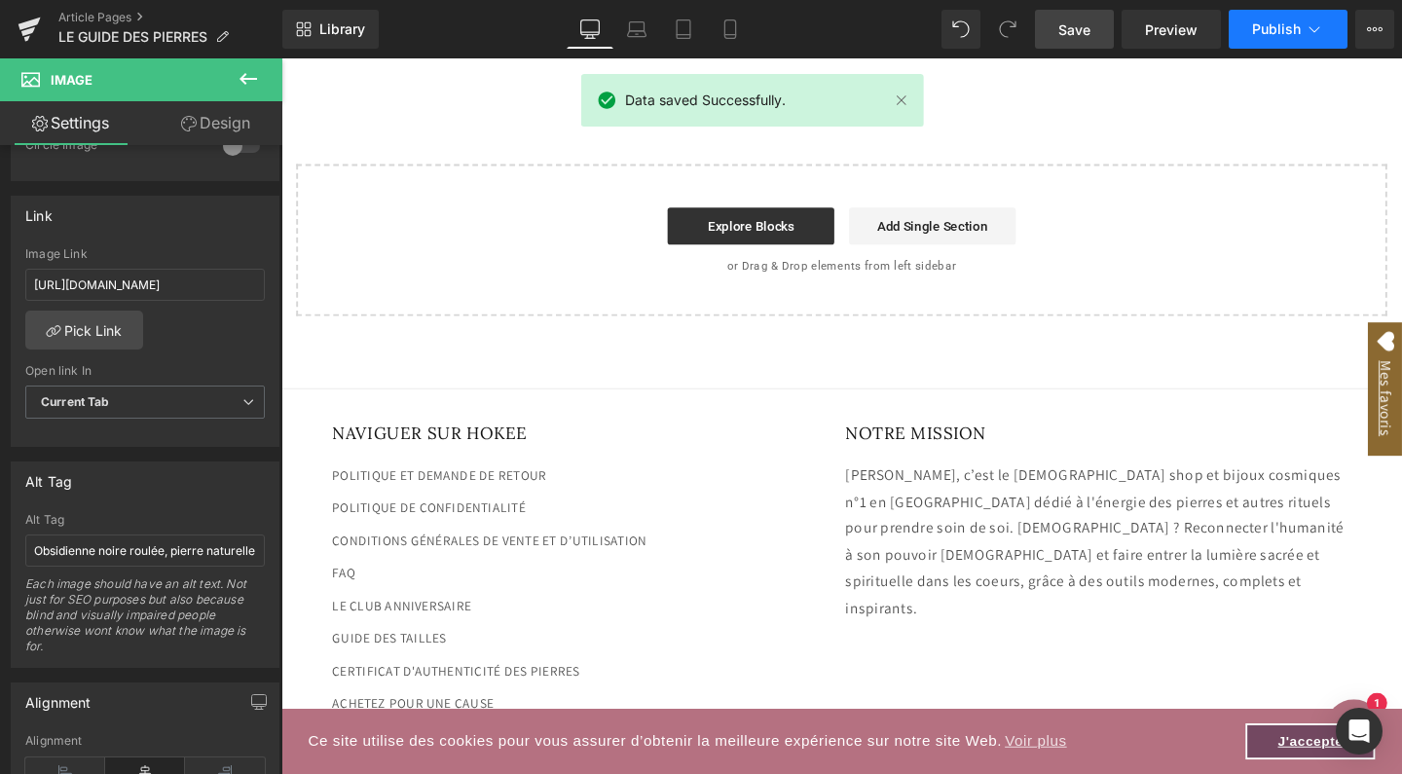
click at [1276, 37] on button "Publish" at bounding box center [1288, 29] width 119 height 39
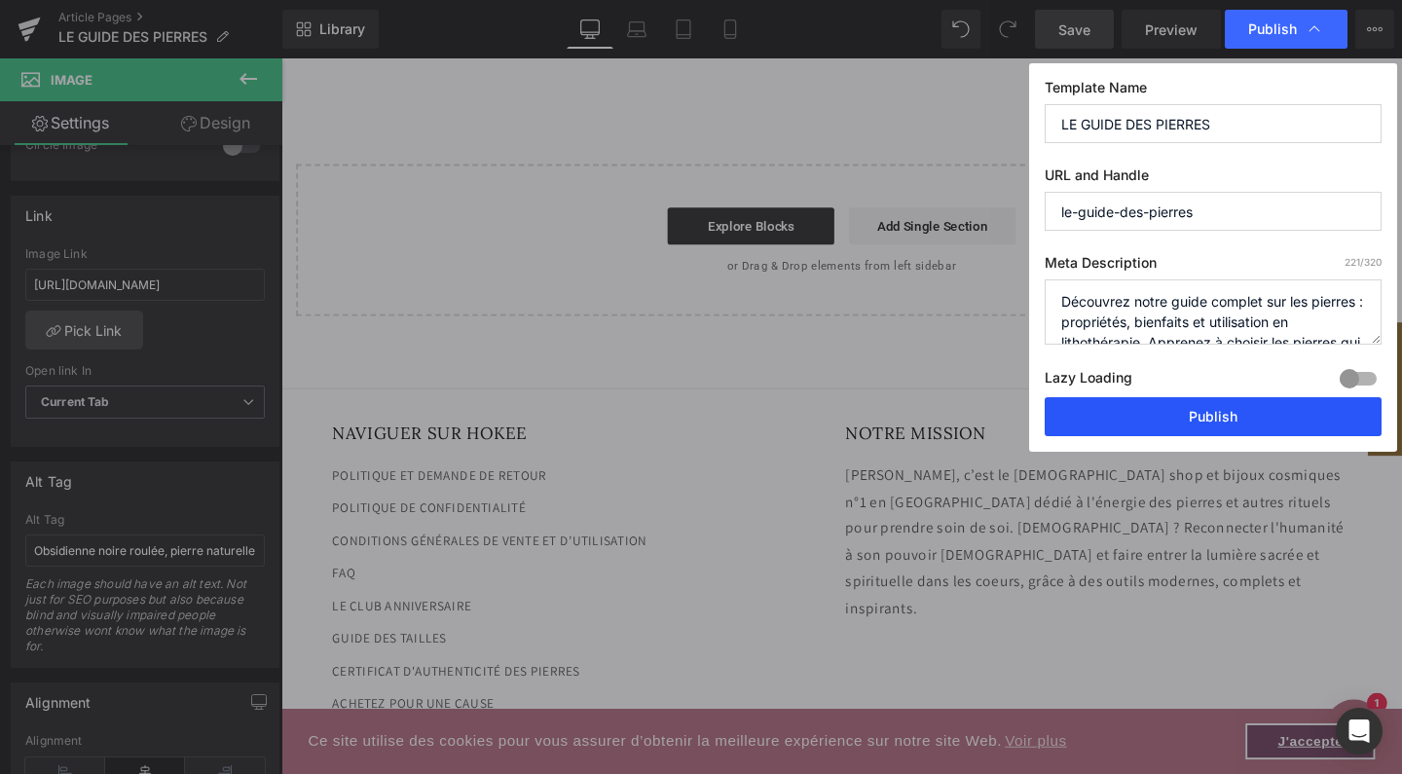
click at [1252, 412] on button "Publish" at bounding box center [1213, 416] width 337 height 39
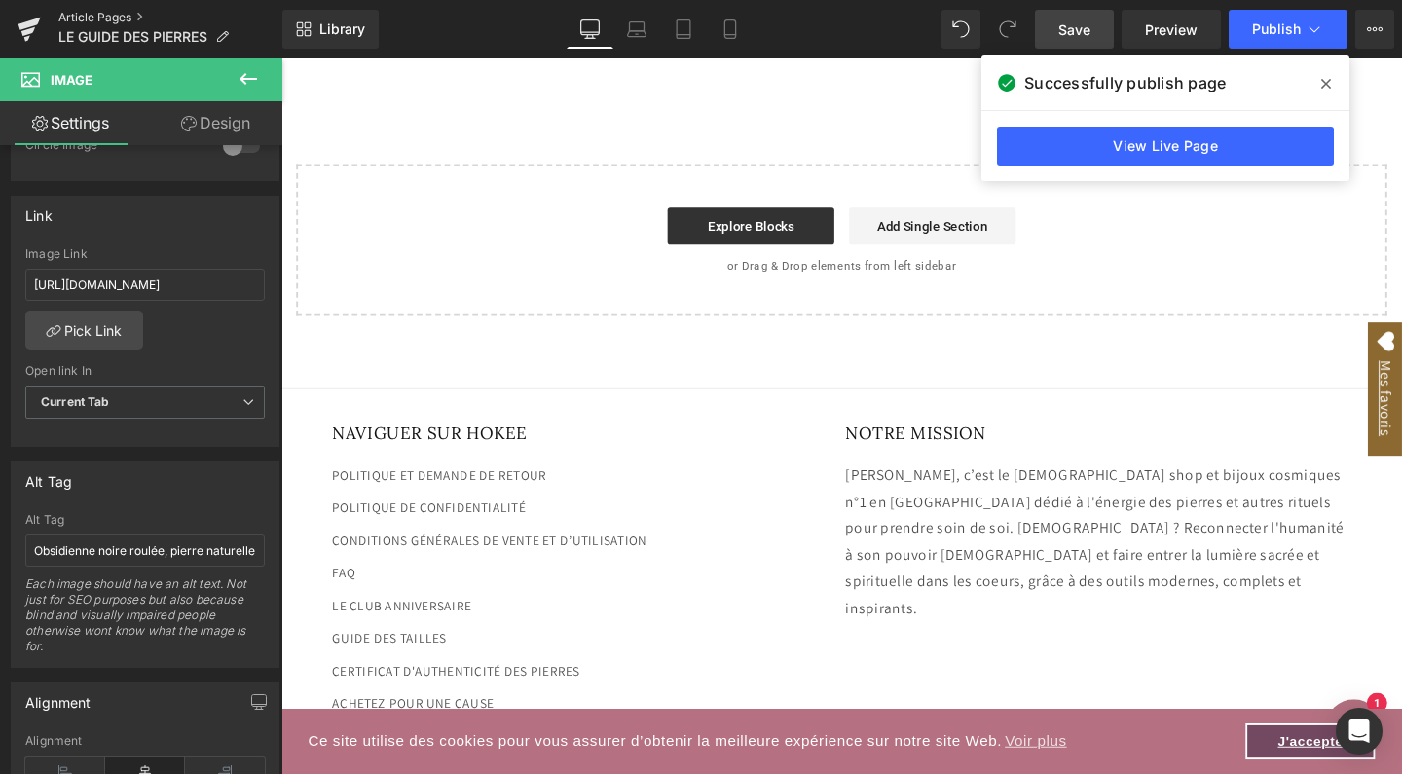
click at [92, 21] on link "Article Pages" at bounding box center [170, 18] width 224 height 16
